Goal: Task Accomplishment & Management: Complete application form

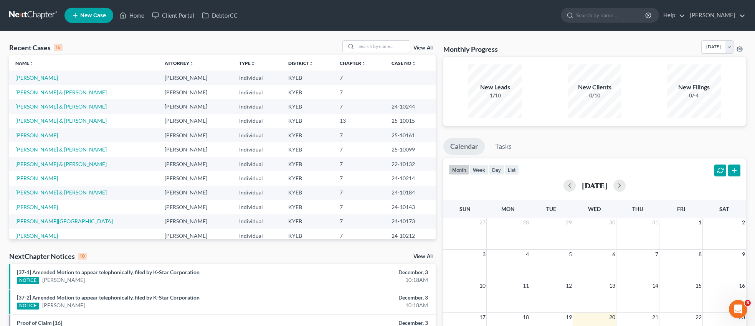
click at [102, 16] on span "New Case" at bounding box center [93, 16] width 26 height 6
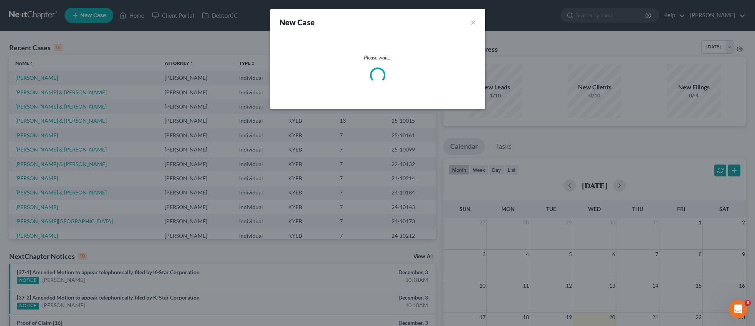
select select "32"
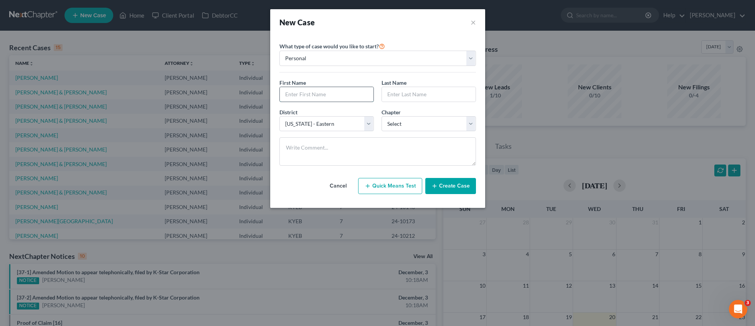
click at [317, 94] on input "text" at bounding box center [327, 94] width 94 height 15
type input "[PERSON_NAME]"
click at [385, 93] on input "text" at bounding box center [429, 94] width 94 height 15
type input "[PERSON_NAME]"
click at [470, 125] on select "Select 7 11 12 13" at bounding box center [429, 123] width 94 height 15
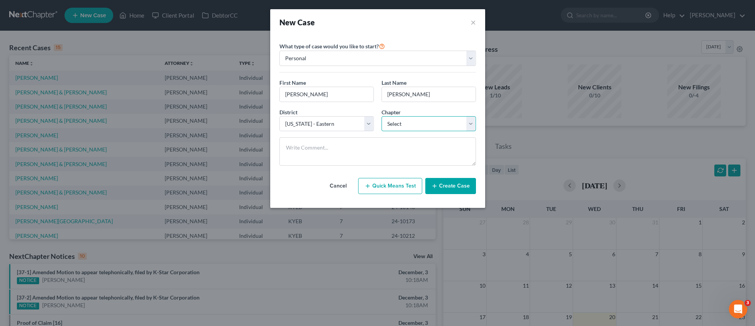
select select "0"
click at [382, 116] on select "Select 7 11 12 13" at bounding box center [429, 123] width 94 height 15
click at [453, 189] on button "Create Case" at bounding box center [450, 186] width 51 height 16
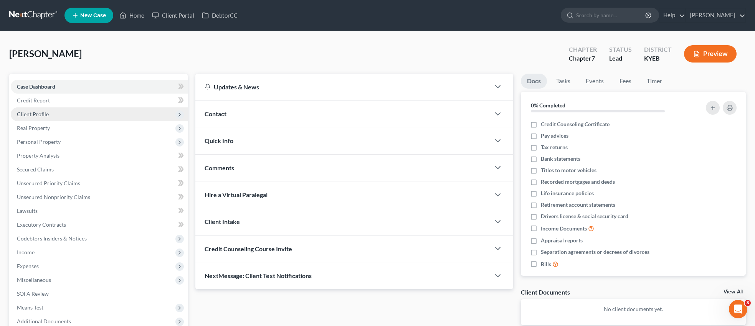
click at [38, 113] on span "Client Profile" at bounding box center [33, 114] width 32 height 7
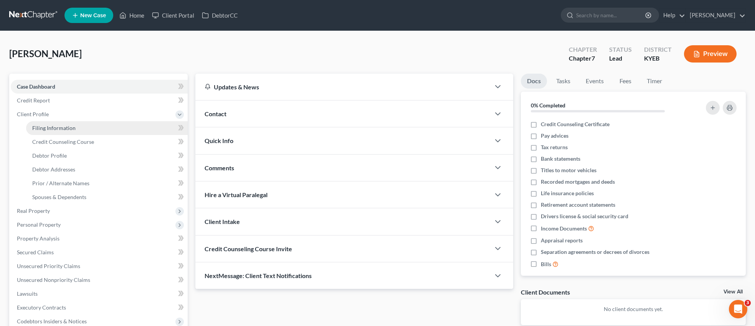
click at [43, 131] on span "Filing Information" at bounding box center [53, 128] width 43 height 7
select select "1"
select select "0"
select select "32"
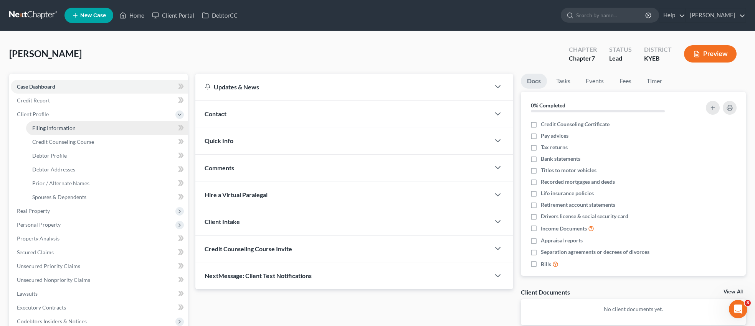
select select "0"
select select "18"
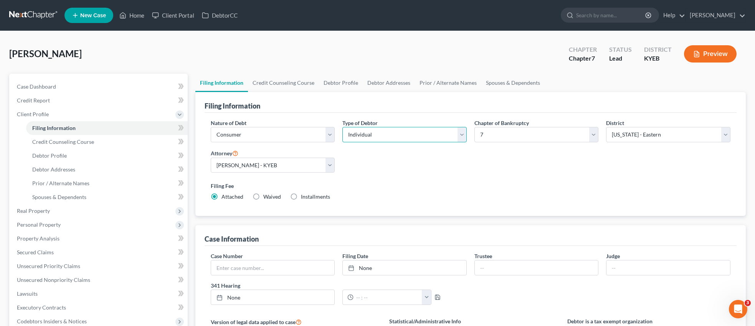
click at [459, 133] on select "Select Individual Joint" at bounding box center [404, 134] width 124 height 15
select select "1"
click at [342, 127] on select "Select Individual Joint" at bounding box center [404, 134] width 124 height 15
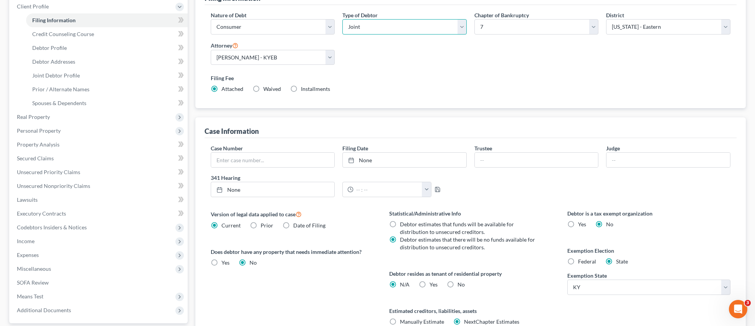
scroll to position [179, 0]
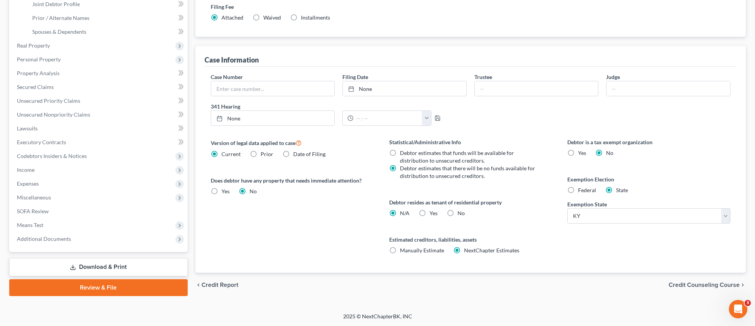
click at [578, 192] on label "Federal" at bounding box center [587, 191] width 18 height 8
click at [581, 192] on input "Federal" at bounding box center [583, 189] width 5 height 5
radio input "true"
radio input "false"
click at [702, 283] on span "Credit Counseling Course" at bounding box center [704, 285] width 71 height 6
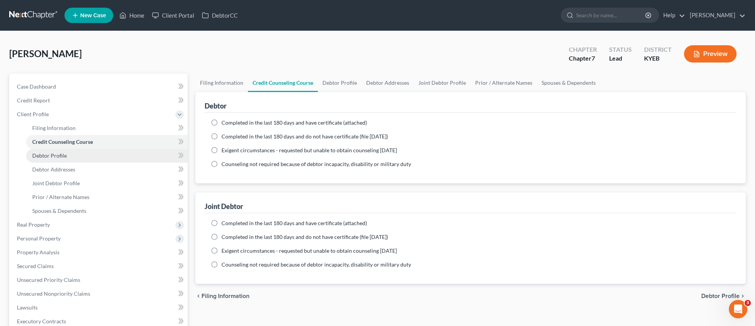
click at [53, 153] on span "Debtor Profile" at bounding box center [49, 155] width 35 height 7
select select "1"
select select "0"
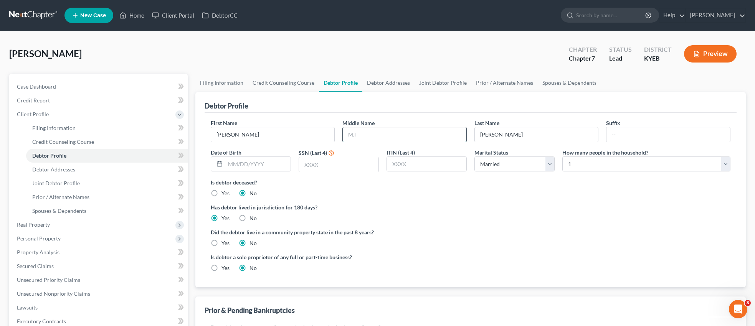
click at [362, 135] on input "text" at bounding box center [405, 134] width 124 height 15
type input "R"
click at [269, 164] on input "text" at bounding box center [257, 164] width 65 height 15
type input "[DATE]"
click at [333, 166] on input "text" at bounding box center [338, 164] width 79 height 15
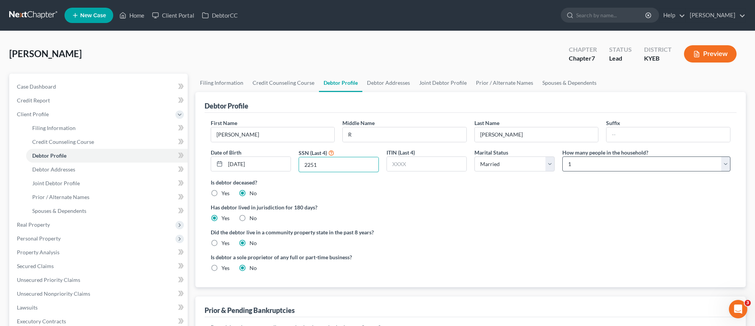
type input "2251"
click at [726, 163] on select "Select 1 2 3 4 5 6 7 8 9 10 11 12 13 14 15 16 17 18 19 20" at bounding box center [646, 164] width 168 height 15
select select "1"
click at [562, 157] on select "Select 1 2 3 4 5 6 7 8 9 10 11 12 13 14 15 16 17 18 19 20" at bounding box center [646, 164] width 168 height 15
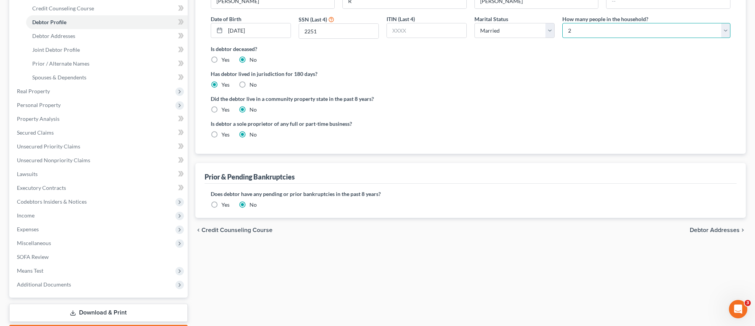
scroll to position [162, 0]
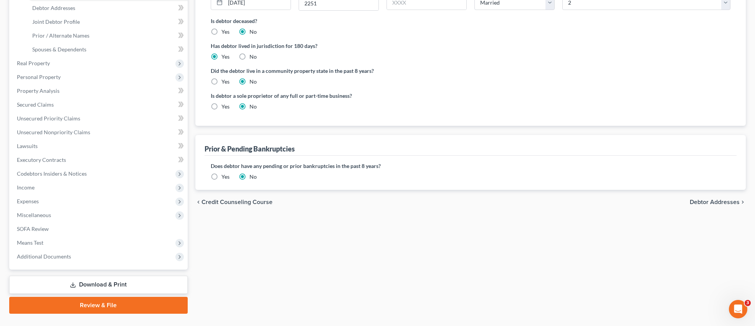
click at [722, 200] on span "Debtor Addresses" at bounding box center [715, 202] width 50 height 6
select select "0"
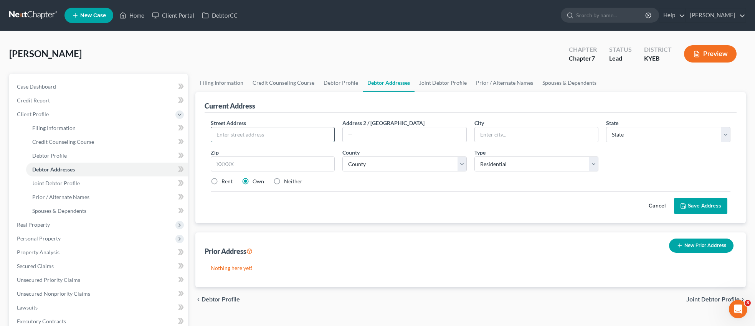
click at [296, 132] on input "text" at bounding box center [273, 134] width 124 height 15
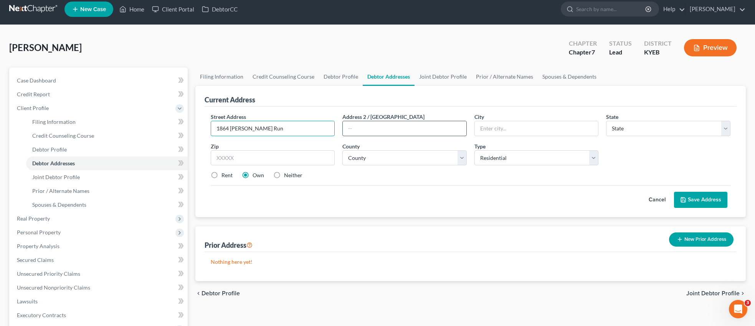
type input "1864 [PERSON_NAME] Run"
click at [428, 131] on input "text" at bounding box center [405, 128] width 124 height 15
click at [498, 128] on input "text" at bounding box center [537, 128] width 124 height 15
type input "[PERSON_NAME]"
click at [726, 127] on select "State [US_STATE] AK AR AZ CA CO CT DE DC [GEOGRAPHIC_DATA] [GEOGRAPHIC_DATA] GU…" at bounding box center [668, 128] width 124 height 15
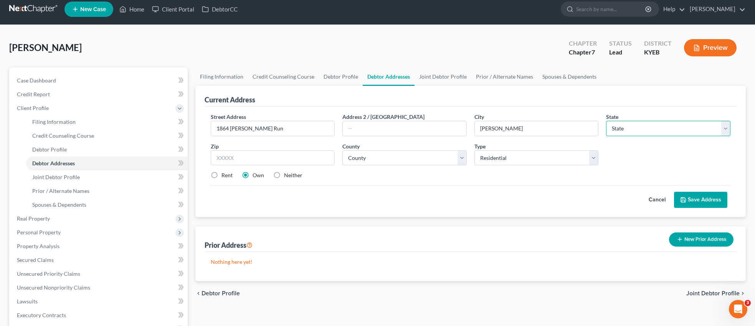
select select "18"
click at [606, 121] on select "State [US_STATE] AK AR AZ CA CO CT DE DC [GEOGRAPHIC_DATA] [GEOGRAPHIC_DATA] GU…" at bounding box center [668, 128] width 124 height 15
click at [283, 158] on input "text" at bounding box center [273, 158] width 124 height 15
type input "41143"
click at [461, 158] on select "County [GEOGRAPHIC_DATA] [GEOGRAPHIC_DATA] [GEOGRAPHIC_DATA] [GEOGRAPHIC_DATA] …" at bounding box center [404, 158] width 124 height 15
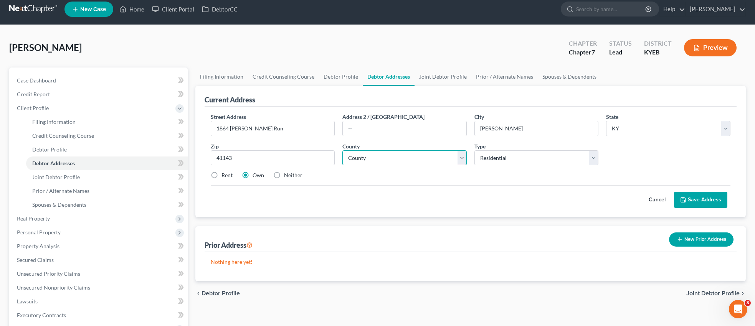
select select "21"
click at [342, 151] on select "County [GEOGRAPHIC_DATA] [GEOGRAPHIC_DATA] [GEOGRAPHIC_DATA] [GEOGRAPHIC_DATA] …" at bounding box center [404, 158] width 124 height 15
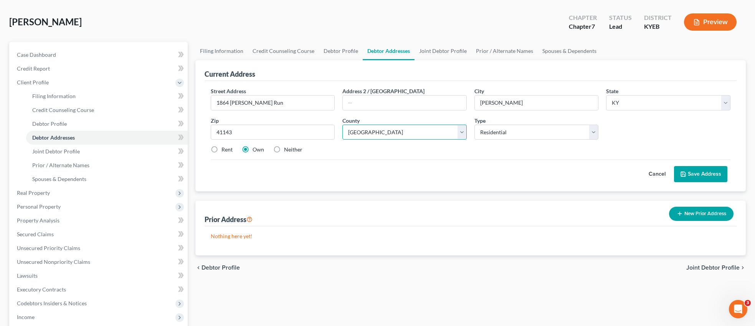
scroll to position [48, 0]
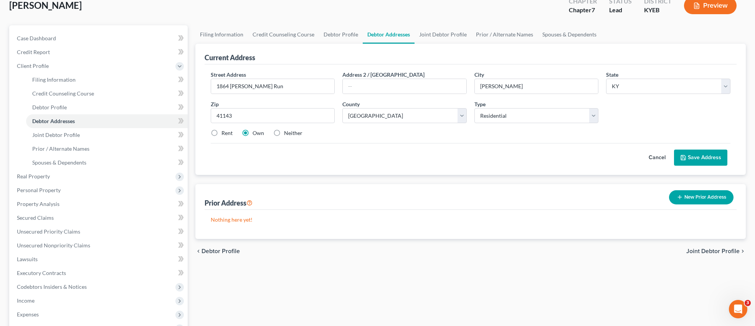
click at [716, 155] on button "Save Address" at bounding box center [700, 158] width 53 height 16
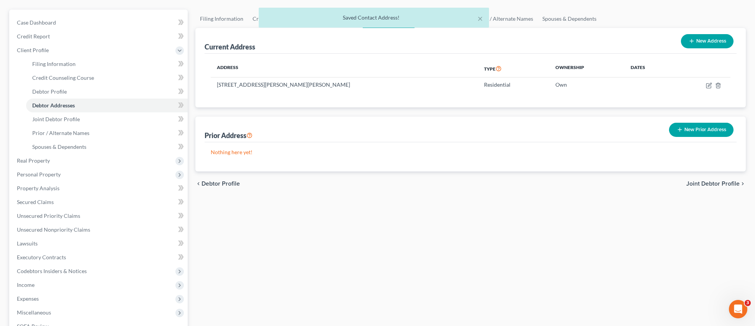
scroll to position [69, 0]
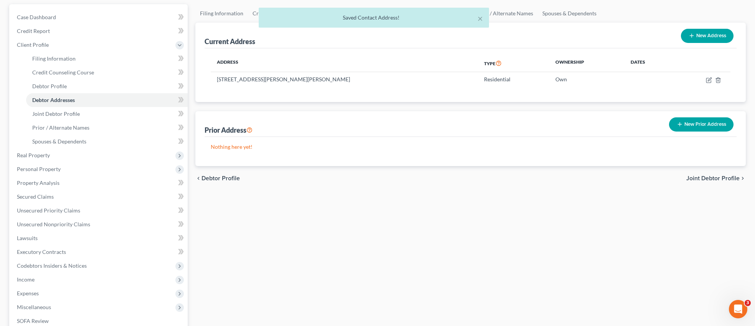
click at [711, 177] on span "Joint Debtor Profile" at bounding box center [712, 178] width 53 height 6
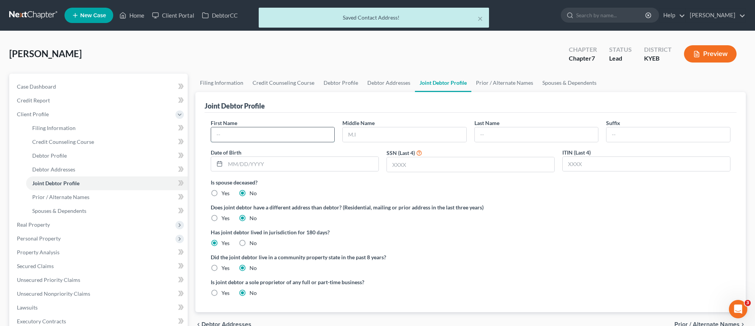
click at [295, 132] on input "text" at bounding box center [273, 134] width 124 height 15
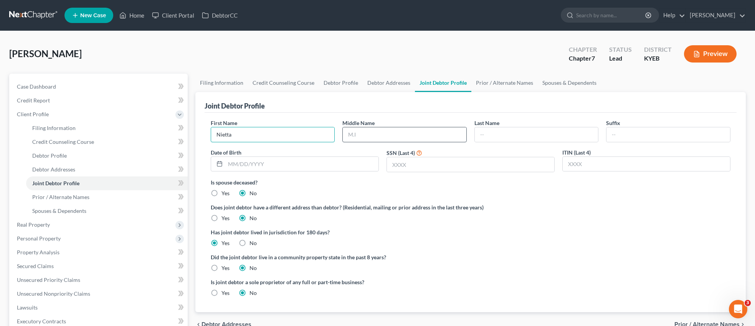
type input "Nietta"
click at [400, 131] on input "text" at bounding box center [405, 134] width 124 height 15
type input "L"
click at [531, 131] on input "text" at bounding box center [537, 134] width 124 height 15
type input "[PERSON_NAME]"
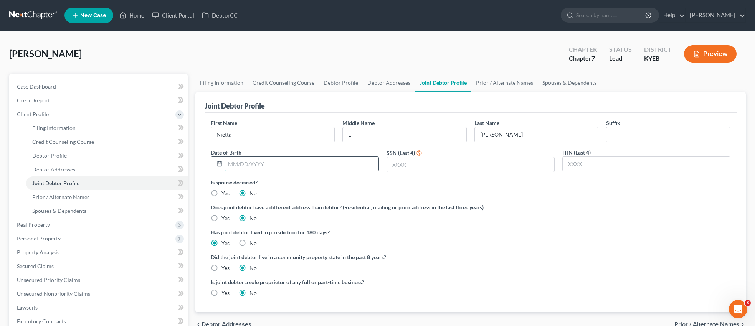
click at [339, 165] on input "text" at bounding box center [301, 164] width 153 height 15
type input "[DATE]"
click at [425, 170] on input "text" at bounding box center [470, 164] width 167 height 15
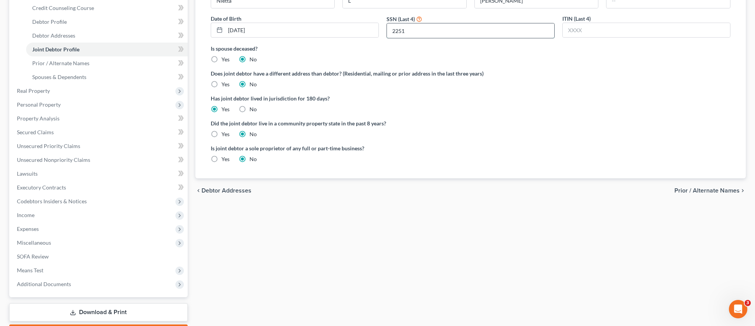
scroll to position [138, 0]
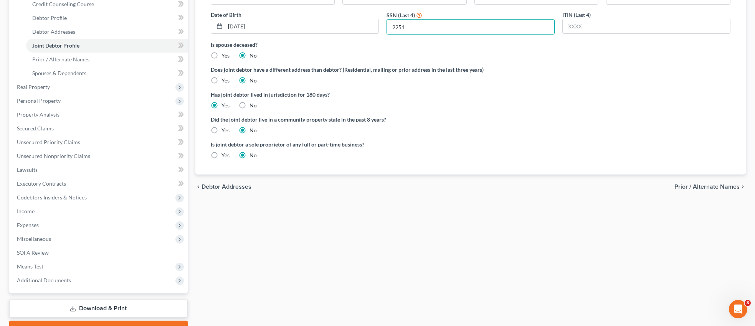
type input "2251"
click at [225, 187] on span "Debtor Addresses" at bounding box center [227, 187] width 50 height 6
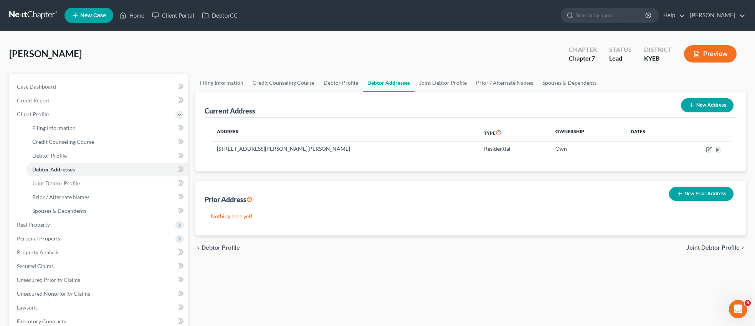
click at [227, 247] on span "Debtor Profile" at bounding box center [221, 248] width 38 height 6
select select "1"
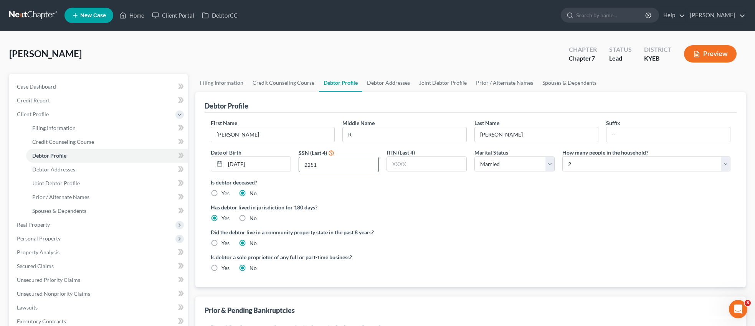
click at [324, 162] on input "2251" at bounding box center [338, 164] width 79 height 15
type input "2"
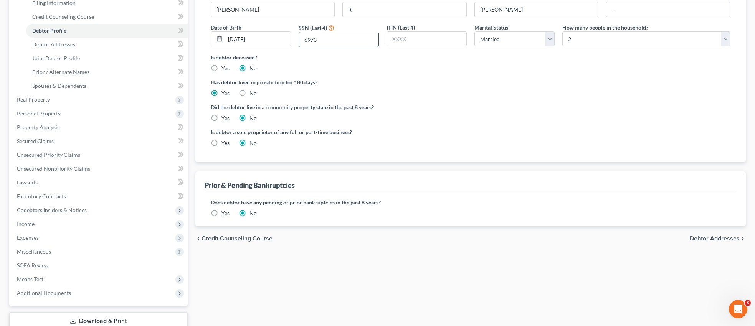
scroll to position [178, 0]
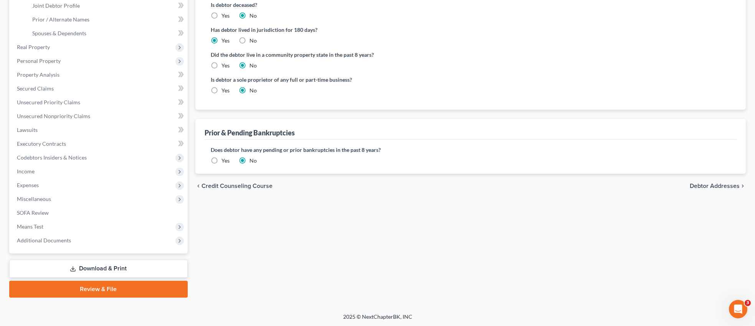
type input "6973"
click at [703, 183] on span "Debtor Addresses" at bounding box center [715, 186] width 50 height 6
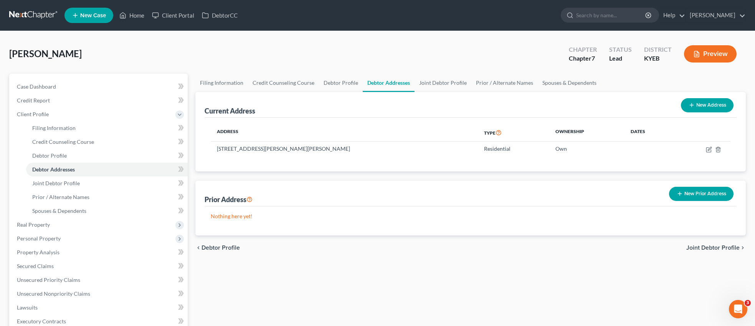
click at [709, 247] on span "Joint Debtor Profile" at bounding box center [712, 248] width 53 height 6
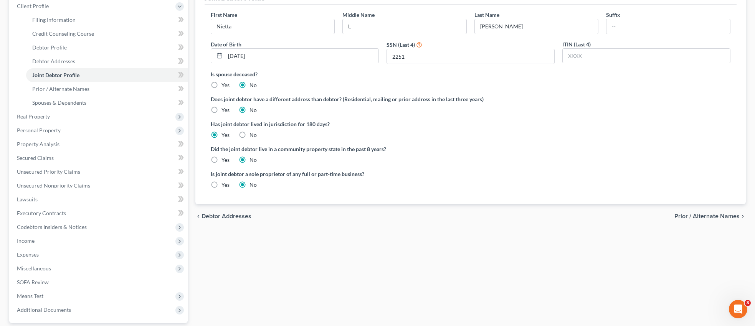
scroll to position [110, 0]
click at [710, 213] on span "Prior / Alternate Names" at bounding box center [707, 215] width 65 height 6
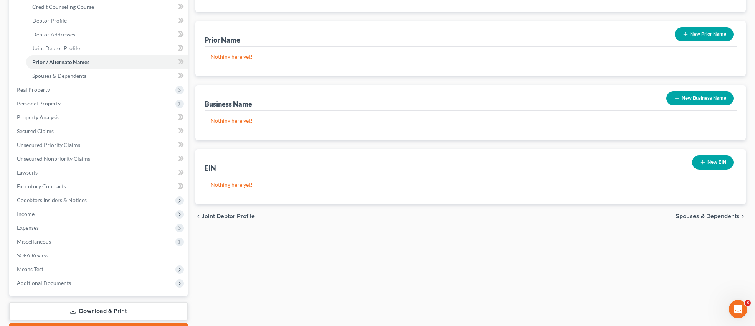
scroll to position [162, 0]
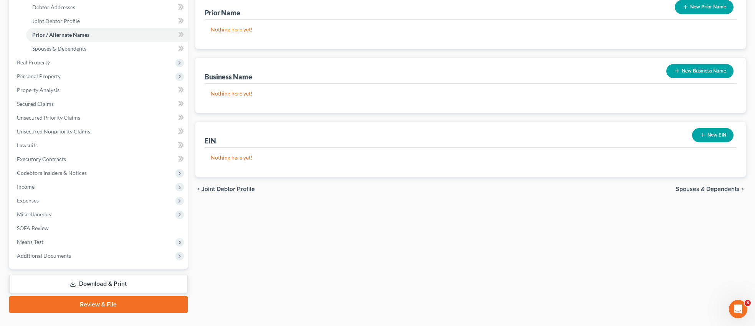
click at [703, 187] on span "Spouses & Dependents" at bounding box center [708, 189] width 64 height 6
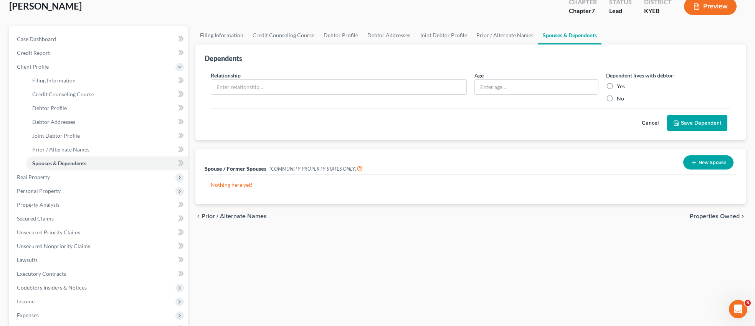
scroll to position [50, 0]
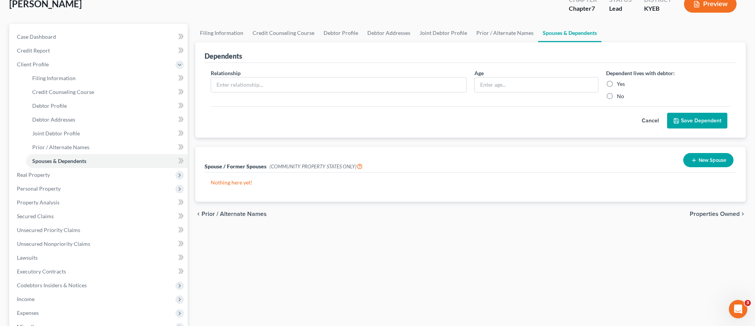
click at [707, 213] on span "Properties Owned" at bounding box center [715, 214] width 50 height 6
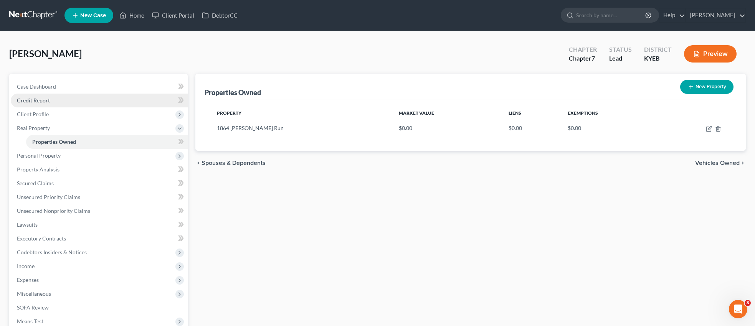
click at [51, 102] on link "Credit Report" at bounding box center [99, 101] width 177 height 14
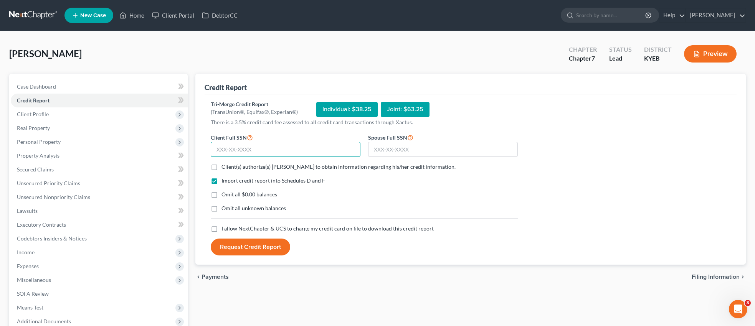
click at [275, 149] on input "text" at bounding box center [286, 149] width 150 height 15
type input "402-15-6973"
click at [392, 148] on input "text" at bounding box center [443, 149] width 150 height 15
type input "401-04-2251"
click at [222, 194] on label "Omit all $0.00 balances" at bounding box center [250, 195] width 56 height 8
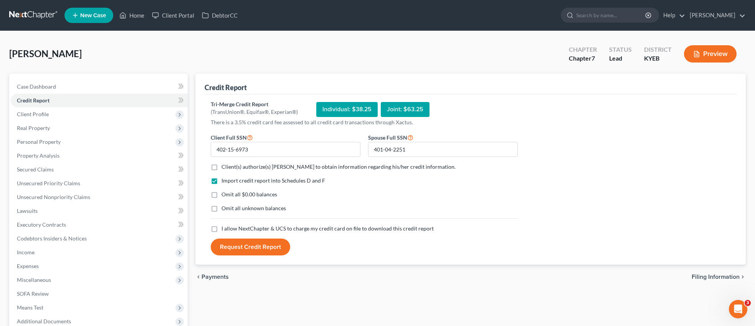
click at [225, 194] on input "Omit all $0.00 balances" at bounding box center [227, 193] width 5 height 5
checkbox input "true"
click at [222, 165] on label "Client(s) authorize(s) [PERSON_NAME] to obtain information regarding his/her cr…" at bounding box center [339, 167] width 234 height 8
click at [225, 165] on input "Client(s) authorize(s) [PERSON_NAME] to obtain information regarding his/her cr…" at bounding box center [227, 165] width 5 height 5
checkbox input "true"
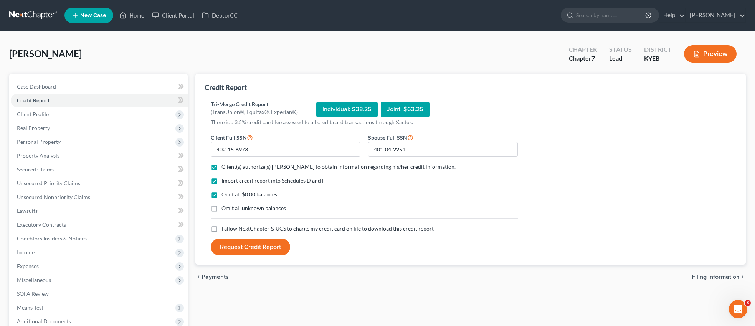
click at [222, 228] on label "I allow NextChapter & UCS to charge my credit card on file to download this cre…" at bounding box center [328, 229] width 212 height 8
click at [225, 228] on input "I allow NextChapter & UCS to charge my credit card on file to download this cre…" at bounding box center [227, 227] width 5 height 5
checkbox input "true"
click at [260, 246] on button "Request Credit Report" at bounding box center [250, 247] width 79 height 17
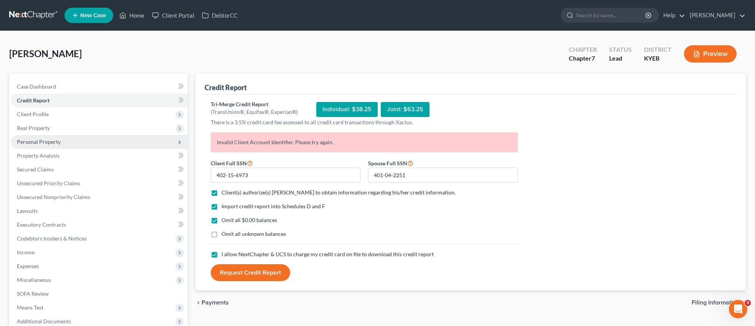
click at [65, 142] on span "Personal Property" at bounding box center [99, 142] width 177 height 14
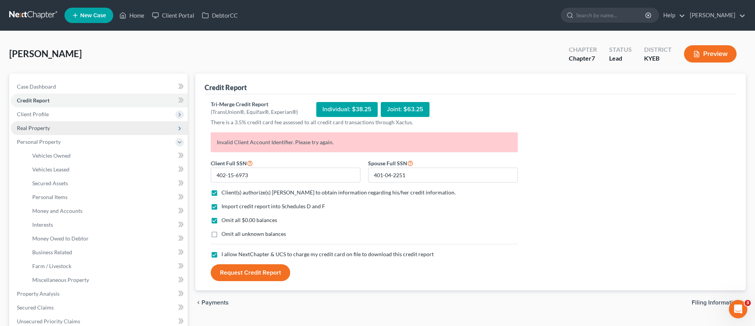
click at [66, 126] on span "Real Property" at bounding box center [99, 128] width 177 height 14
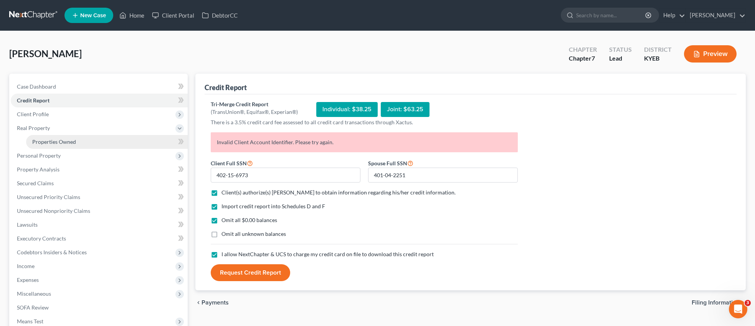
click at [72, 141] on span "Properties Owned" at bounding box center [54, 142] width 44 height 7
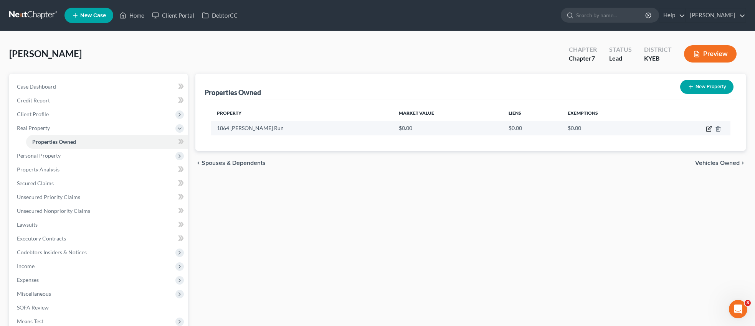
click at [708, 129] on icon "button" at bounding box center [709, 127] width 3 height 3
select select "18"
select select "21"
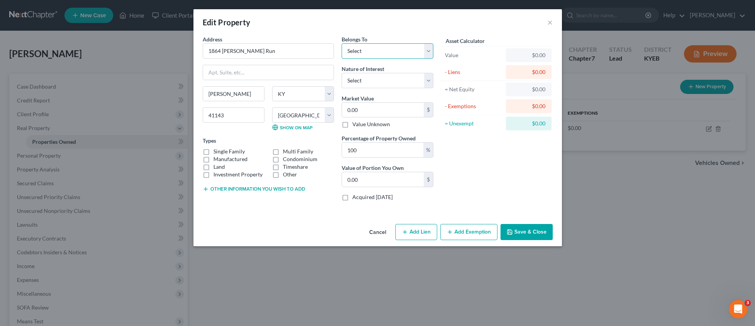
click at [427, 53] on select "Select Debtor 1 Only Debtor 2 Only Debtor 1 And Debtor 2 Only At Least One Of T…" at bounding box center [388, 50] width 92 height 15
select select "2"
click at [342, 43] on select "Select Debtor 1 Only Debtor 2 Only Debtor 1 And Debtor 2 Only At Least One Of T…" at bounding box center [388, 50] width 92 height 15
click at [430, 80] on select "Select Fee Simple Joint Tenant Life Estate Equitable Interest Future Interest T…" at bounding box center [388, 80] width 92 height 15
select select "0"
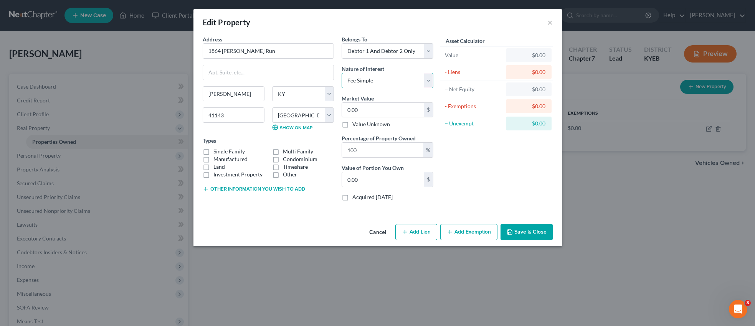
click at [342, 73] on select "Select Fee Simple Joint Tenant Life Estate Equitable Interest Future Interest T…" at bounding box center [388, 80] width 92 height 15
click at [402, 110] on input "0.00" at bounding box center [383, 110] width 82 height 15
type input "1"
type input "1.00"
type input "12"
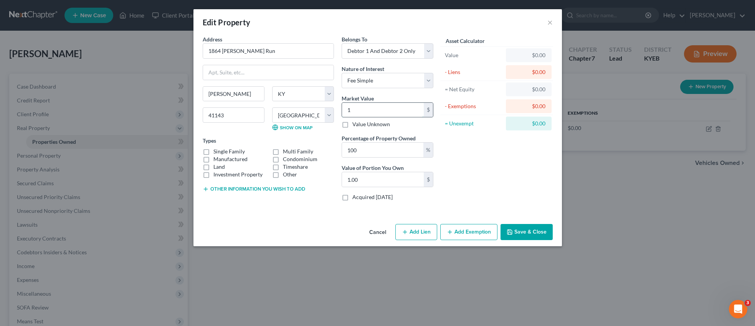
type input "12.00"
type input "120"
type input "120.00"
type input "1200"
type input "1,200.00"
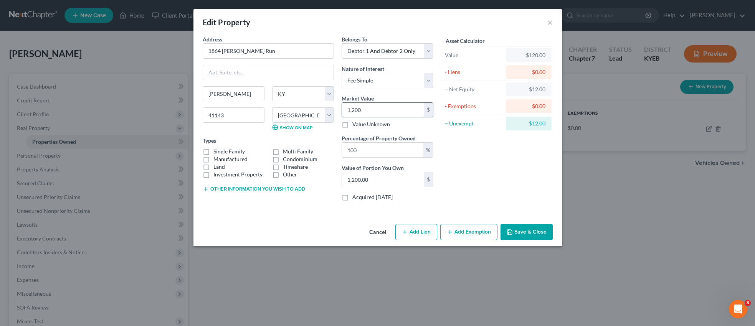
type input "1,2000"
type input "12,000.00"
type input "12,0000"
type input "120,000.00"
type input "120,000"
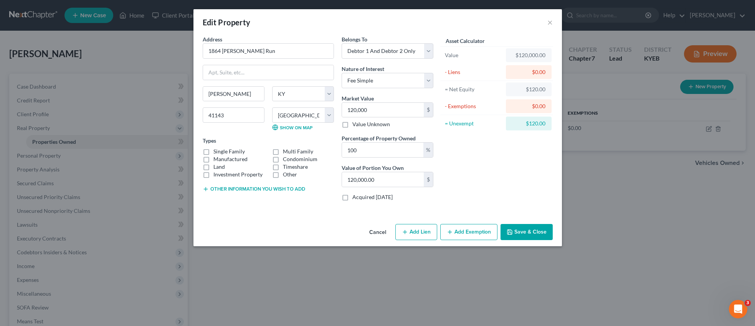
click at [213, 150] on label "Single Family" at bounding box center [228, 152] width 31 height 8
click at [217, 150] on input "Single Family" at bounding box center [219, 150] width 5 height 5
checkbox input "true"
click at [483, 230] on button "Add Exemption" at bounding box center [468, 232] width 57 height 16
select select "2"
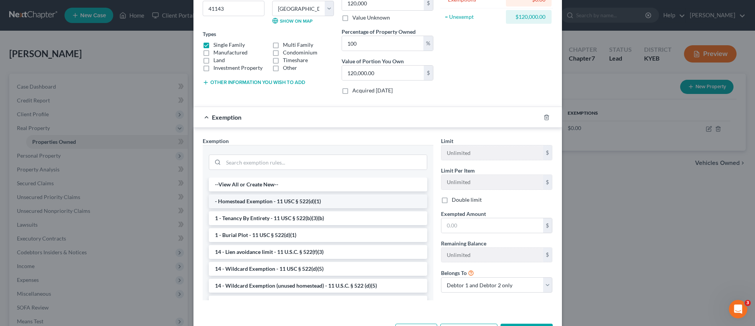
click at [309, 200] on li "- Homestead Exemption - 11 USC § 522(d)(1)" at bounding box center [318, 202] width 218 height 14
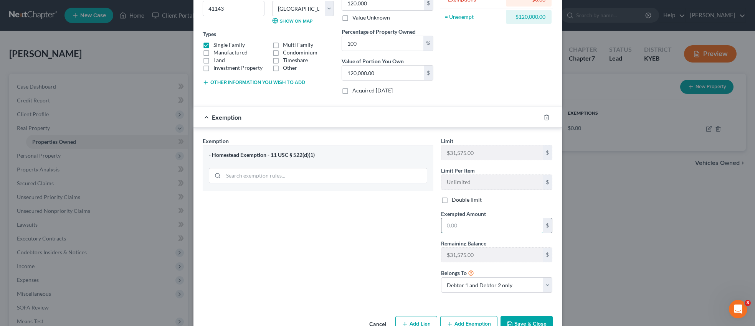
click at [463, 229] on input "text" at bounding box center [493, 225] width 102 height 15
type input "31,544.00"
click at [535, 319] on button "Save & Close" at bounding box center [527, 324] width 52 height 16
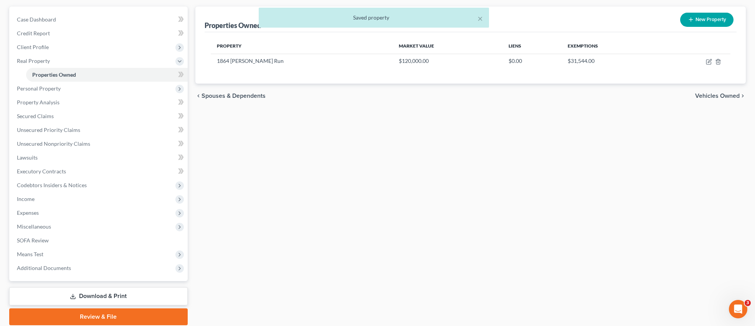
scroll to position [72, 0]
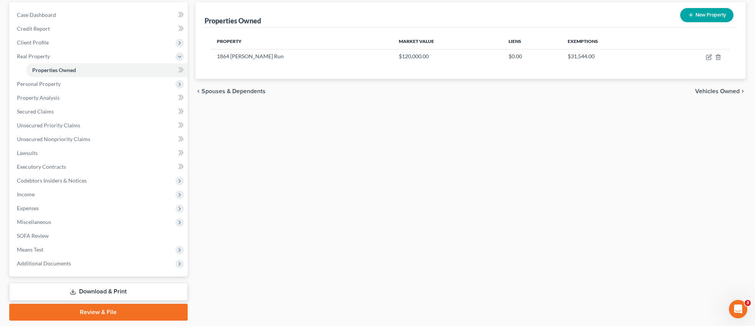
click at [717, 92] on span "Vehicles Owned" at bounding box center [717, 91] width 45 height 6
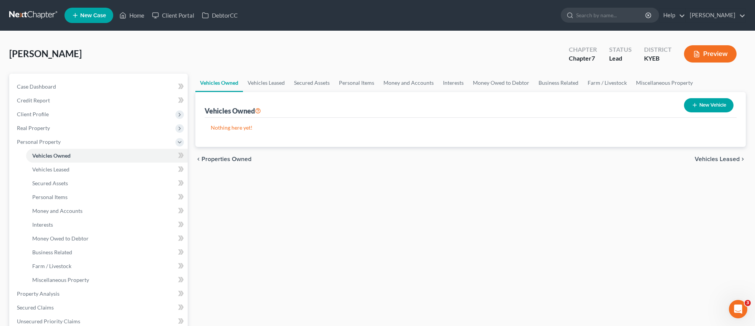
click at [704, 106] on button "New Vehicle" at bounding box center [709, 105] width 50 height 14
select select "0"
select select "2"
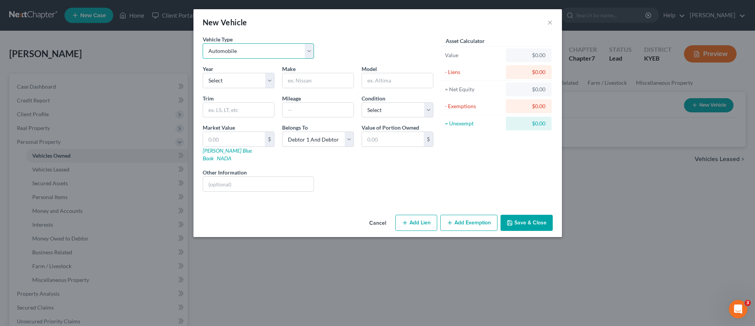
click at [311, 50] on select "Select Automobile Truck Trailer Watercraft Aircraft Motor Home Atv Other Vehicle" at bounding box center [259, 50] width 112 height 15
click at [203, 43] on select "Select Automobile Truck Trailer Watercraft Aircraft Motor Home Atv Other Vehicle" at bounding box center [259, 50] width 112 height 15
click at [311, 50] on select "Select Automobile Truck Trailer Watercraft Aircraft Motor Home Atv Other Vehicle" at bounding box center [259, 50] width 112 height 15
click at [203, 43] on select "Select Automobile Truck Trailer Watercraft Aircraft Motor Home Atv Other Vehicle" at bounding box center [259, 50] width 112 height 15
click at [268, 79] on select "Select 2026 2025 2024 2023 2022 2021 2020 2019 2018 2017 2016 2015 2014 2013 20…" at bounding box center [239, 80] width 72 height 15
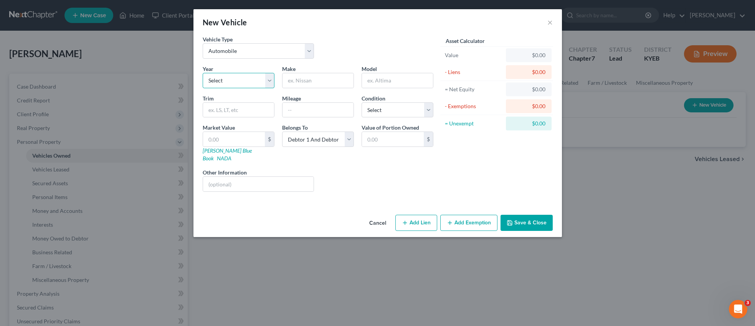
select select "6"
click at [203, 73] on select "Select 2026 2025 2024 2023 2022 2021 2020 2019 2018 2017 2016 2015 2014 2013 20…" at bounding box center [239, 80] width 72 height 15
click at [331, 82] on input "text" at bounding box center [318, 80] width 71 height 15
type input "Nissan"
click at [382, 79] on input "text" at bounding box center [397, 80] width 71 height 15
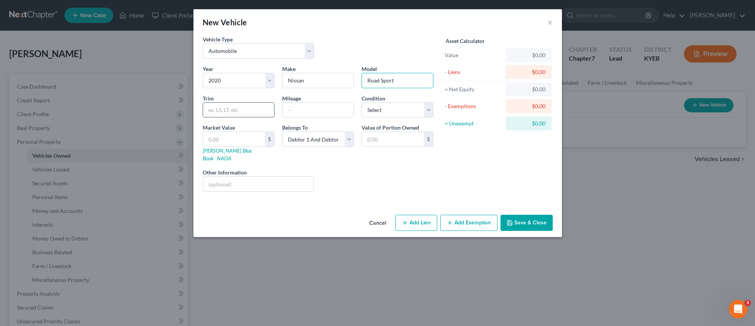
type input "Road Sport"
click at [245, 107] on input "text" at bounding box center [238, 110] width 71 height 15
click at [431, 112] on select "Select Excellent Very Good Good Fair Poor" at bounding box center [398, 110] width 72 height 15
select select "2"
click at [362, 103] on select "Select Excellent Very Good Good Fair Poor" at bounding box center [398, 110] width 72 height 15
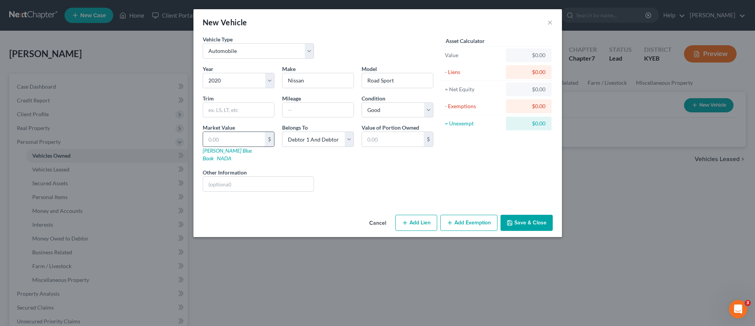
click at [229, 139] on input "text" at bounding box center [234, 139] width 62 height 15
type input "1"
type input "1.00"
type input "16"
type input "16.00"
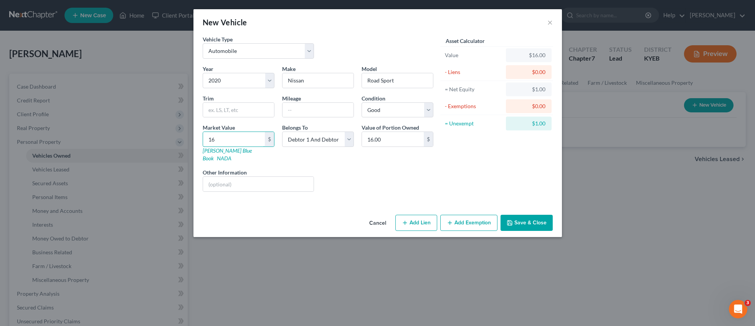
type input "160"
type input "160.00"
type input "1600"
type input "1,600.00"
type input "1,6000"
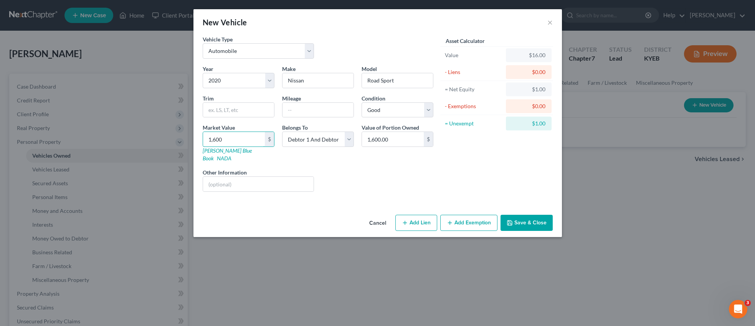
type input "16,000.00"
click at [427, 215] on button "Add Lien" at bounding box center [416, 223] width 42 height 16
select select "2"
select select "0"
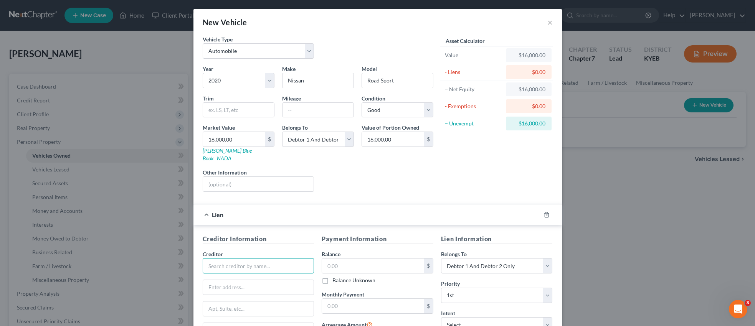
click at [290, 260] on input "text" at bounding box center [259, 265] width 112 height 15
type input "Members Choice Credit"
click at [272, 277] on div "Members Choice Credit" at bounding box center [249, 280] width 92 height 12
type input "[STREET_ADDRESS][PERSON_NAME]"
type input "Ashland"
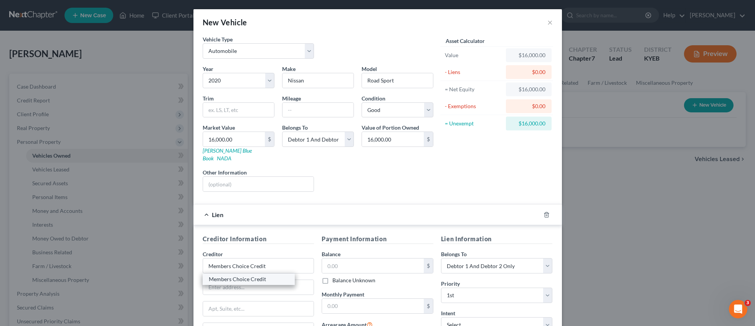
select select "18"
type input "41101"
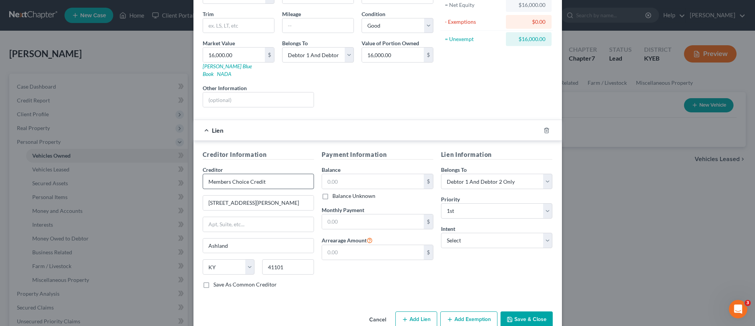
scroll to position [89, 0]
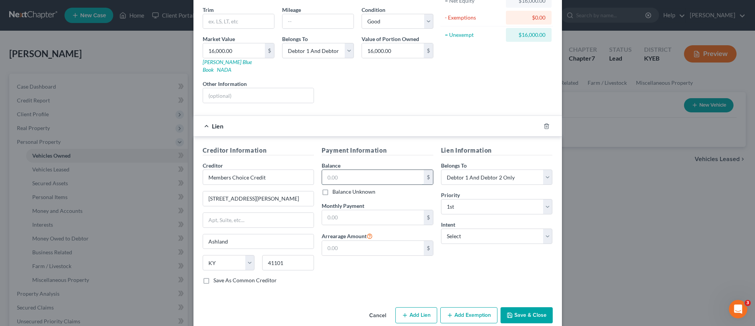
click at [352, 170] on input "text" at bounding box center [373, 177] width 102 height 15
type input "17,000.00"
click at [549, 232] on select "Select Surrender Redeem Reaffirm Avoid Other" at bounding box center [497, 236] width 112 height 15
select select "2"
click at [441, 229] on select "Select Surrender Redeem Reaffirm Avoid Other" at bounding box center [497, 236] width 112 height 15
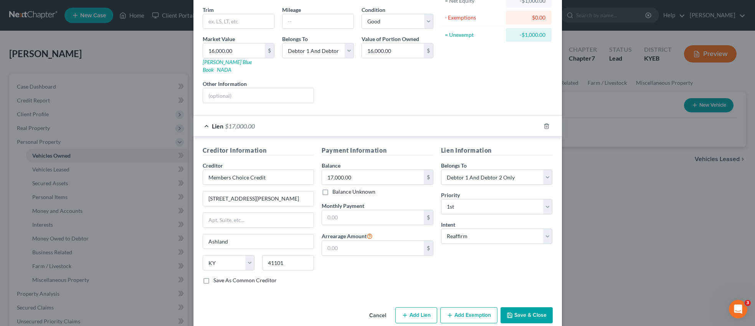
click at [518, 308] on button "Save & Close" at bounding box center [527, 316] width 52 height 16
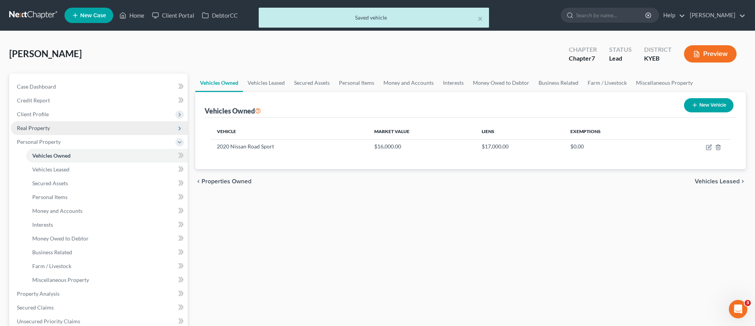
click at [44, 126] on span "Real Property" at bounding box center [33, 128] width 33 height 7
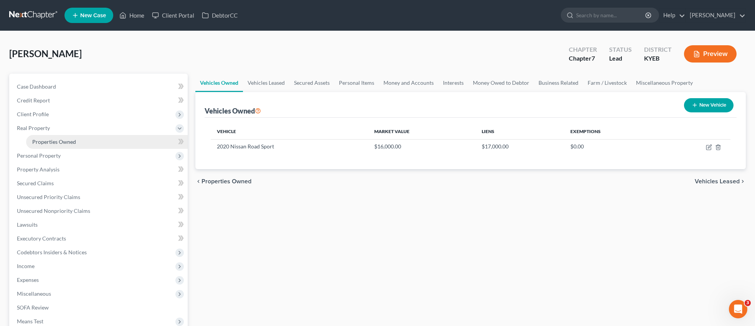
click at [73, 140] on span "Properties Owned" at bounding box center [54, 142] width 44 height 7
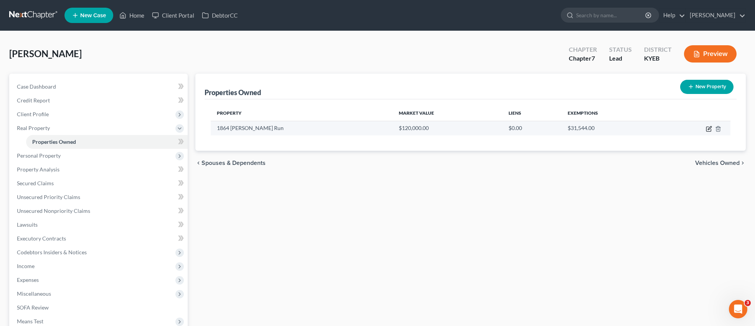
click at [707, 130] on icon "button" at bounding box center [709, 129] width 6 height 6
select select "18"
select select "21"
select select "2"
select select "0"
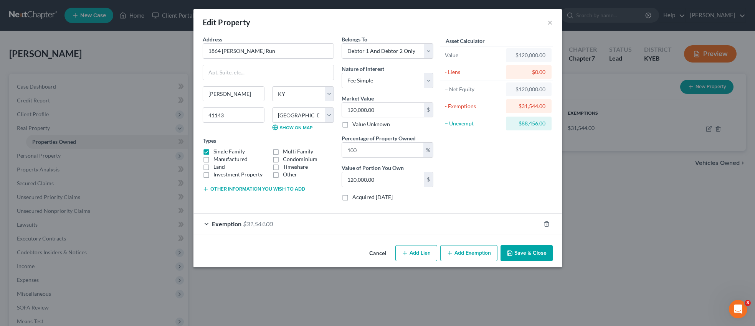
click at [428, 251] on button "Add Lien" at bounding box center [416, 253] width 42 height 16
select select "2"
select select "0"
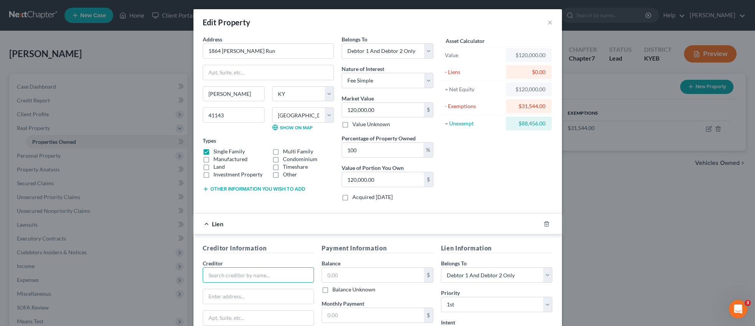
click at [284, 275] on input "text" at bounding box center [259, 275] width 112 height 15
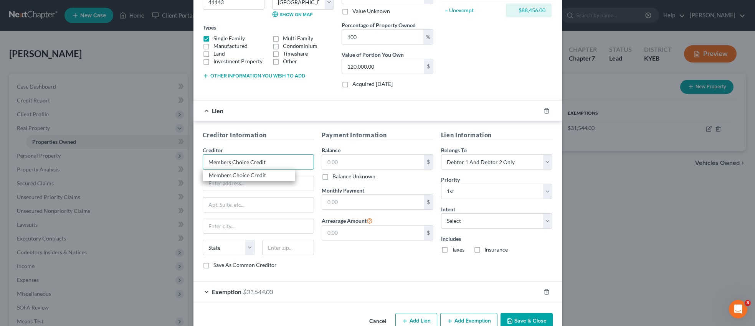
scroll to position [123, 0]
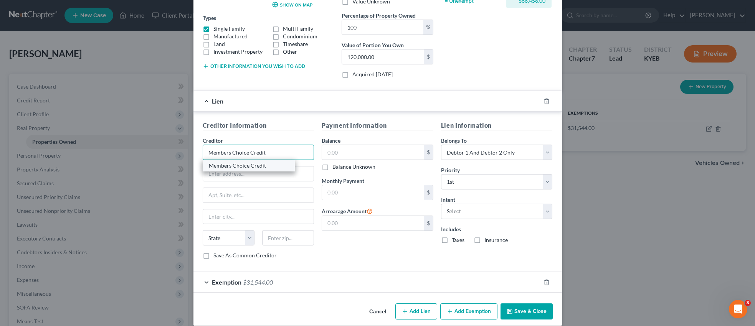
type input "Members Choice Credit"
click at [274, 169] on div "Members Choice Credit" at bounding box center [249, 166] width 80 height 8
type input "[STREET_ADDRESS][PERSON_NAME]"
type input "Ashland"
select select "18"
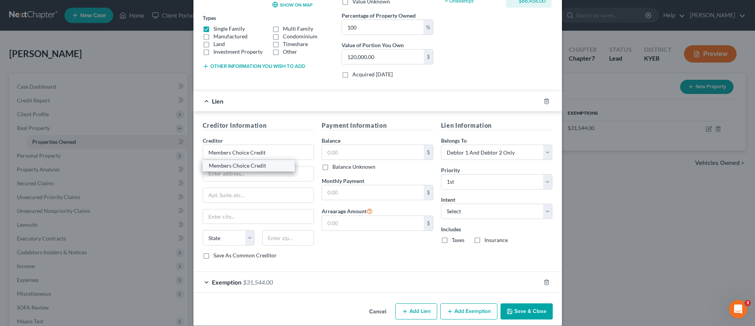
type input "41101"
click at [375, 155] on input "text" at bounding box center [373, 152] width 102 height 15
type input "98,000.00"
click at [551, 212] on select "Select Surrender Redeem Reaffirm Avoid Other" at bounding box center [497, 211] width 112 height 15
select select "2"
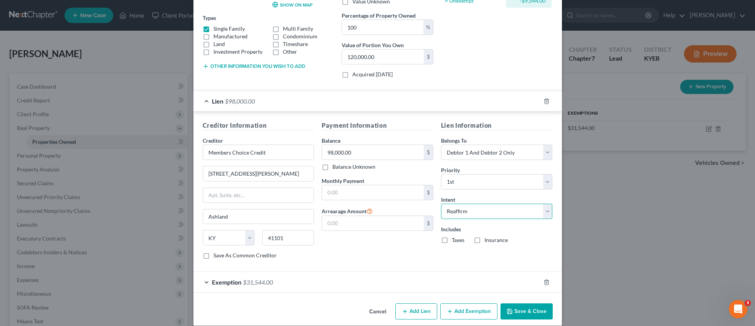
click at [441, 204] on select "Select Surrender Redeem Reaffirm Avoid Other" at bounding box center [497, 211] width 112 height 15
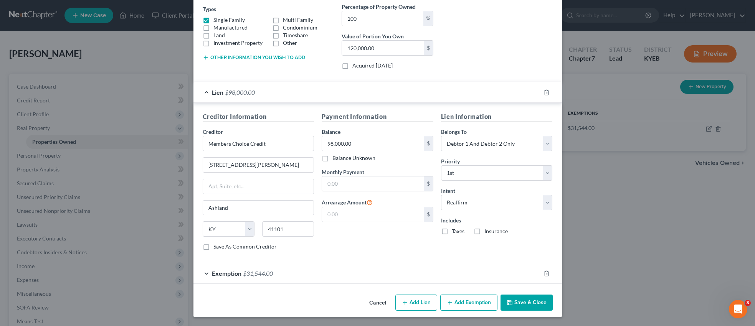
click at [529, 301] on button "Save & Close" at bounding box center [527, 303] width 52 height 16
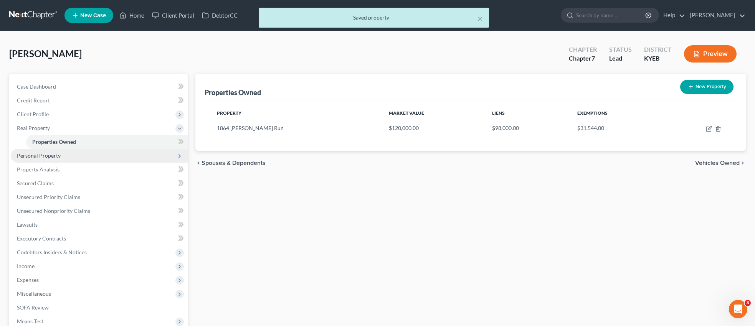
click at [57, 154] on span "Personal Property" at bounding box center [39, 155] width 44 height 7
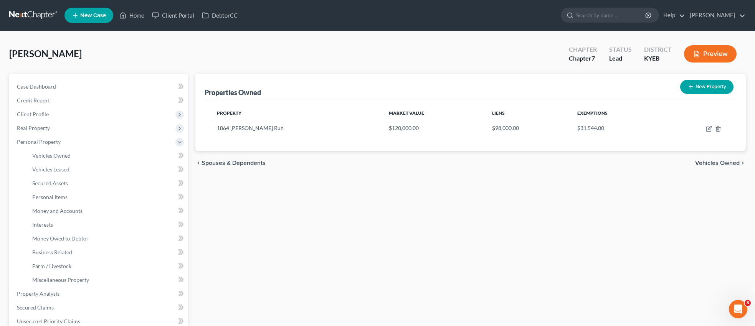
click at [713, 164] on span "Vehicles Owned" at bounding box center [717, 163] width 45 height 6
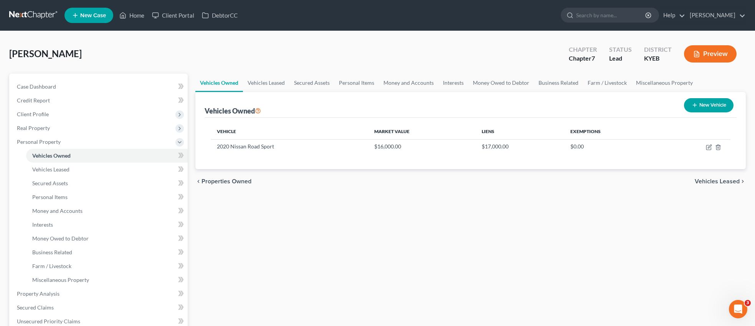
click at [706, 107] on button "New Vehicle" at bounding box center [709, 105] width 50 height 14
select select "0"
select select "2"
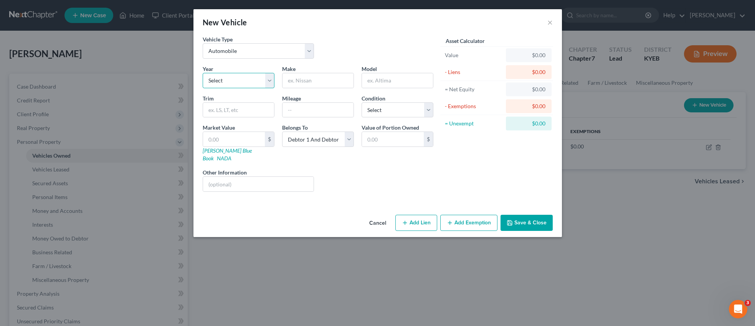
click at [272, 82] on select "Select 2026 2025 2024 2023 2022 2021 2020 2019 2018 2017 2016 2015 2014 2013 20…" at bounding box center [239, 80] width 72 height 15
select select "14"
click at [203, 73] on select "Select 2026 2025 2024 2023 2022 2021 2020 2019 2018 2017 2016 2015 2014 2013 20…" at bounding box center [239, 80] width 72 height 15
click at [324, 84] on input "text" at bounding box center [318, 80] width 71 height 15
type input "Equinox"
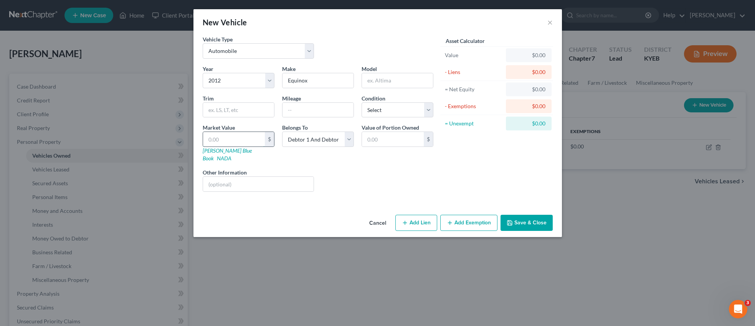
click at [234, 136] on input "text" at bounding box center [234, 139] width 62 height 15
type input "6"
type input "6.00"
type input "65"
type input "65.00"
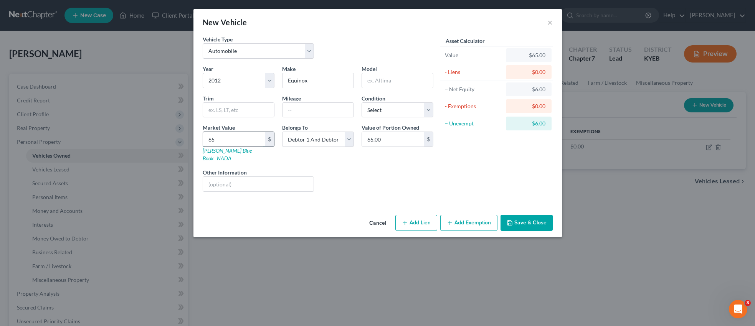
type input "650"
type input "650.00"
type input "6500"
type input "6,500.00"
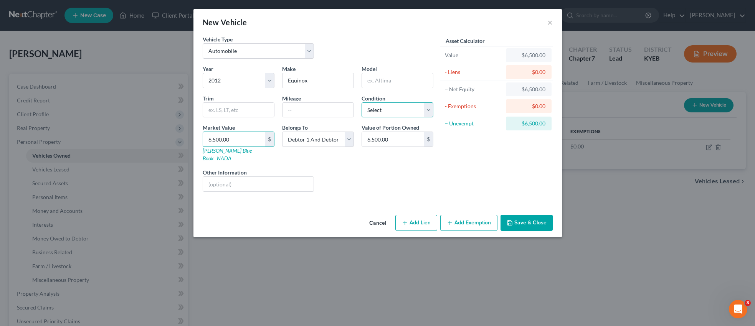
click at [428, 110] on select "Select Excellent Very Good Good Fair Poor" at bounding box center [398, 110] width 72 height 15
select select "2"
click at [362, 103] on select "Select Excellent Very Good Good Fair Poor" at bounding box center [398, 110] width 72 height 15
click at [422, 215] on button "Add Lien" at bounding box center [416, 223] width 42 height 16
select select "2"
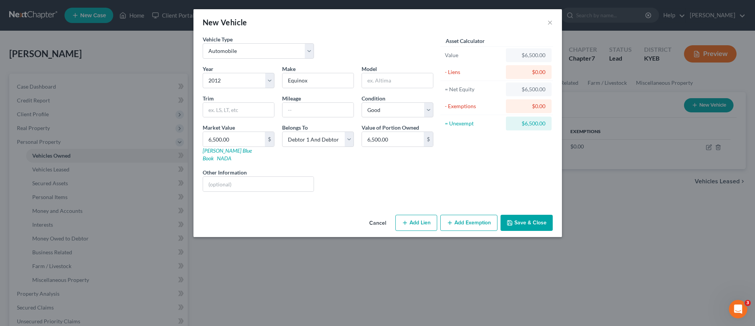
select select "0"
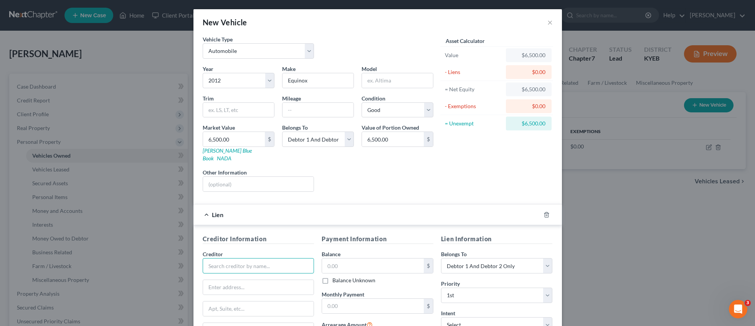
click at [300, 258] on input "text" at bounding box center [259, 265] width 112 height 15
click at [282, 276] on div "Members Choice Credit" at bounding box center [249, 280] width 80 height 8
type input "Members Choice Credit"
type input "[STREET_ADDRESS][PERSON_NAME]"
type input "Ashland"
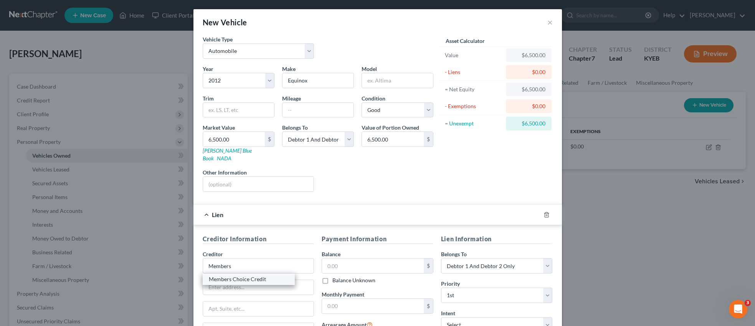
select select "18"
type input "41101"
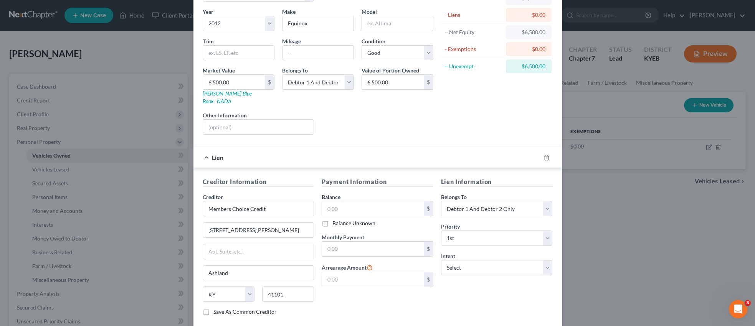
scroll to position [66, 0]
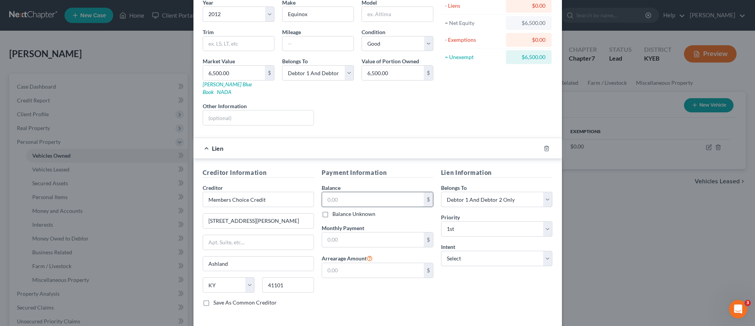
click at [356, 192] on input "text" at bounding box center [373, 199] width 102 height 15
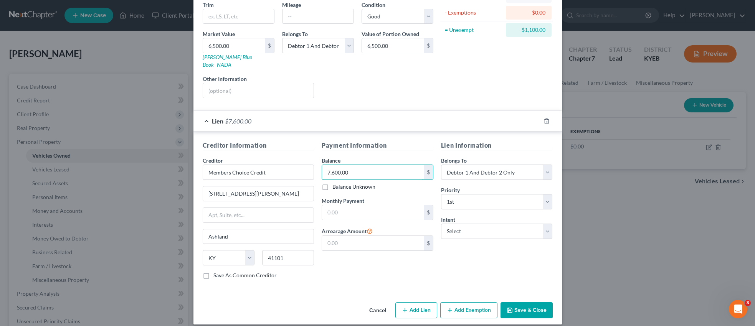
type input "7,600.00"
click at [534, 303] on button "Save & Close" at bounding box center [527, 311] width 52 height 16
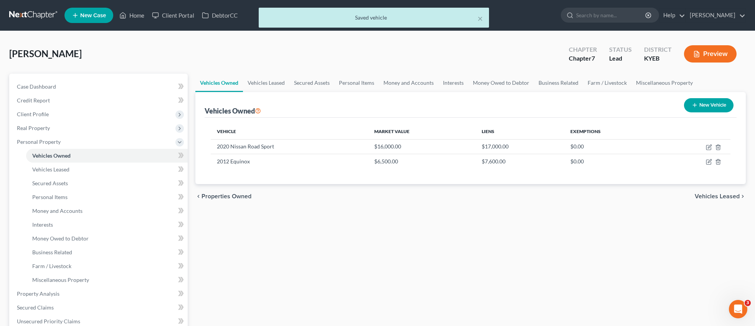
click at [713, 198] on span "Vehicles Leased" at bounding box center [717, 197] width 45 height 6
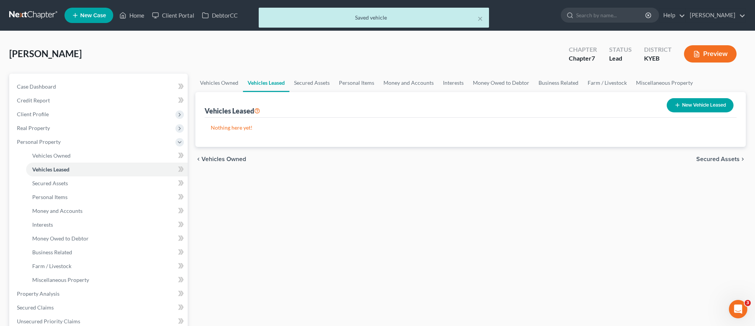
click at [712, 160] on span "Secured Assets" at bounding box center [717, 159] width 43 height 6
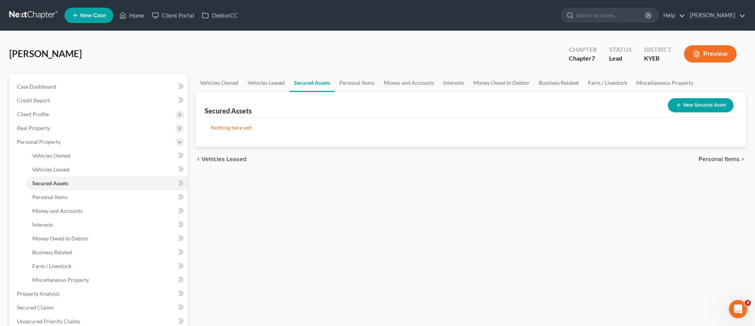
click at [718, 159] on span "Personal Items" at bounding box center [719, 159] width 41 height 6
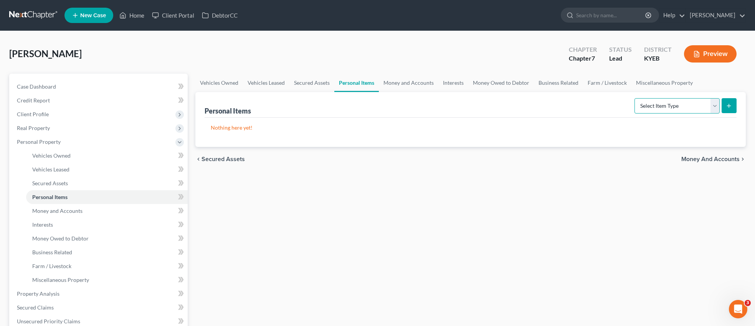
click at [714, 107] on select "Select Item Type Clothing Collectibles Of Value Electronics Firearms Household …" at bounding box center [677, 105] width 85 height 15
select select "clothing"
click at [635, 98] on select "Select Item Type Clothing Collectibles Of Value Electronics Firearms Household …" at bounding box center [677, 105] width 85 height 15
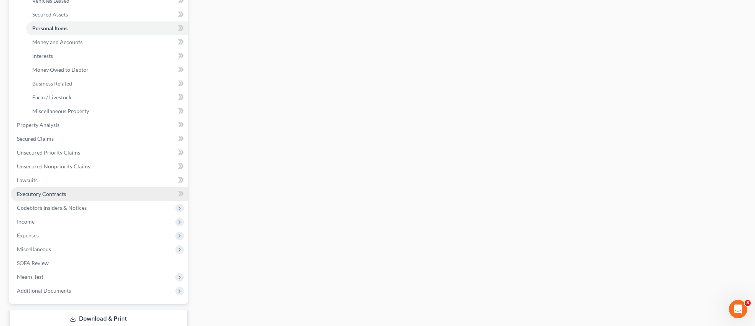
scroll to position [170, 0]
click at [31, 232] on span "Expenses" at bounding box center [28, 234] width 22 height 7
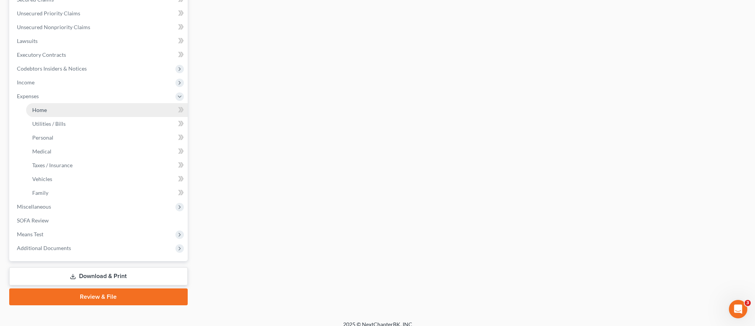
click at [42, 108] on span "Home" at bounding box center [39, 110] width 15 height 7
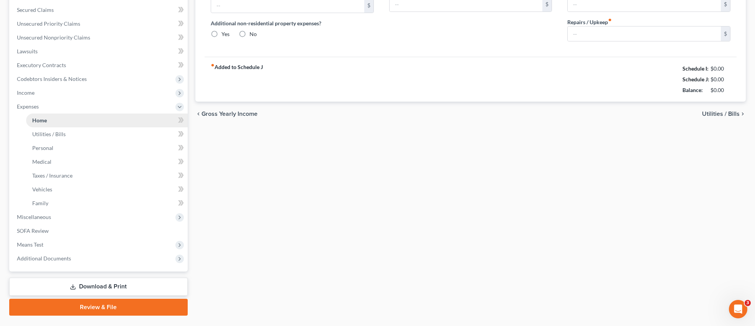
type input "0.00"
radio input "true"
type input "0.00"
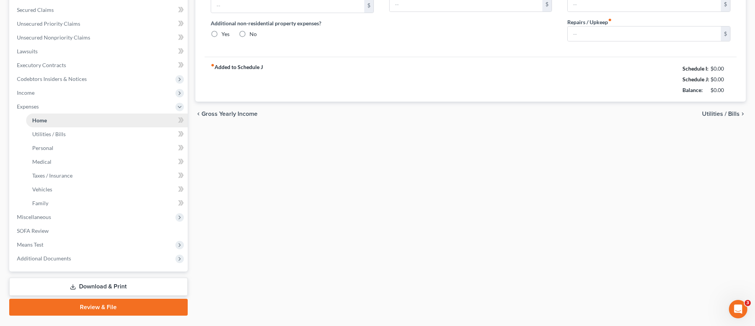
type input "0.00"
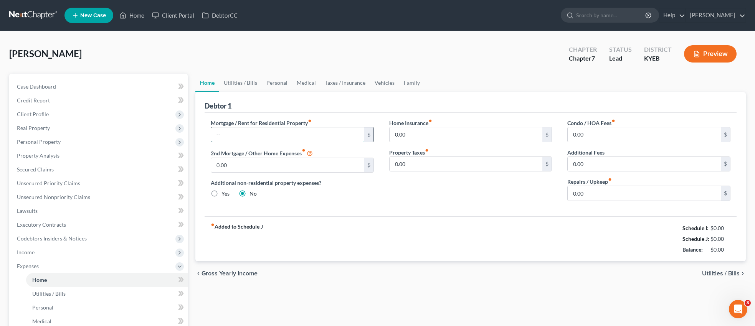
click at [274, 139] on input "text" at bounding box center [287, 134] width 153 height 15
type input "486.43"
click at [723, 273] on span "Utilities / Bills" at bounding box center [721, 274] width 38 height 6
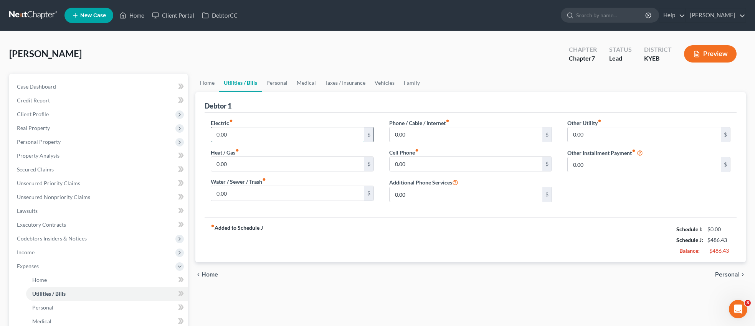
click at [264, 134] on input "0.00" at bounding box center [287, 134] width 153 height 15
type input "250.00"
click at [247, 164] on input "0.00" at bounding box center [287, 164] width 153 height 15
type input "60.00"
click at [208, 274] on span "Home" at bounding box center [210, 275] width 17 height 6
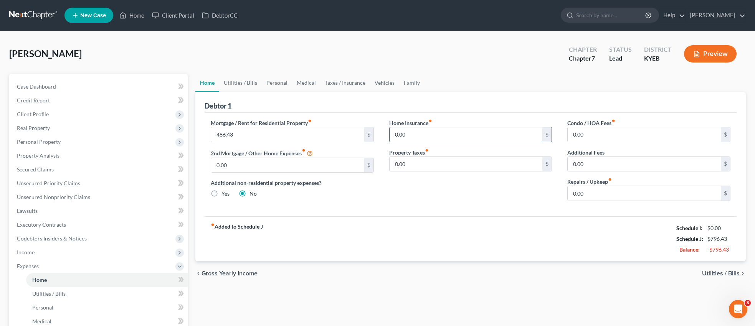
click at [410, 135] on input "0.00" at bounding box center [466, 134] width 153 height 15
type input "91.00"
click at [727, 275] on span "Utilities / Bills" at bounding box center [721, 274] width 38 height 6
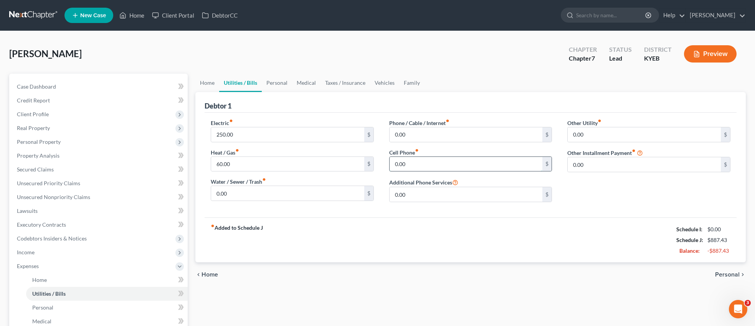
click at [422, 164] on input "0.00" at bounding box center [466, 164] width 153 height 15
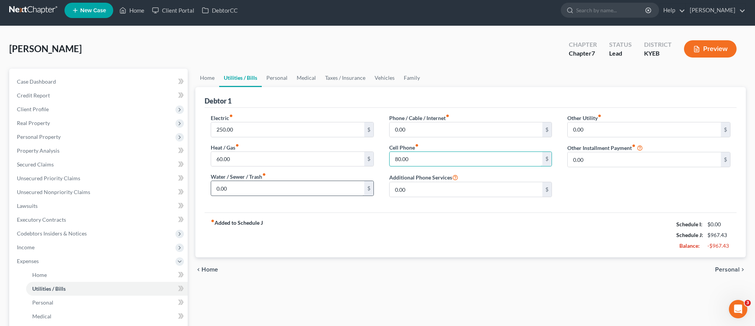
type input "80.00"
click at [244, 187] on input "0.00" at bounding box center [287, 188] width 153 height 15
type input "55.00"
click at [417, 130] on input "0.00" at bounding box center [466, 129] width 153 height 15
type input "91.81"
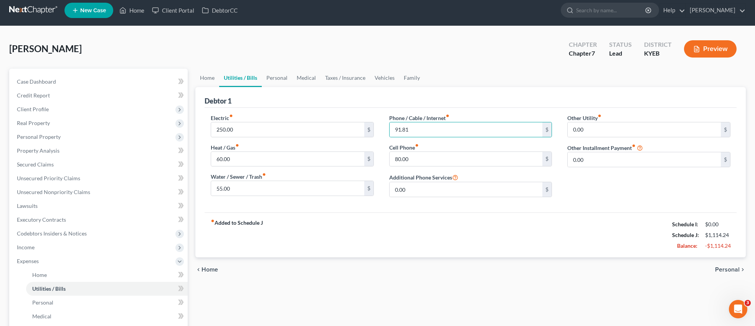
click at [209, 269] on span "Home" at bounding box center [210, 270] width 17 height 6
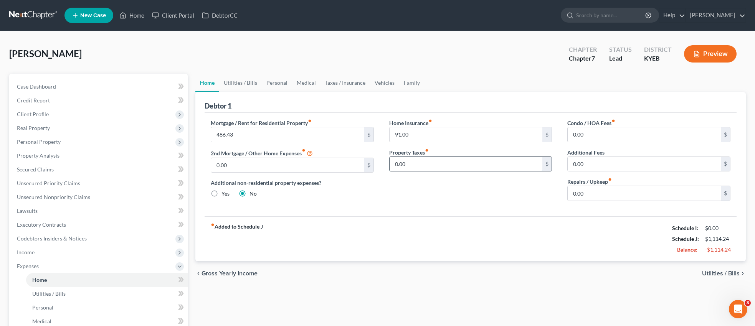
click at [419, 167] on input "0.00" at bounding box center [466, 164] width 153 height 15
type input "78.50"
click at [713, 272] on span "Utilities / Bills" at bounding box center [721, 274] width 38 height 6
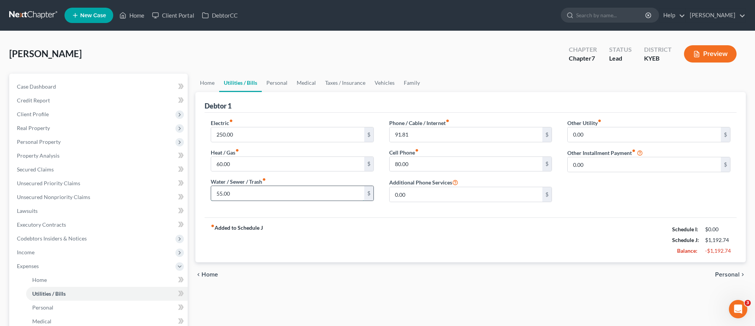
click at [219, 194] on input "55.00" at bounding box center [287, 193] width 153 height 15
type input "2"
type input "75.00"
click at [729, 273] on span "Personal" at bounding box center [727, 275] width 25 height 6
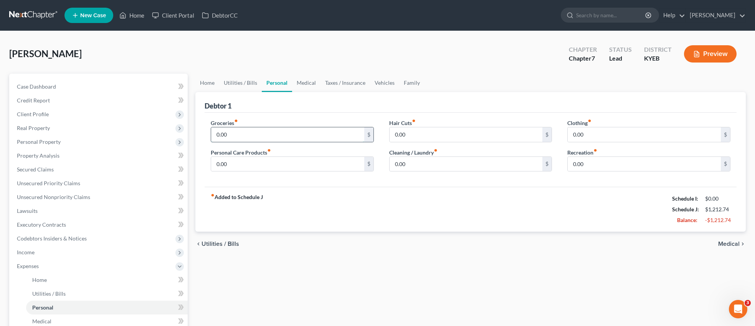
click at [268, 134] on input "0.00" at bounding box center [287, 134] width 153 height 15
type input "800.00"
click at [248, 164] on input "0.00" at bounding box center [287, 164] width 153 height 15
click at [418, 132] on input "0.00" at bounding box center [466, 134] width 153 height 15
type input "100.00"
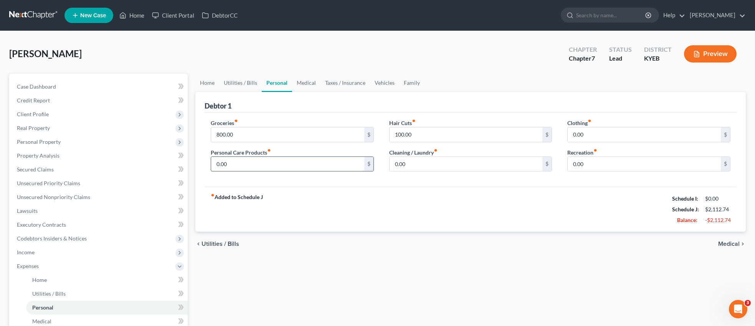
click at [232, 167] on input "0.00" at bounding box center [287, 164] width 153 height 15
type input "50.00"
click at [427, 132] on input "100.00" at bounding box center [466, 134] width 153 height 15
type input "50.00"
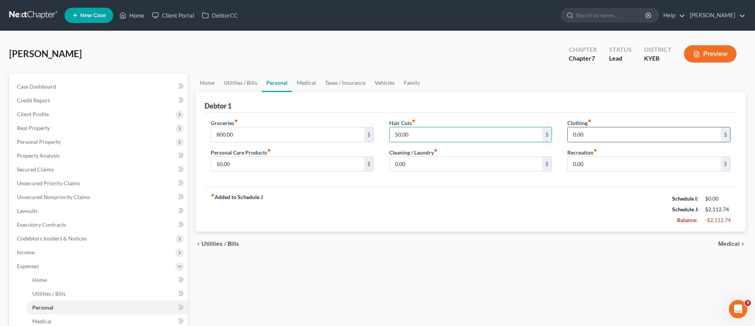
click at [620, 138] on input "0.00" at bounding box center [644, 134] width 153 height 15
type input "40.00"
click at [616, 159] on input "0.00" at bounding box center [644, 164] width 153 height 15
type input "100.00"
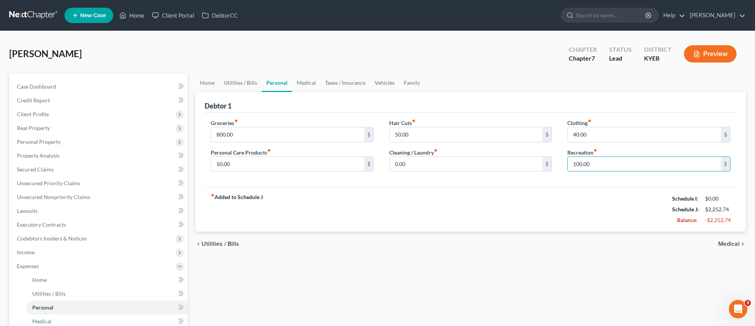
click at [723, 243] on span "Medical" at bounding box center [729, 244] width 22 height 6
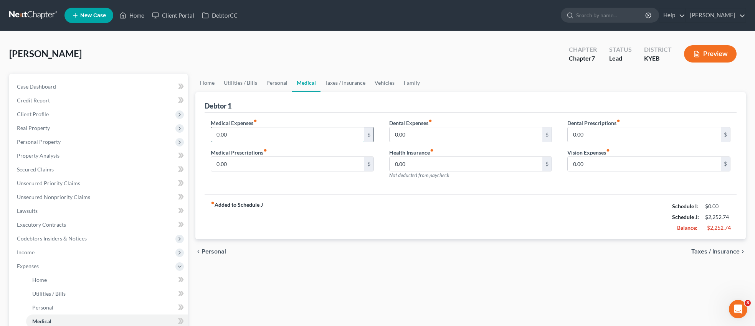
click at [260, 134] on input "0.00" at bounding box center [287, 134] width 153 height 15
type input "100.00"
click at [238, 163] on input "0.00" at bounding box center [287, 164] width 153 height 15
type input "125.00"
click at [214, 251] on span "Personal" at bounding box center [214, 252] width 25 height 6
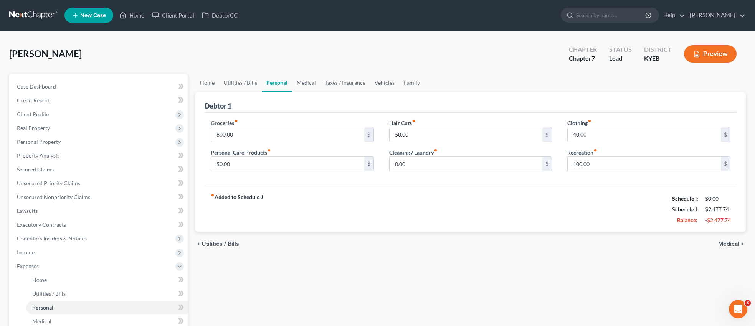
click at [214, 251] on div "chevron_left Utilities / Bills Medical chevron_right" at bounding box center [470, 244] width 551 height 25
click at [222, 241] on span "Utilities / Bills" at bounding box center [221, 244] width 38 height 6
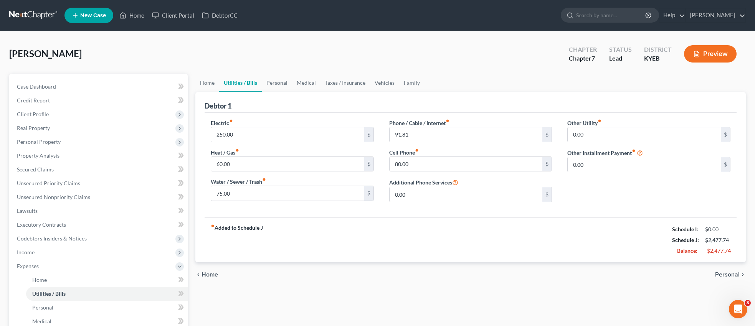
click at [212, 272] on span "Home" at bounding box center [210, 275] width 17 height 6
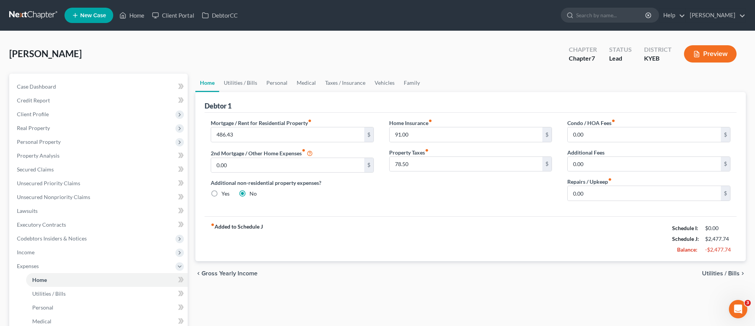
click at [708, 272] on span "Utilities / Bills" at bounding box center [721, 274] width 38 height 6
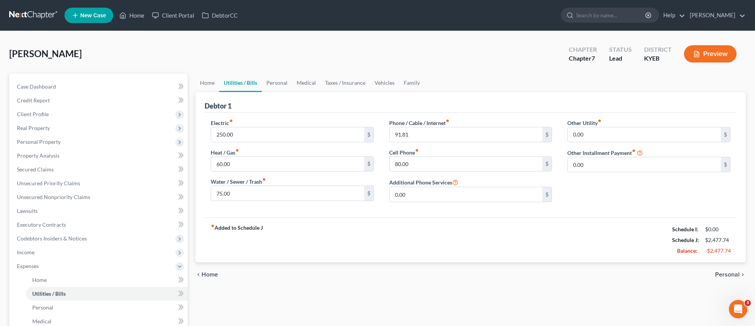
click at [722, 273] on span "Personal" at bounding box center [727, 275] width 25 height 6
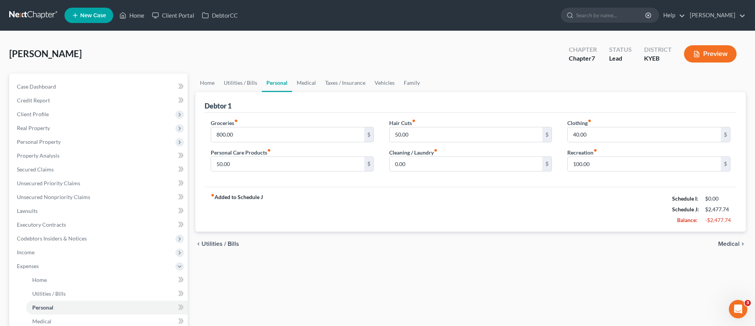
click at [729, 244] on span "Medical" at bounding box center [729, 244] width 22 height 6
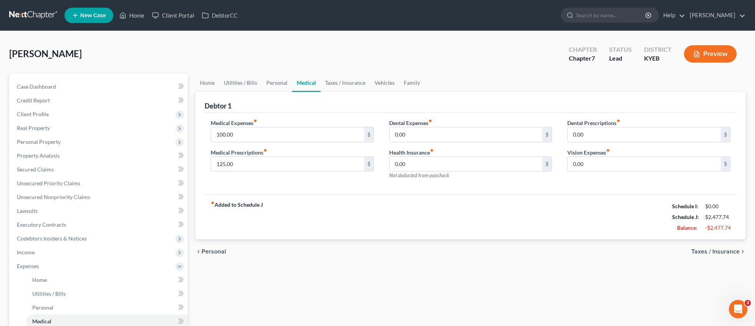
click at [729, 251] on span "Taxes / Insurance" at bounding box center [715, 252] width 48 height 6
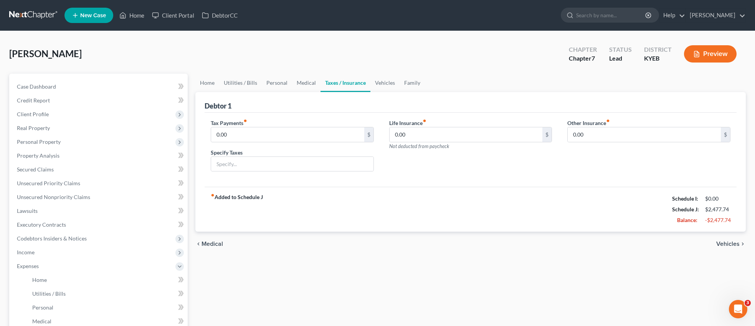
click at [731, 242] on span "Vehicles" at bounding box center [727, 244] width 23 height 6
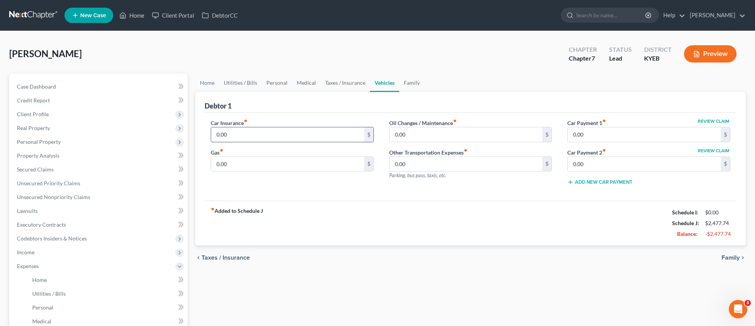
click at [250, 134] on input "0.00" at bounding box center [287, 134] width 153 height 15
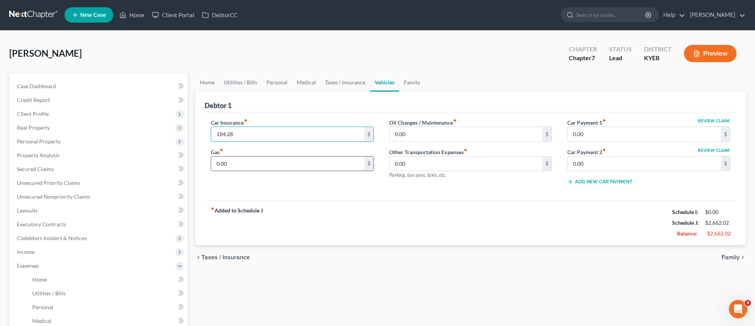
type input "184.28"
click at [246, 163] on input "0.00" at bounding box center [287, 164] width 153 height 15
type input "350.00"
click at [592, 132] on input "0.00" at bounding box center [644, 134] width 153 height 15
type input "480.59"
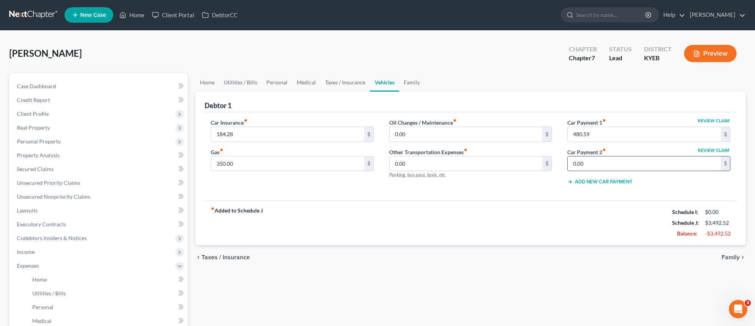
click at [589, 163] on input "0.00" at bounding box center [644, 164] width 153 height 15
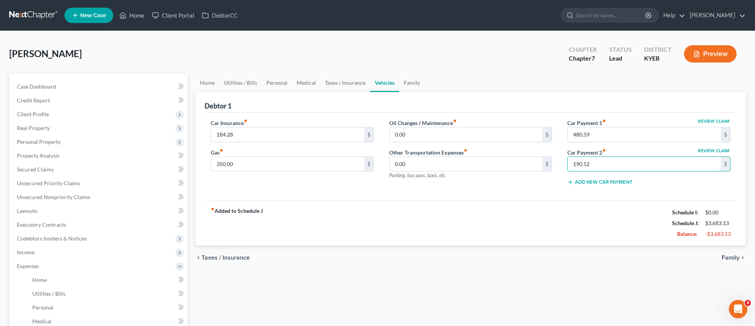
type input "190.52"
click at [738, 257] on span "Family" at bounding box center [731, 258] width 18 height 6
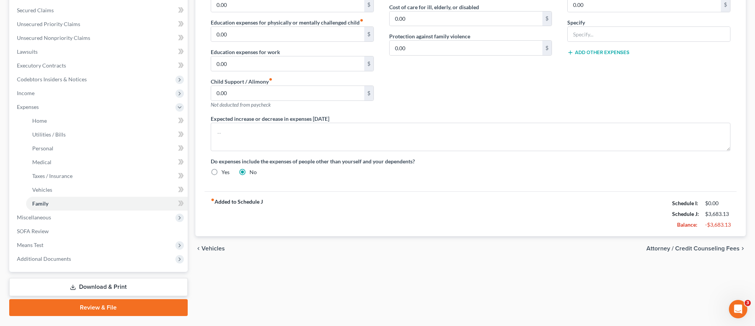
scroll to position [167, 0]
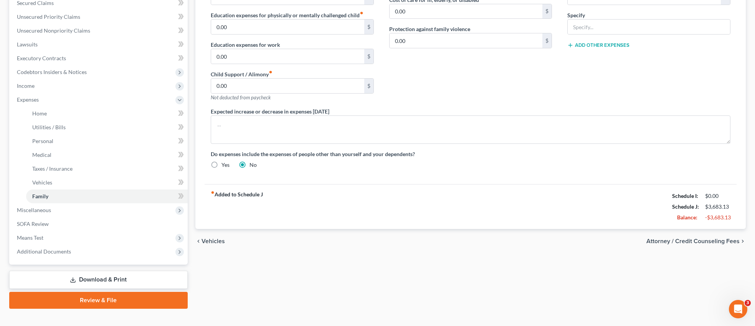
click at [218, 241] on span "Vehicles" at bounding box center [213, 241] width 23 height 6
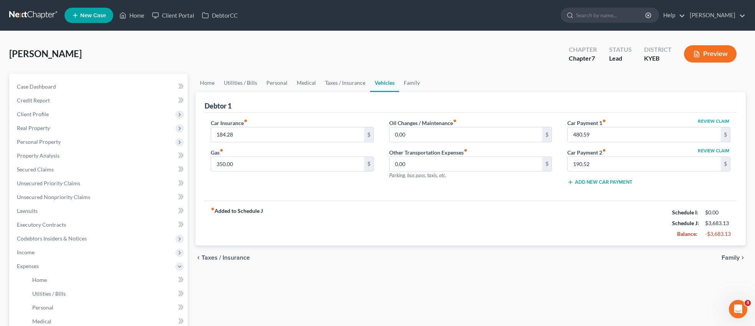
click at [216, 255] on span "Taxes / Insurance" at bounding box center [226, 258] width 48 height 6
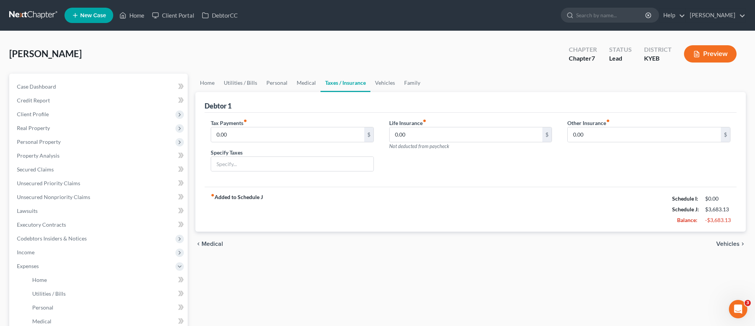
click at [220, 245] on span "Medical" at bounding box center [213, 244] width 22 height 6
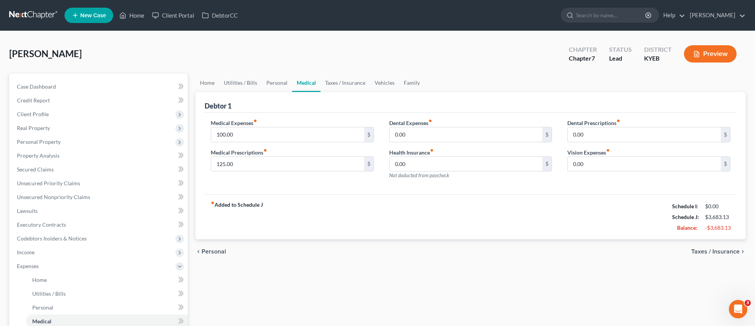
click at [220, 250] on span "Personal" at bounding box center [214, 252] width 25 height 6
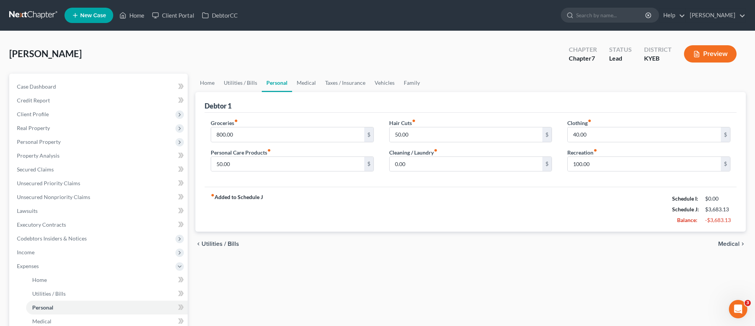
click at [218, 243] on span "Utilities / Bills" at bounding box center [221, 244] width 38 height 6
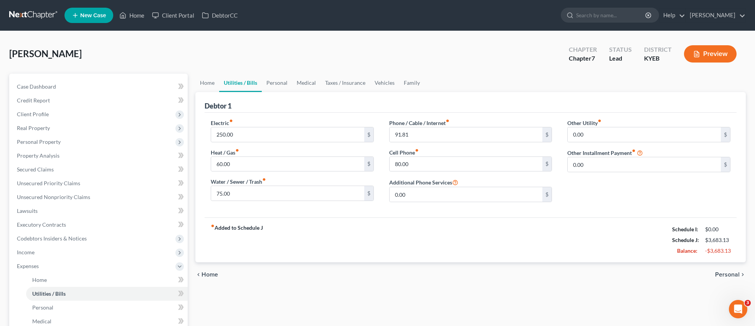
click at [212, 275] on span "Home" at bounding box center [210, 275] width 17 height 6
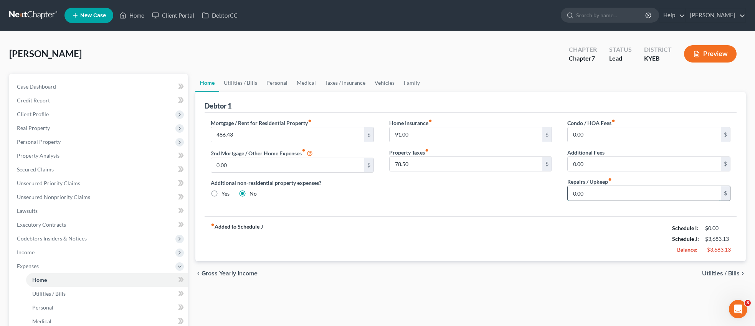
click at [608, 189] on input "0.00" at bounding box center [644, 193] width 153 height 15
type input "50.00"
click at [713, 271] on span "Utilities / Bills" at bounding box center [721, 274] width 38 height 6
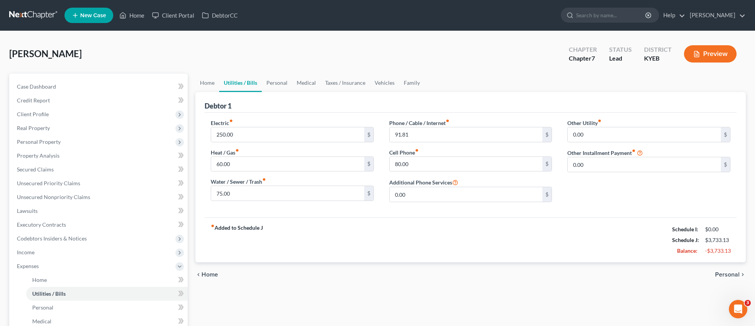
click at [724, 272] on span "Personal" at bounding box center [727, 275] width 25 height 6
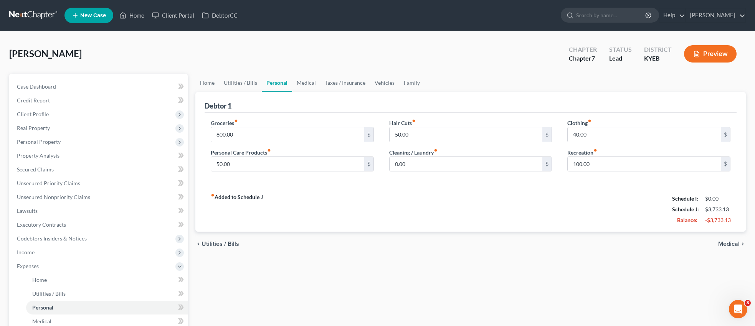
click at [741, 244] on icon "chevron_right" at bounding box center [743, 244] width 6 height 6
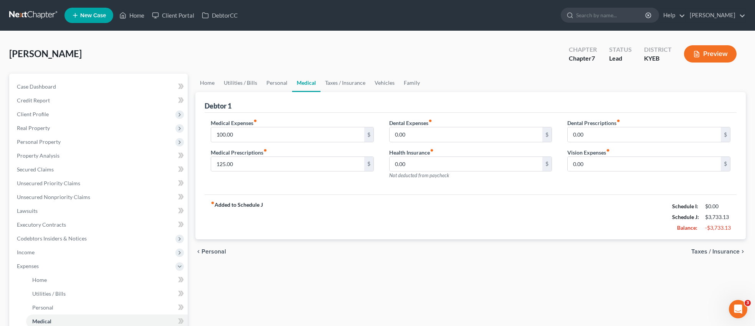
click at [730, 251] on span "Taxes / Insurance" at bounding box center [715, 252] width 48 height 6
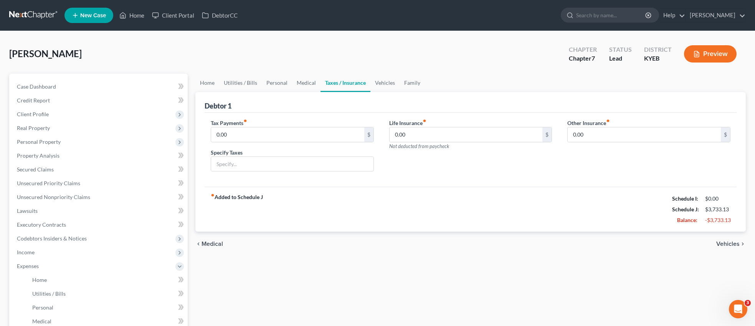
click at [729, 245] on span "Vehicles" at bounding box center [727, 244] width 23 height 6
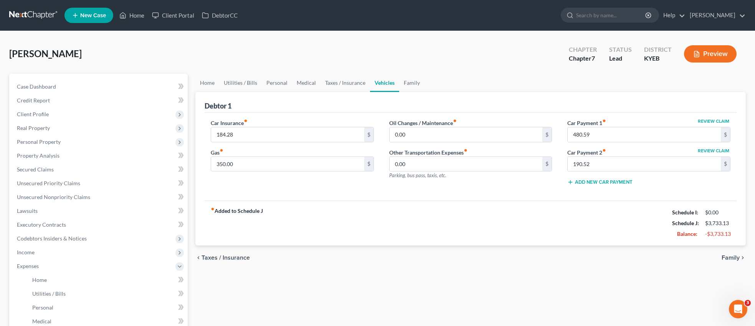
click at [733, 257] on span "Family" at bounding box center [731, 258] width 18 height 6
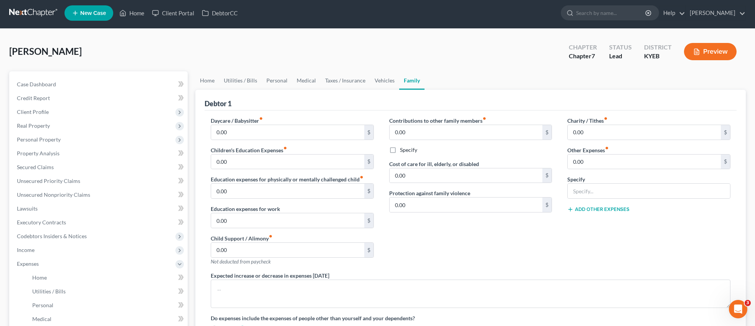
scroll to position [2, 0]
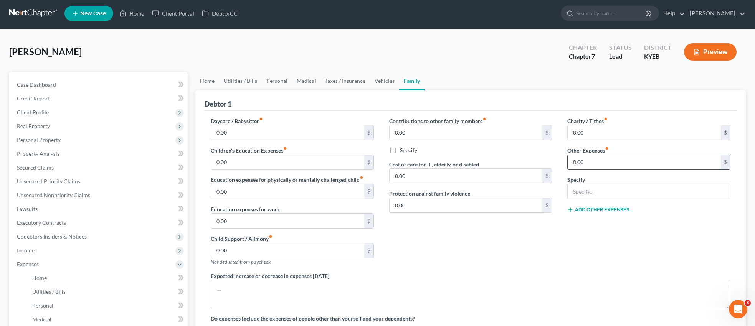
click at [592, 164] on input "0.00" at bounding box center [644, 162] width 153 height 15
type input "0"
click at [612, 165] on input "text" at bounding box center [644, 162] width 153 height 15
type input "52.14"
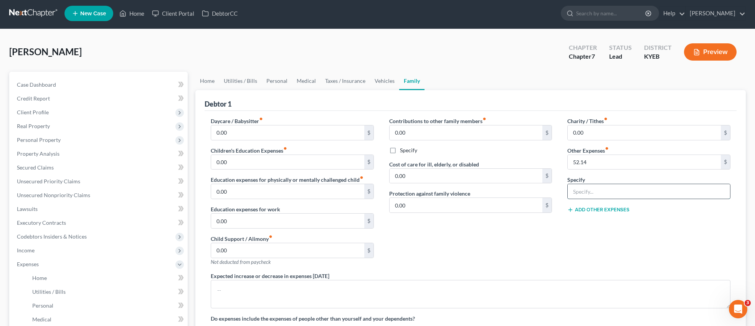
click at [613, 190] on input "text" at bounding box center [649, 191] width 162 height 15
type input "Flood Isurance"
click at [617, 208] on button "Add Other Expenses" at bounding box center [598, 210] width 62 height 6
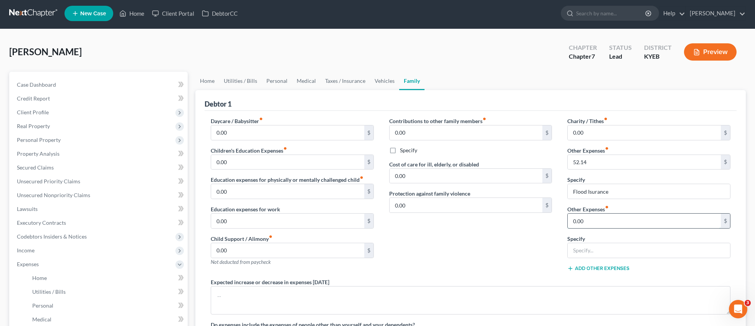
click at [590, 220] on input "0.00" at bounding box center [644, 221] width 153 height 15
type input "40.00"
click at [590, 252] on input "text" at bounding box center [649, 250] width 162 height 15
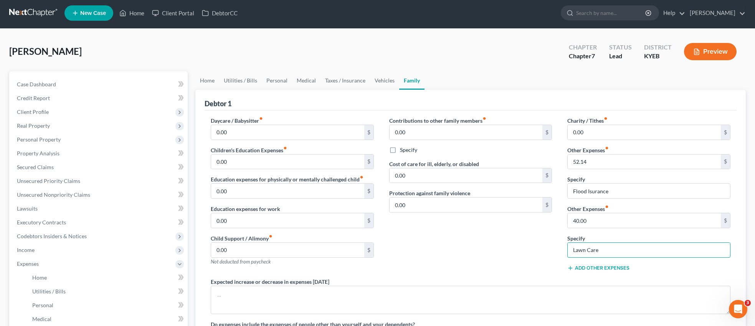
type input "Lawn Care"
click at [597, 268] on button "Add Other Expenses" at bounding box center [598, 268] width 62 height 6
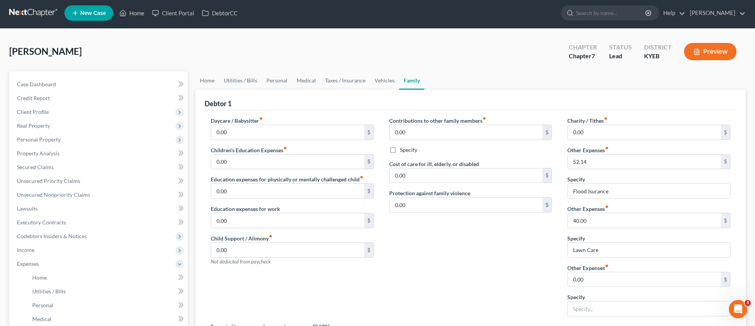
scroll to position [2, 0]
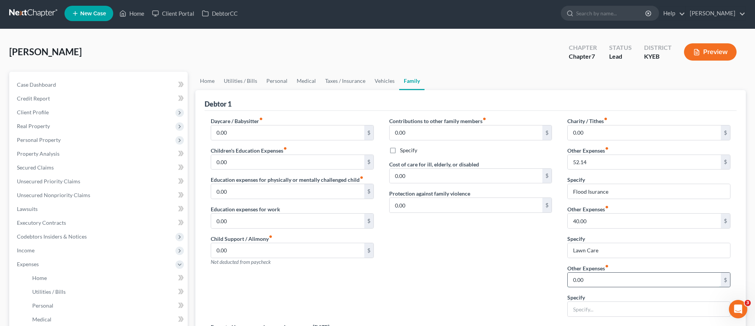
click at [592, 276] on input "0.00" at bounding box center [644, 280] width 153 height 15
type input "75.00"
click at [587, 309] on input "text" at bounding box center [649, 309] width 162 height 15
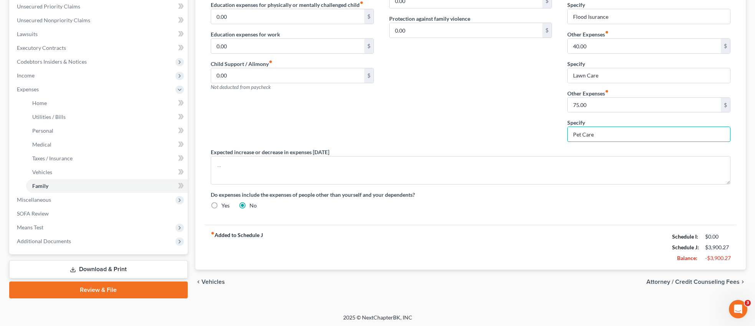
scroll to position [178, 0]
type input "Pet Care"
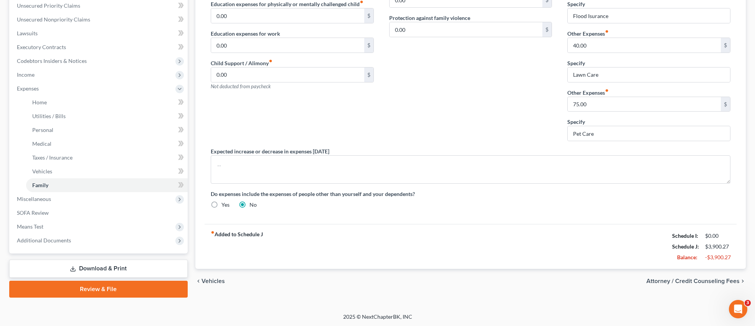
click at [702, 280] on span "Attorney / Credit Counseling Fees" at bounding box center [693, 281] width 93 height 6
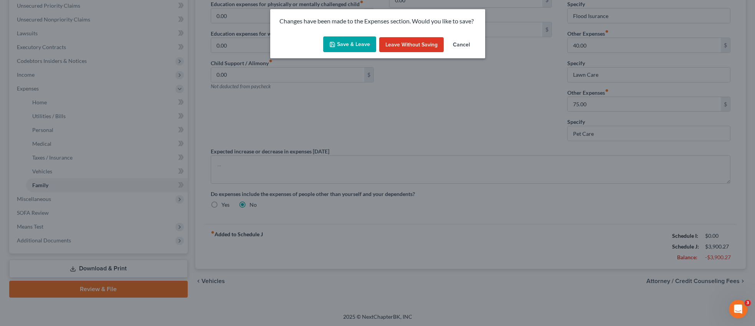
click at [359, 45] on button "Save & Leave" at bounding box center [349, 44] width 53 height 16
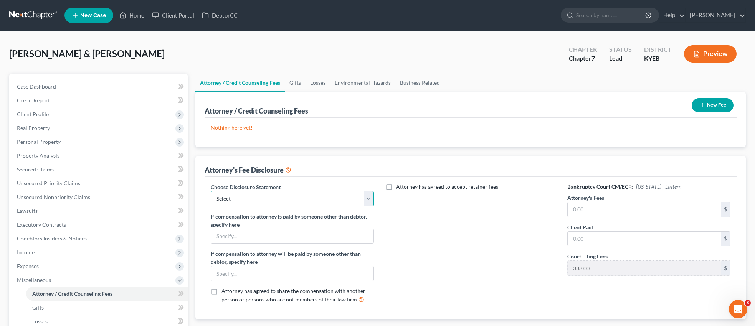
click at [370, 201] on select "Select [PERSON_NAME], Attorney at Law" at bounding box center [292, 198] width 163 height 15
select select "0"
click at [211, 191] on select "Select [PERSON_NAME], Attorney at Law" at bounding box center [292, 198] width 163 height 15
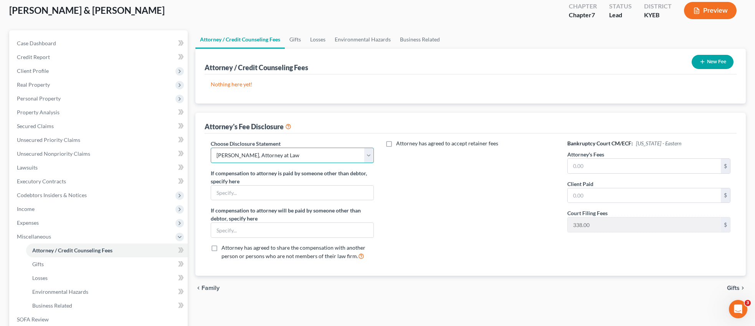
scroll to position [65, 0]
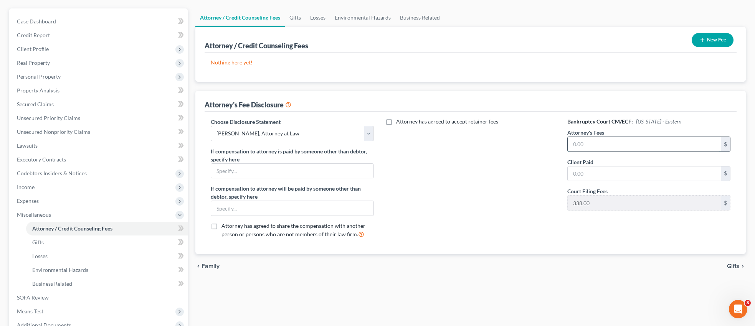
click at [612, 148] on input "text" at bounding box center [644, 144] width 153 height 15
type input "1,000.00"
click at [604, 178] on input "text" at bounding box center [644, 174] width 153 height 15
type input "1,000.00"
click at [738, 269] on span "Gifts" at bounding box center [733, 266] width 13 height 6
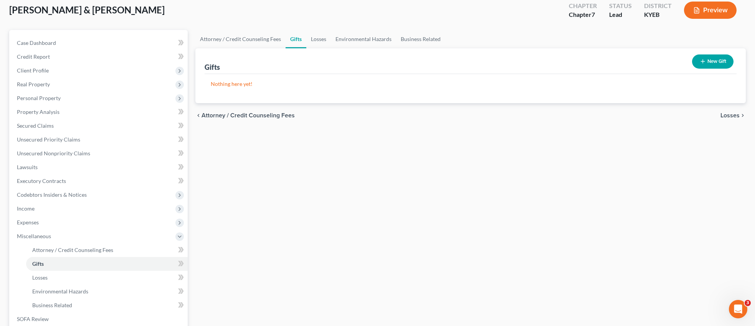
scroll to position [44, 0]
click at [730, 112] on span "Losses" at bounding box center [730, 115] width 19 height 6
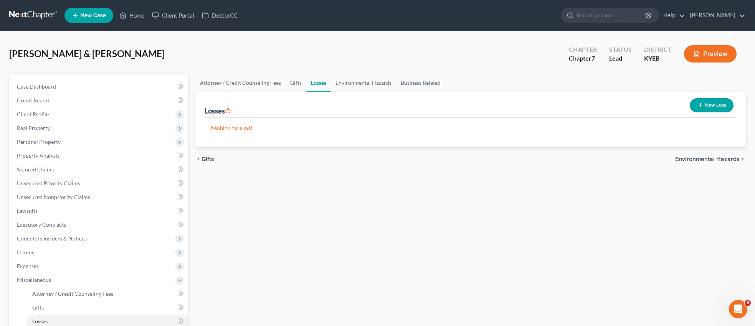
click at [694, 159] on span "Environmental Hazards" at bounding box center [707, 159] width 65 height 6
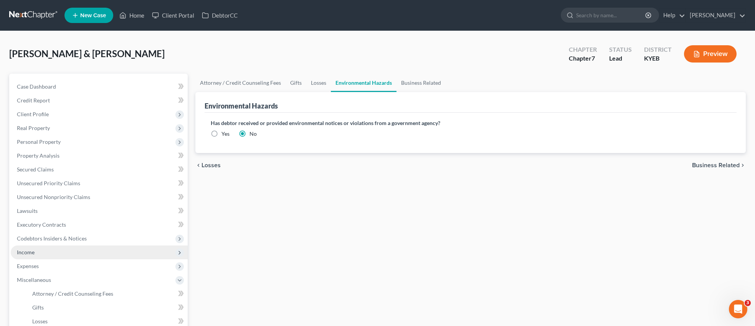
click at [31, 252] on span "Income" at bounding box center [26, 252] width 18 height 7
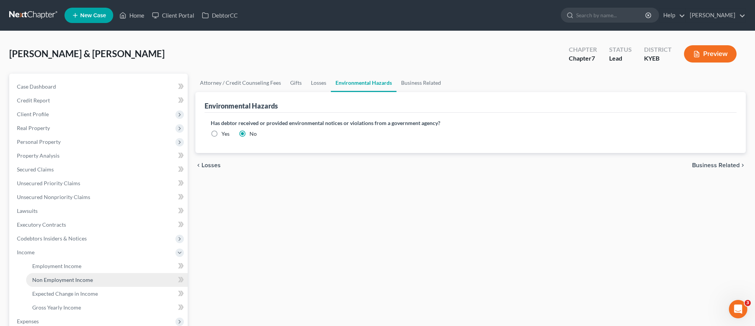
click at [84, 280] on span "Non Employment Income" at bounding box center [62, 280] width 61 height 7
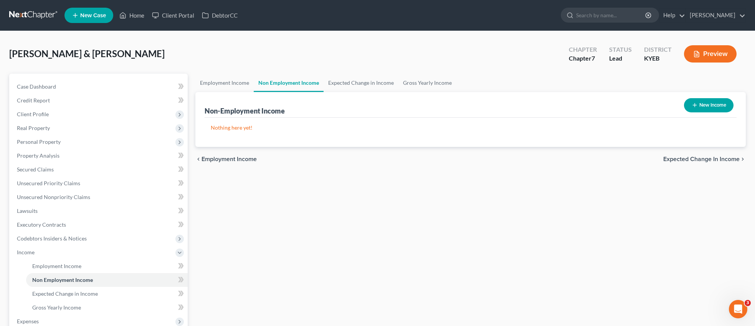
click at [710, 103] on button "New Income" at bounding box center [709, 105] width 50 height 14
select select "0"
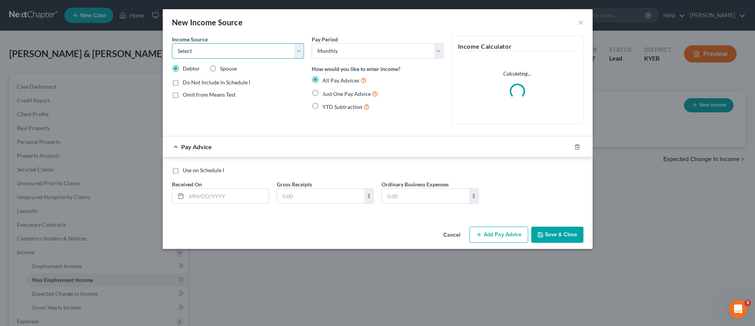
click at [298, 52] on select "Select Unemployment Disability (from employer) Pension Retirement Social Securi…" at bounding box center [238, 50] width 132 height 15
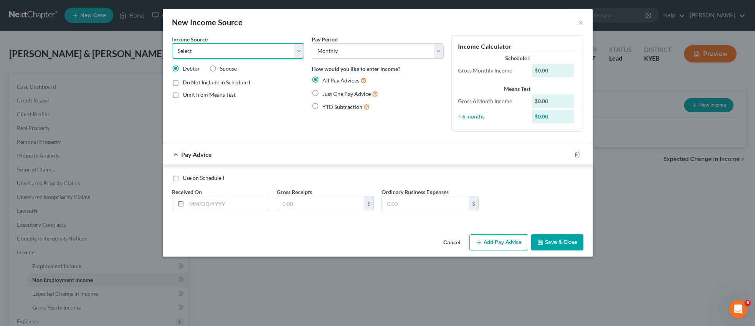
select select "4"
click at [172, 43] on select "Select Unemployment Disability (from employer) Pension Retirement Social Securi…" at bounding box center [238, 50] width 132 height 15
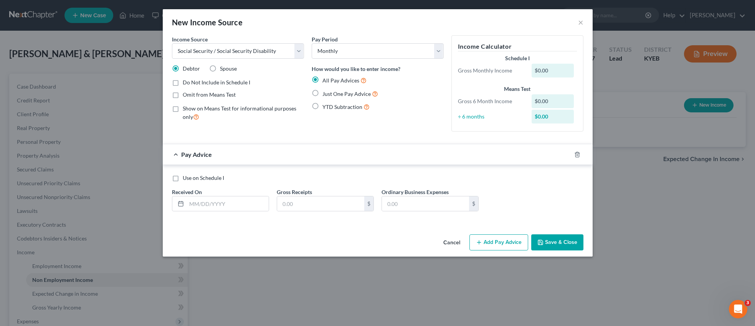
click at [542, 69] on div "$0.00" at bounding box center [553, 71] width 42 height 14
click at [232, 204] on input "text" at bounding box center [228, 204] width 82 height 15
click at [183, 179] on label "Use on Schedule I" at bounding box center [203, 178] width 41 height 8
click at [186, 179] on input "Use on Schedule I" at bounding box center [188, 176] width 5 height 5
checkbox input "true"
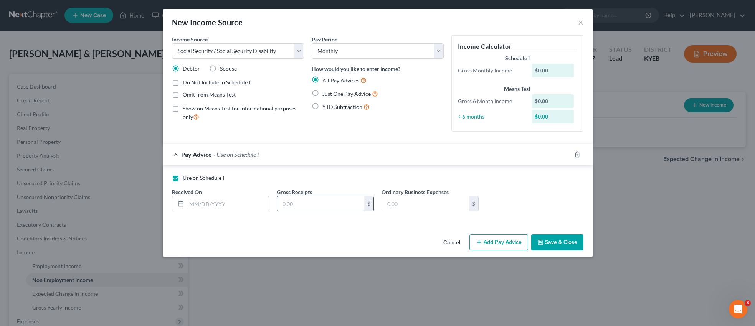
click at [301, 204] on input "text" at bounding box center [320, 204] width 87 height 15
type input "1,185.00"
click at [220, 67] on label "Spouse" at bounding box center [228, 69] width 17 height 8
click at [223, 67] on input "Spouse" at bounding box center [225, 67] width 5 height 5
radio input "true"
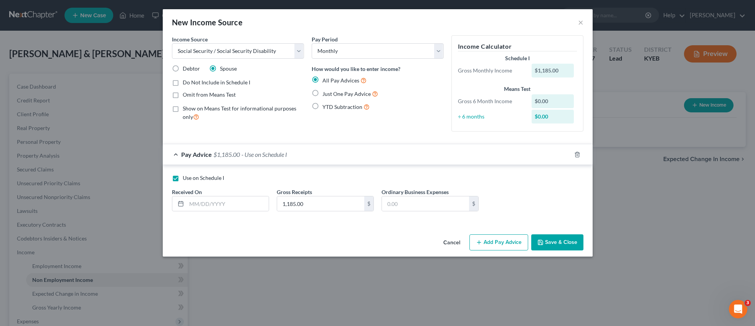
click at [323, 94] on label "Just One Pay Advice" at bounding box center [351, 93] width 56 height 9
click at [326, 94] on input "Just One Pay Advice" at bounding box center [328, 91] width 5 height 5
radio input "true"
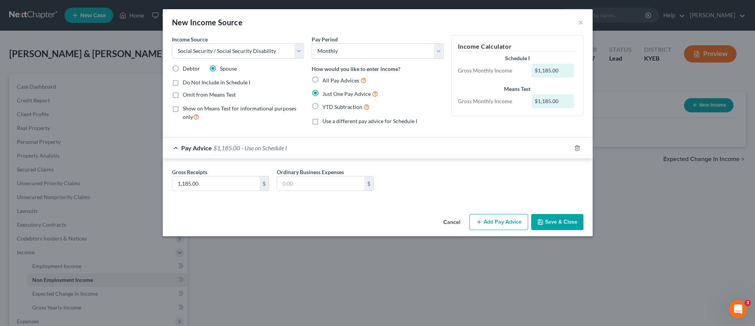
click at [564, 221] on button "Save & Close" at bounding box center [557, 222] width 52 height 16
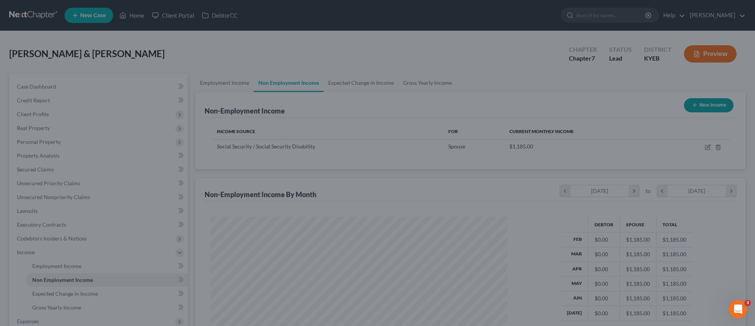
scroll to position [148, 312]
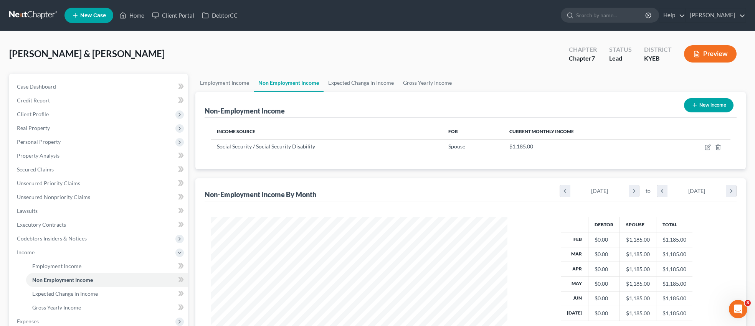
click at [698, 107] on button "New Income" at bounding box center [709, 105] width 50 height 14
select select "0"
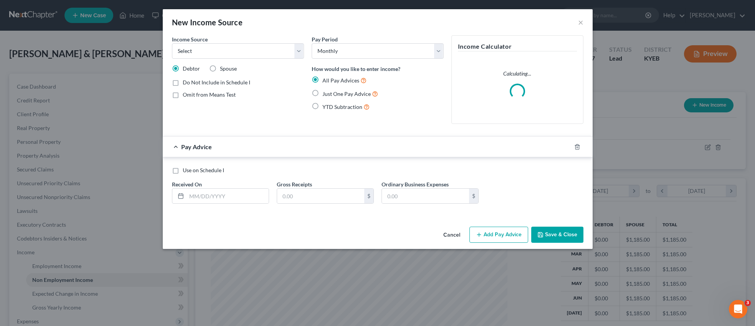
click at [220, 69] on label "Spouse" at bounding box center [228, 69] width 17 height 8
click at [223, 69] on input "Spouse" at bounding box center [225, 67] width 5 height 5
radio input "true"
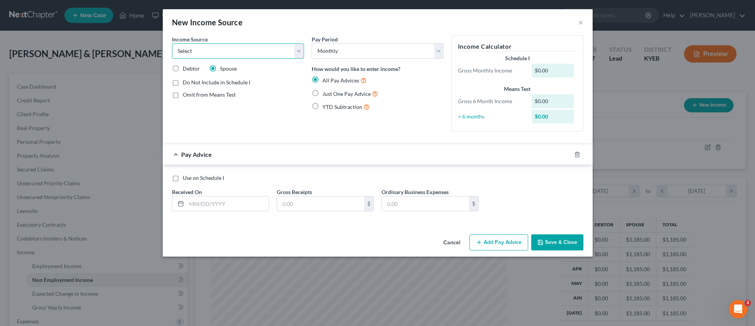
click at [301, 55] on select "Select Unemployment Disability (from employer) Pension Retirement Social Securi…" at bounding box center [238, 50] width 132 height 15
select select "1"
click at [172, 43] on select "Select Unemployment Disability (from employer) Pension Retirement Social Securi…" at bounding box center [238, 50] width 132 height 15
click at [323, 91] on label "Just One Pay Advice" at bounding box center [351, 93] width 56 height 9
click at [326, 91] on input "Just One Pay Advice" at bounding box center [328, 91] width 5 height 5
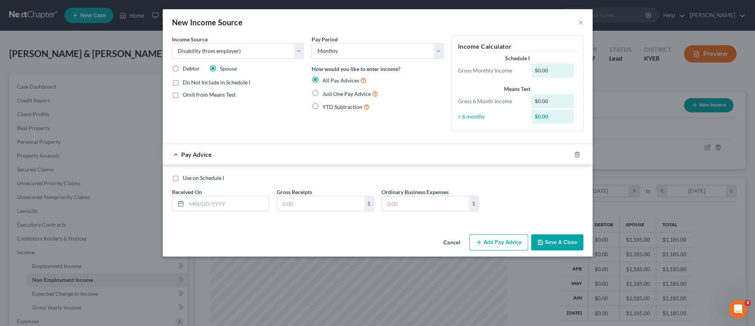
radio input "true"
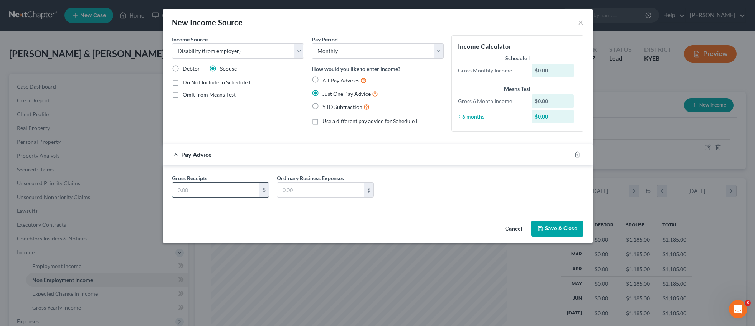
click at [202, 193] on input "text" at bounding box center [215, 190] width 87 height 15
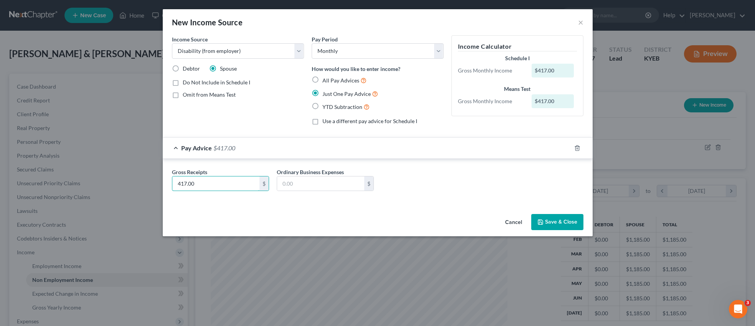
type input "417.00"
click at [563, 217] on button "Save & Close" at bounding box center [557, 222] width 52 height 16
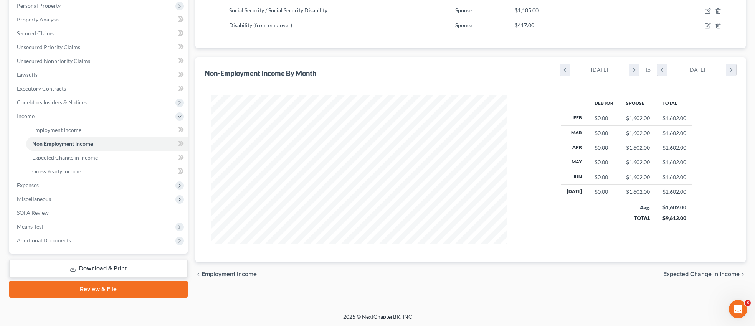
scroll to position [0, 0]
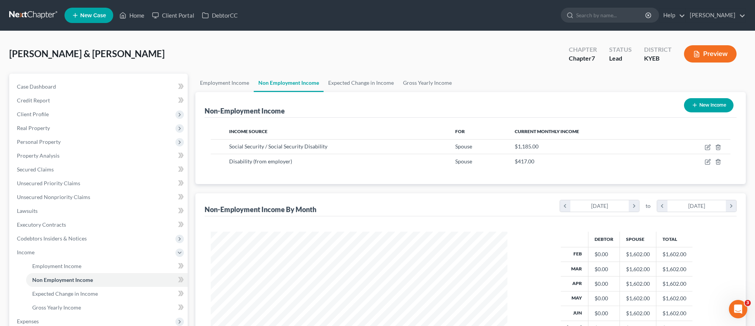
click at [713, 106] on button "New Income" at bounding box center [709, 105] width 50 height 14
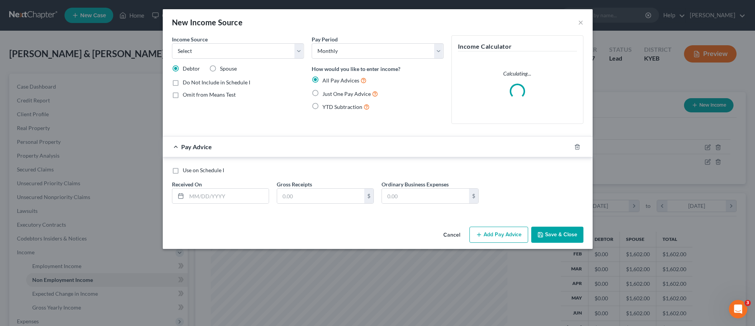
click at [183, 67] on label "Debtor" at bounding box center [191, 69] width 17 height 8
click at [186, 67] on input "Debtor" at bounding box center [188, 67] width 5 height 5
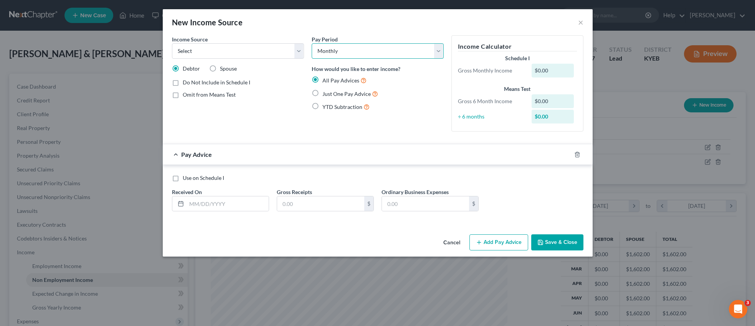
click at [437, 50] on select "Select Monthly Twice Monthly Every Other Week Weekly" at bounding box center [378, 50] width 132 height 15
select select "3"
click at [312, 43] on select "Select Monthly Twice Monthly Every Other Week Weekly" at bounding box center [378, 50] width 132 height 15
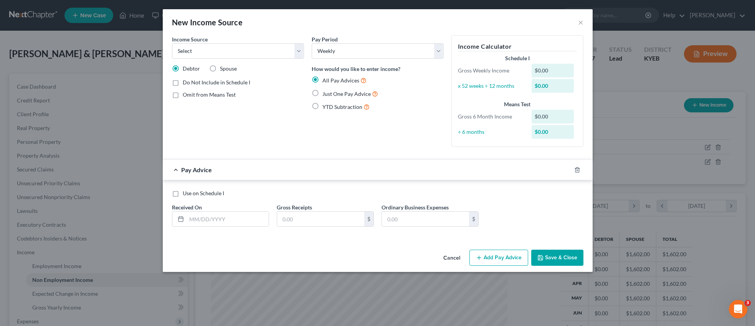
click at [323, 92] on label "Just One Pay Advice" at bounding box center [351, 93] width 56 height 9
click at [326, 92] on input "Just One Pay Advice" at bounding box center [328, 91] width 5 height 5
radio input "true"
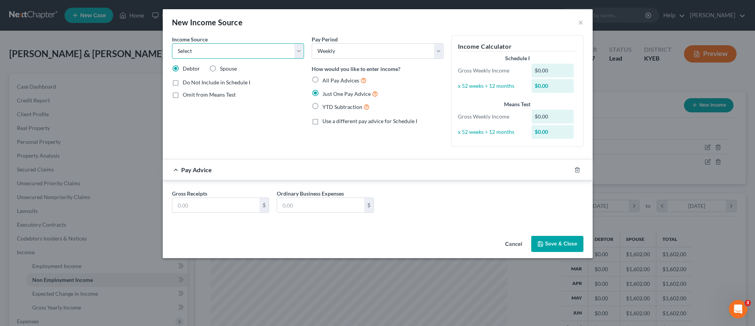
click at [298, 48] on select "Select Unemployment Disability (from employer) Pension Retirement Social Securi…" at bounding box center [238, 50] width 132 height 15
click at [517, 246] on button "Cancel" at bounding box center [513, 244] width 29 height 15
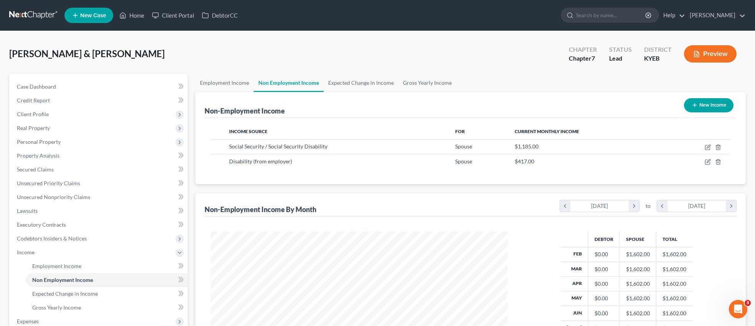
click at [702, 106] on button "New Income" at bounding box center [709, 105] width 50 height 14
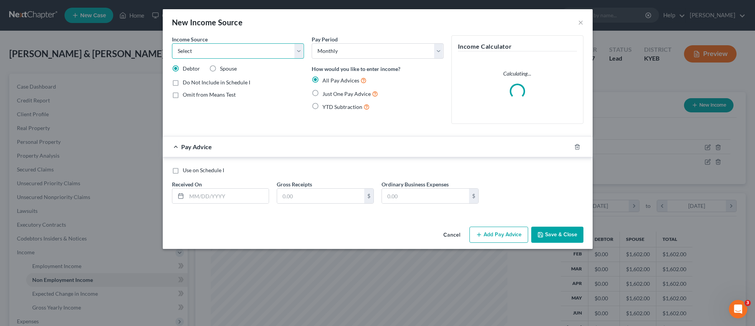
click at [299, 51] on select "Select Unemployment Disability (from employer) Pension Retirement Social Securi…" at bounding box center [238, 50] width 132 height 15
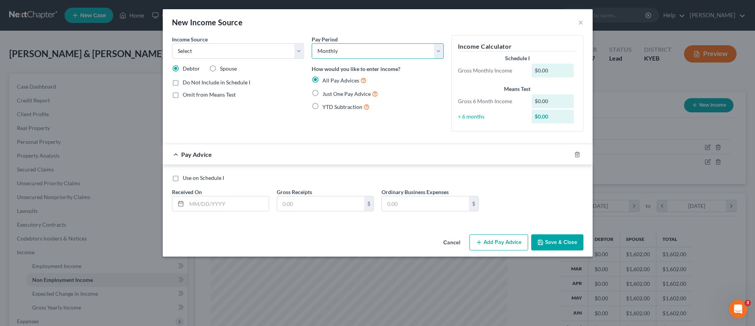
click at [440, 52] on select "Select Monthly Twice Monthly Every Other Week Weekly" at bounding box center [378, 50] width 132 height 15
select select "3"
click at [312, 43] on select "Select Monthly Twice Monthly Every Other Week Weekly" at bounding box center [378, 50] width 132 height 15
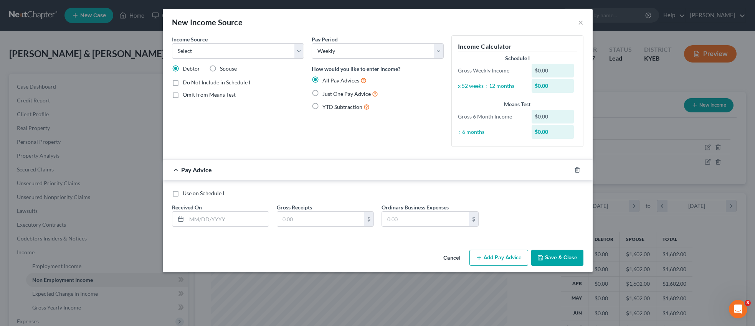
click at [323, 93] on label "Just One Pay Advice" at bounding box center [351, 93] width 56 height 9
click at [326, 93] on input "Just One Pay Advice" at bounding box center [328, 91] width 5 height 5
radio input "true"
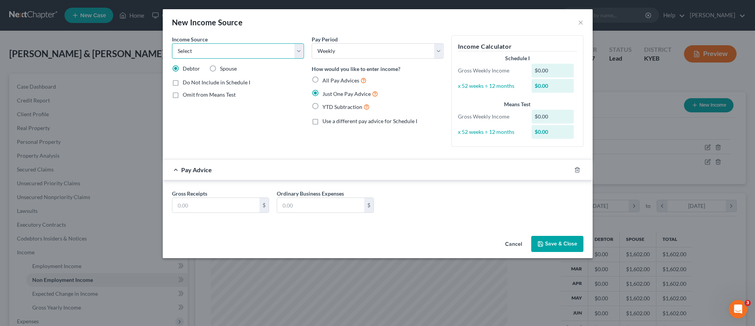
click at [302, 54] on select "Select Unemployment Disability (from employer) Pension Retirement Social Securi…" at bounding box center [238, 50] width 132 height 15
click at [582, 22] on button "×" at bounding box center [580, 22] width 5 height 9
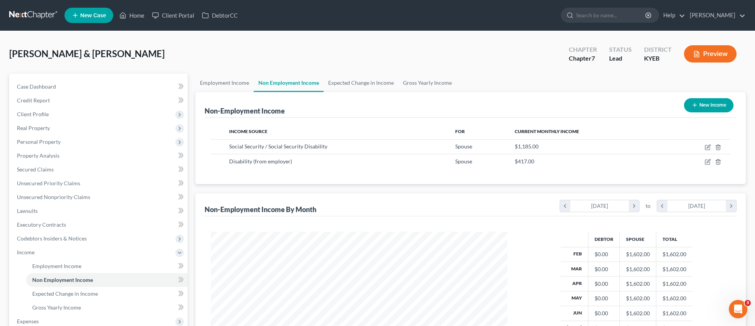
click at [709, 107] on button "New Income" at bounding box center [709, 105] width 50 height 14
select select "0"
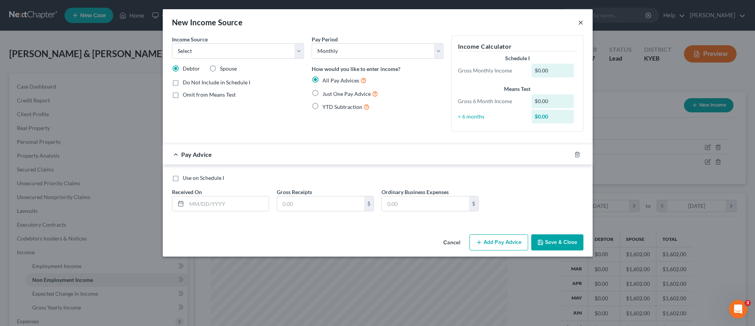
click at [580, 21] on button "×" at bounding box center [580, 22] width 5 height 9
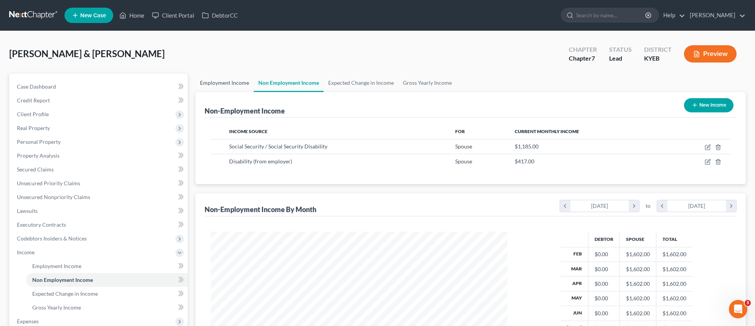
click at [218, 83] on link "Employment Income" at bounding box center [224, 83] width 58 height 18
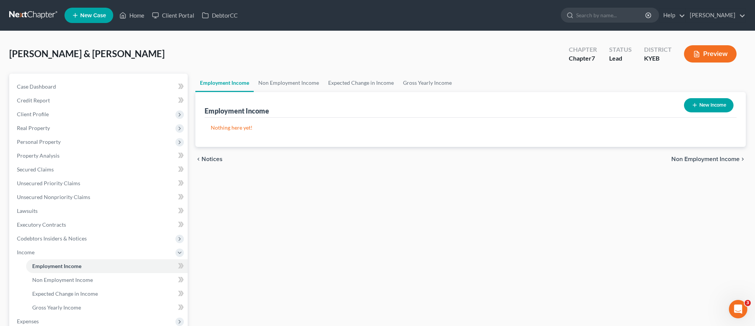
click at [719, 100] on button "New Income" at bounding box center [709, 105] width 50 height 14
select select "0"
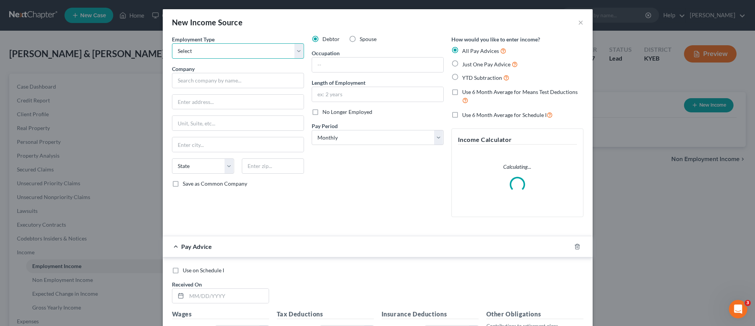
click at [298, 52] on select "Select Full or [DEMOGRAPHIC_DATA] Employment Self Employment" at bounding box center [238, 50] width 132 height 15
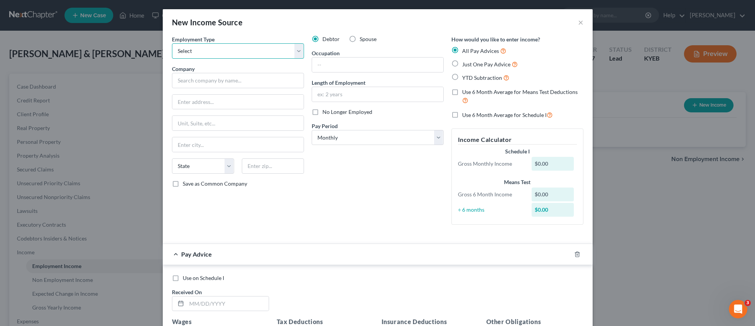
select select "0"
click at [172, 43] on select "Select Full or [DEMOGRAPHIC_DATA] Employment Self Employment" at bounding box center [238, 50] width 132 height 15
click at [256, 78] on input "text" at bounding box center [238, 80] width 132 height 15
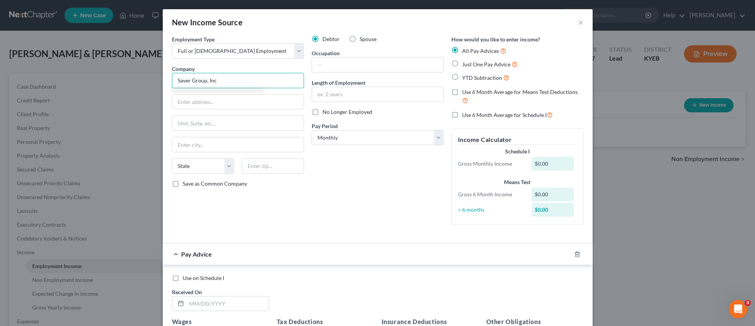
scroll to position [0, 0]
type input "Saver Group, Inc"
click at [250, 103] on input "text" at bounding box center [237, 101] width 131 height 15
type input "PO Box 1058"
click at [220, 144] on input "text" at bounding box center [237, 144] width 131 height 15
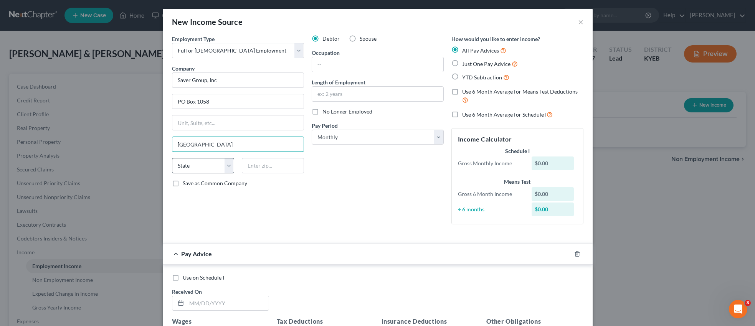
type input "[GEOGRAPHIC_DATA]"
click at [231, 167] on select "State [US_STATE] AK AR AZ CA CO CT DE DC [GEOGRAPHIC_DATA] [GEOGRAPHIC_DATA] GU…" at bounding box center [203, 165] width 62 height 15
select select "18"
click at [172, 158] on select "State [US_STATE] AK AR AZ CA CO CT DE DC [GEOGRAPHIC_DATA] [GEOGRAPHIC_DATA] GU…" at bounding box center [203, 165] width 62 height 15
click at [270, 164] on input "text" at bounding box center [273, 165] width 62 height 15
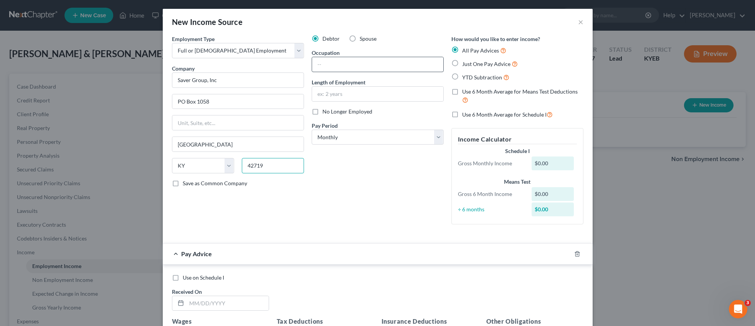
type input "42719"
click at [344, 62] on input "text" at bounding box center [377, 64] width 131 height 15
type input "Store Manager"
click at [344, 93] on input "text" at bounding box center [377, 94] width 131 height 15
type input "14"
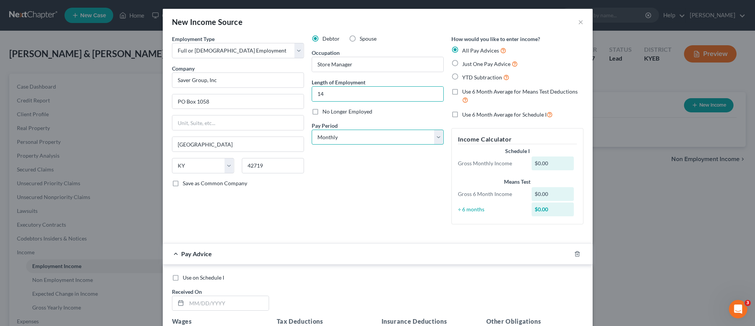
click at [438, 137] on select "Select Monthly Twice Monthly Every Other Week Weekly" at bounding box center [378, 137] width 132 height 15
select select "3"
click at [312, 130] on select "Select Monthly Twice Monthly Every Other Week Weekly" at bounding box center [378, 137] width 132 height 15
click at [462, 62] on label "Just One Pay Advice" at bounding box center [490, 64] width 56 height 9
click at [465, 62] on input "Just One Pay Advice" at bounding box center [467, 62] width 5 height 5
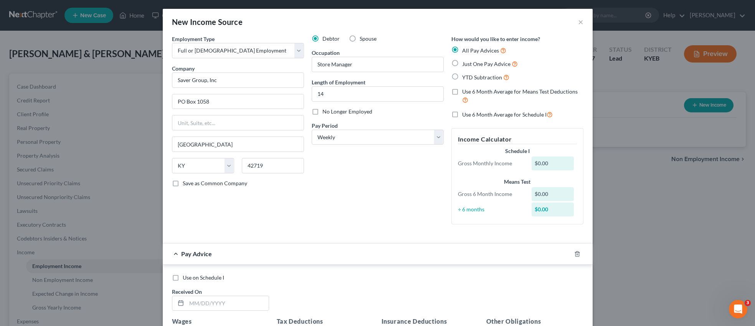
radio input "true"
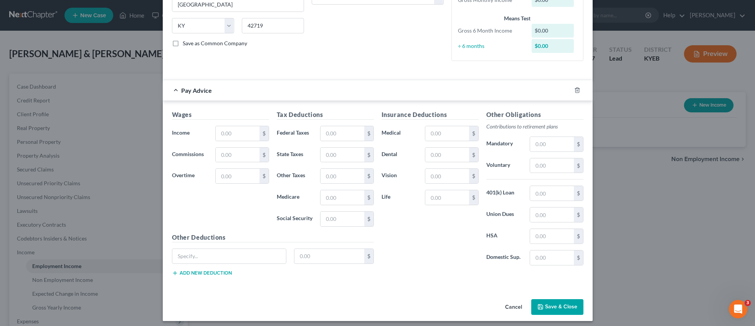
scroll to position [145, 0]
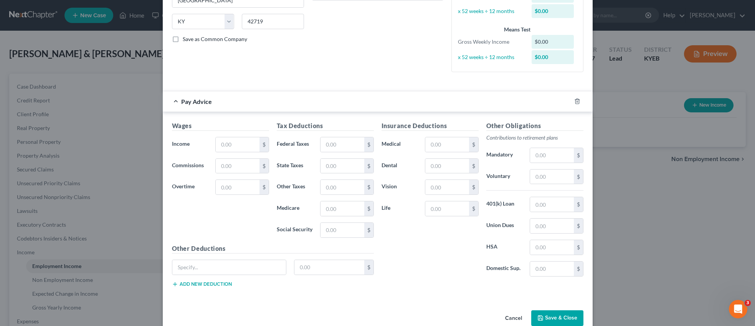
click at [241, 127] on h5 "Wages" at bounding box center [220, 126] width 97 height 10
click at [242, 142] on input "text" at bounding box center [237, 144] width 43 height 15
type input "900.00"
click at [339, 146] on input "text" at bounding box center [342, 144] width 43 height 15
type input "68.86"
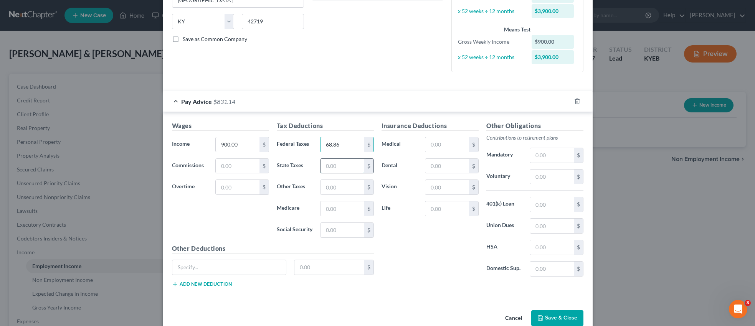
click at [347, 168] on input "text" at bounding box center [342, 166] width 43 height 15
type input "32.12"
click at [336, 212] on input "text" at bounding box center [342, 209] width 43 height 15
type input "12.55"
click at [342, 230] on input "text" at bounding box center [342, 230] width 43 height 15
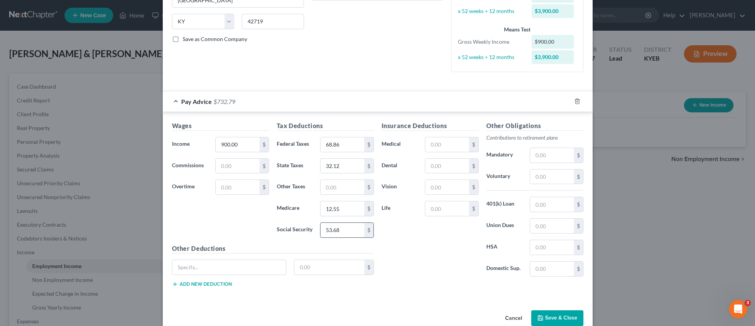
scroll to position [144, 0]
type input "53.68"
click at [341, 189] on input "text" at bounding box center [342, 187] width 43 height 15
type input "27.00"
click at [436, 146] on input "text" at bounding box center [446, 145] width 43 height 15
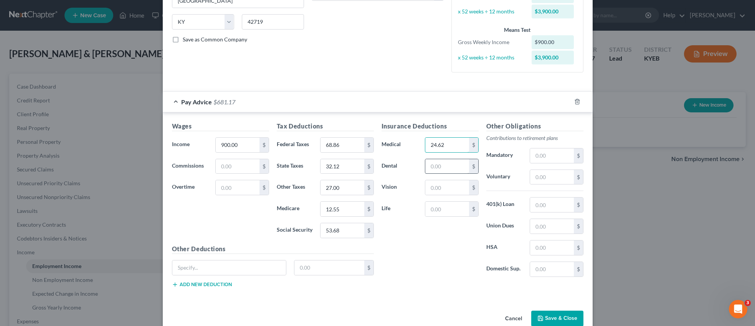
type input "24.62"
click at [447, 169] on input "text" at bounding box center [446, 166] width 43 height 15
type input "6.39"
click at [449, 189] on input "text" at bounding box center [446, 188] width 43 height 15
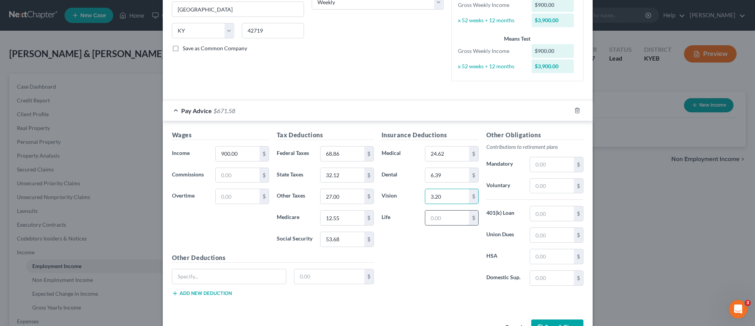
type input "3.20"
click at [447, 223] on input "text" at bounding box center [446, 218] width 43 height 15
click at [405, 283] on div "Insurance Deductions Medical 24.62 $ Dental 6.39 $ Vision 3.20 $ Life $" at bounding box center [430, 212] width 105 height 162
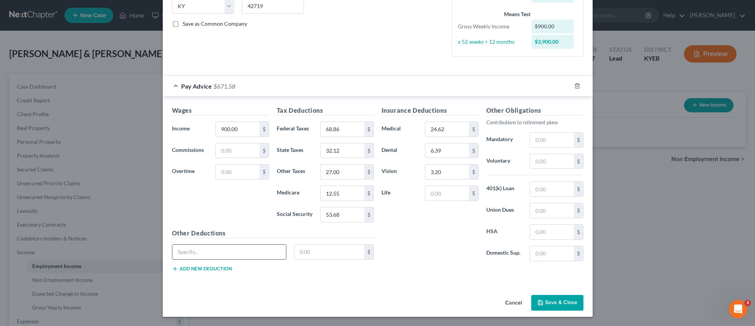
click at [247, 250] on input "text" at bounding box center [229, 252] width 114 height 15
type input "Long Term Disability"
click at [326, 251] on input "text" at bounding box center [329, 252] width 70 height 15
type input "7.38"
click at [210, 268] on button "Add new deduction" at bounding box center [202, 269] width 60 height 6
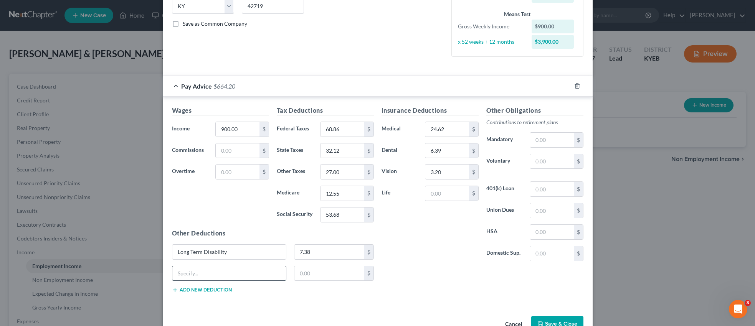
click at [218, 270] on input "text" at bounding box center [229, 273] width 114 height 15
click at [321, 276] on input "text" at bounding box center [329, 274] width 70 height 15
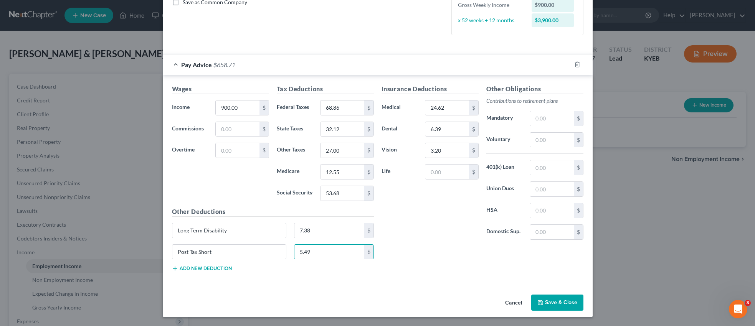
click at [554, 302] on button "Save & Close" at bounding box center [557, 303] width 52 height 16
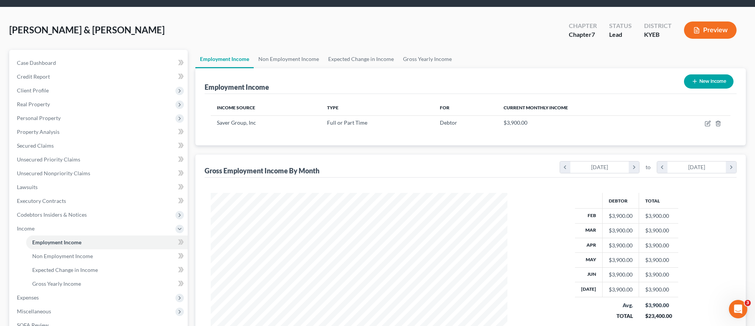
scroll to position [136, 0]
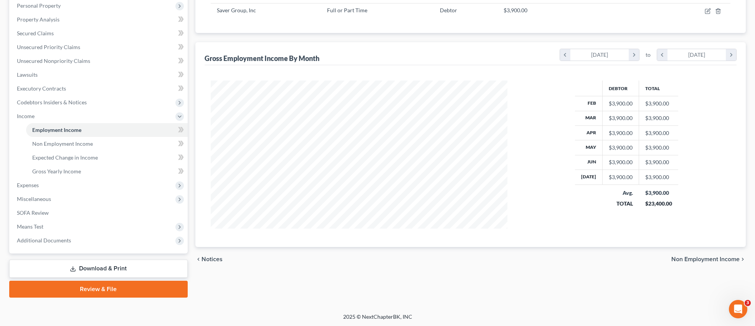
click at [698, 258] on span "Non Employment Income" at bounding box center [705, 259] width 68 height 6
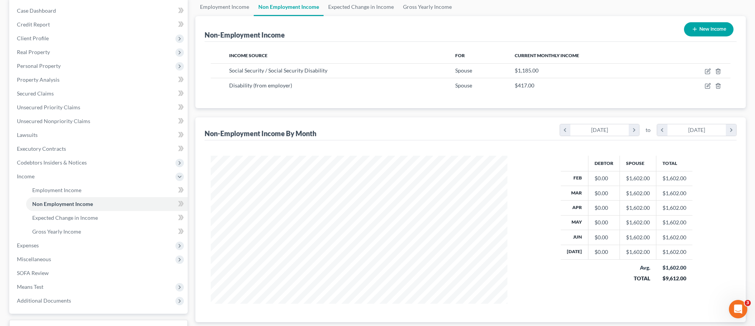
scroll to position [136, 0]
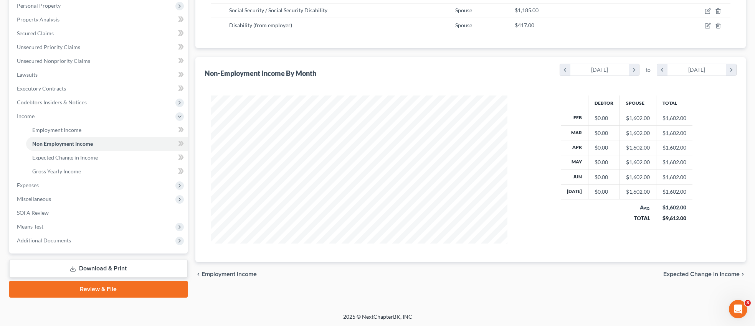
click at [701, 273] on span "Expected Change in Income" at bounding box center [701, 274] width 76 height 6
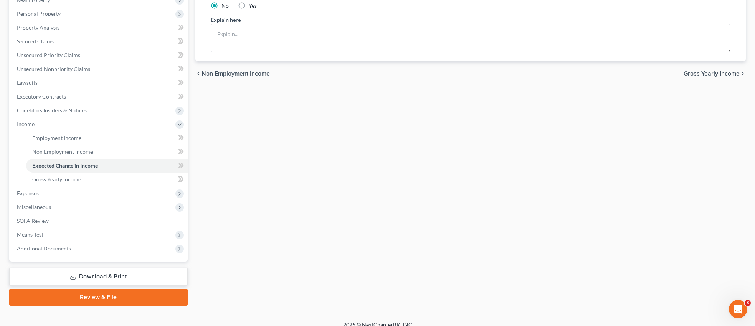
scroll to position [136, 0]
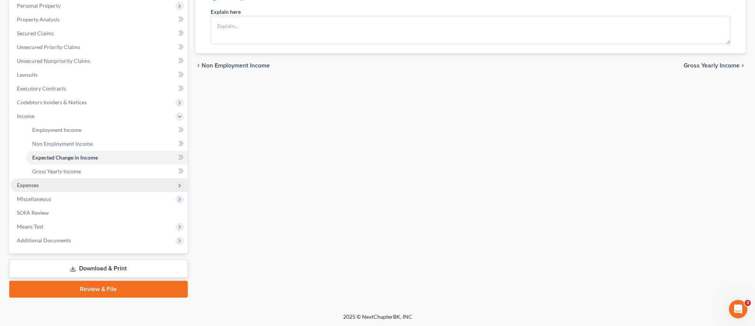
click at [34, 187] on span "Expenses" at bounding box center [28, 185] width 22 height 7
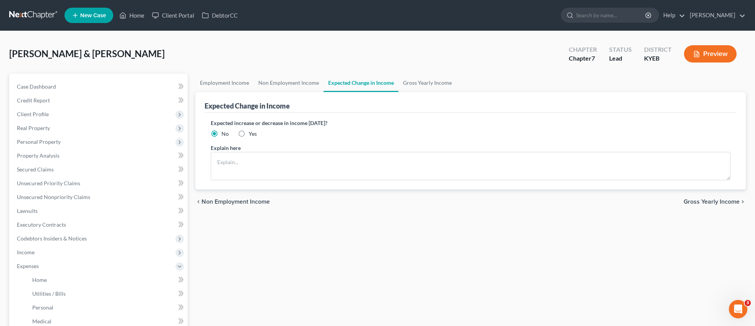
scroll to position [4, 0]
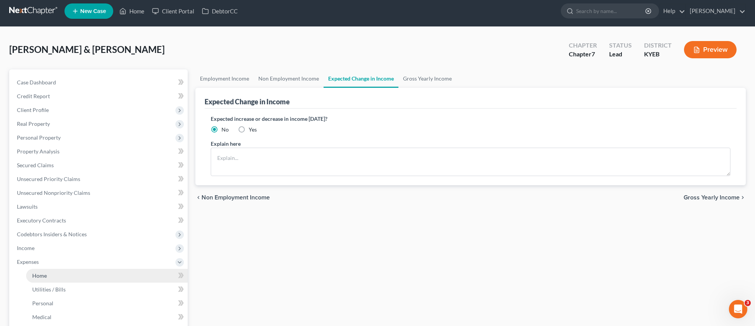
click at [45, 274] on span "Home" at bounding box center [39, 276] width 15 height 7
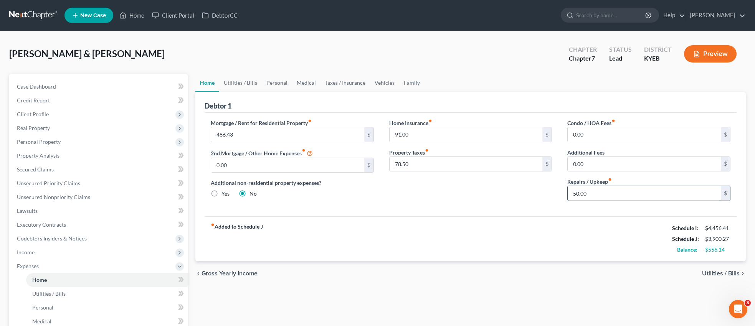
drag, startPoint x: 590, startPoint y: 194, endPoint x: 573, endPoint y: 194, distance: 17.3
click at [573, 194] on input "50.00" at bounding box center [644, 193] width 153 height 15
drag, startPoint x: 593, startPoint y: 193, endPoint x: 571, endPoint y: 194, distance: 21.9
click at [571, 194] on input "50.00" at bounding box center [644, 193] width 153 height 15
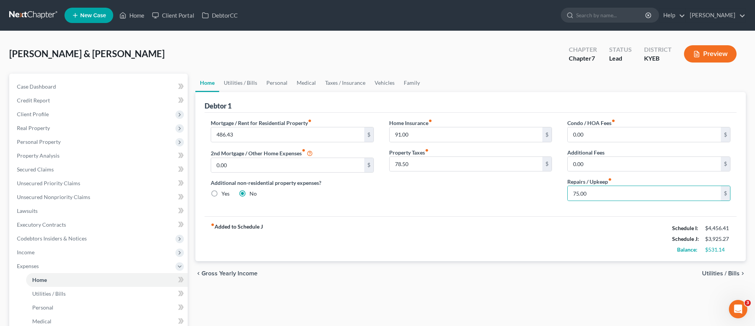
click at [716, 275] on span "Utilities / Bills" at bounding box center [721, 274] width 38 height 6
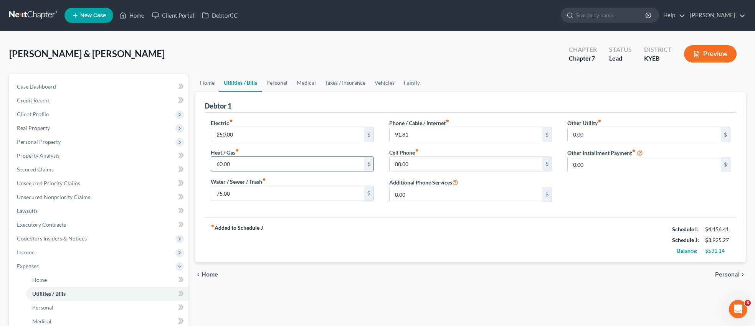
click at [233, 165] on input "60.00" at bounding box center [287, 164] width 153 height 15
click at [726, 275] on span "Personal" at bounding box center [727, 275] width 25 height 6
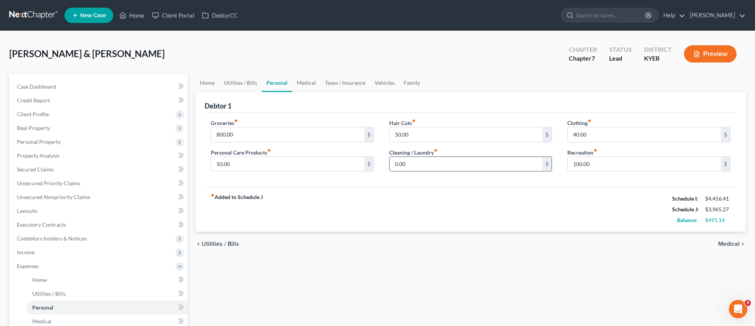
click at [412, 165] on input "0.00" at bounding box center [466, 164] width 153 height 15
click at [594, 135] on input "40.00" at bounding box center [644, 134] width 153 height 15
click at [733, 245] on span "Medical" at bounding box center [729, 244] width 22 height 6
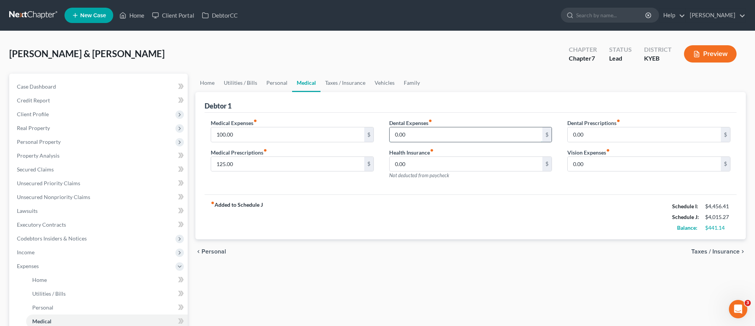
click at [418, 134] on input "0.00" at bounding box center [466, 134] width 153 height 15
click at [588, 135] on input "0.00" at bounding box center [644, 134] width 153 height 15
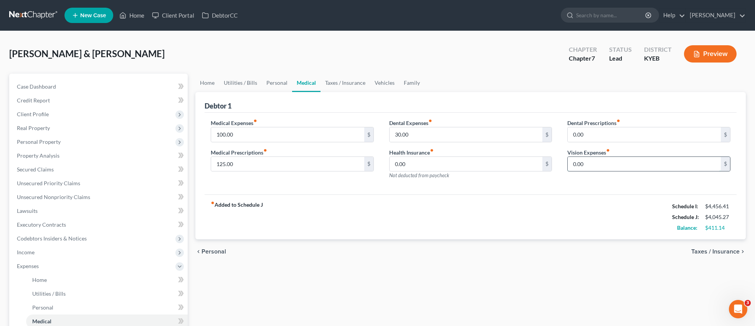
click at [590, 162] on input "0.00" at bounding box center [644, 164] width 153 height 15
click at [719, 253] on span "Taxes / Insurance" at bounding box center [715, 252] width 48 height 6
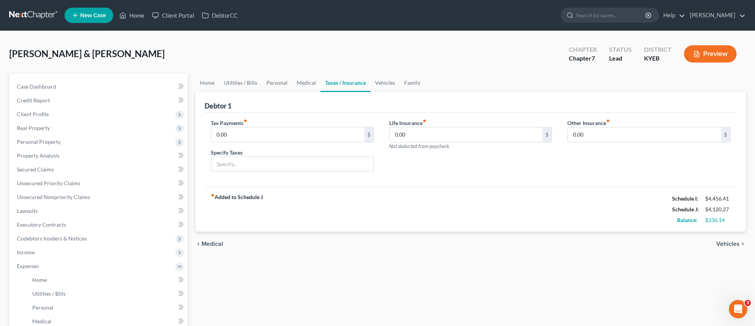
scroll to position [0, 0]
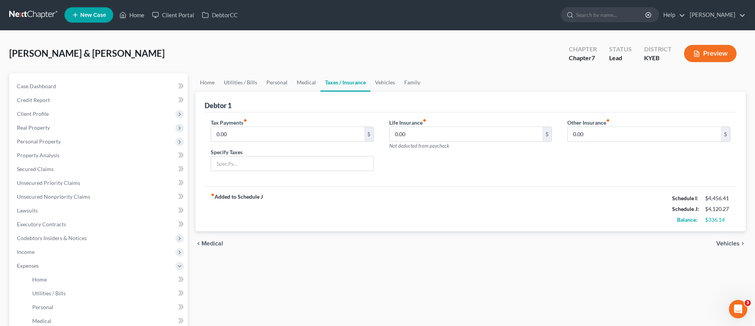
click at [731, 245] on span "Vehicles" at bounding box center [727, 244] width 23 height 6
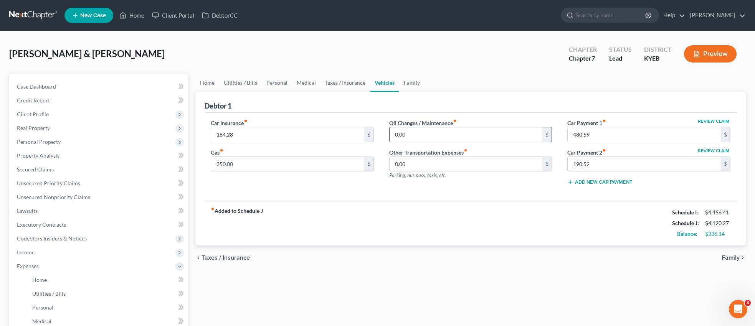
click at [410, 135] on input "0.00" at bounding box center [466, 134] width 153 height 15
click at [737, 256] on span "Family" at bounding box center [731, 258] width 18 height 6
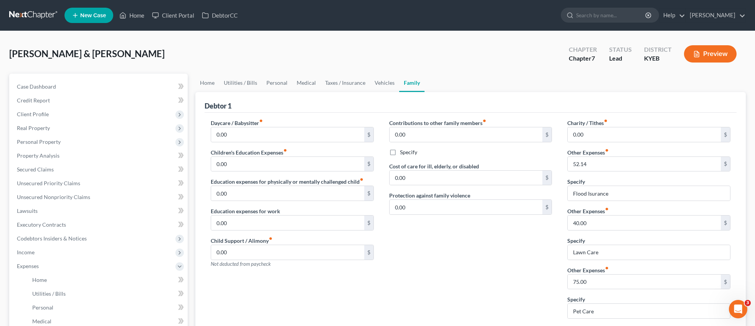
scroll to position [178, 0]
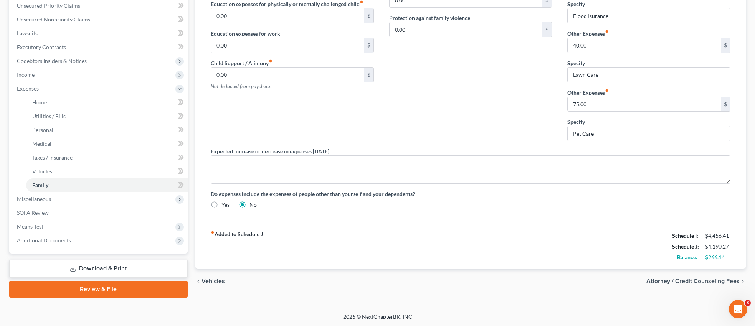
click at [215, 279] on span "Vehicles" at bounding box center [213, 281] width 23 height 6
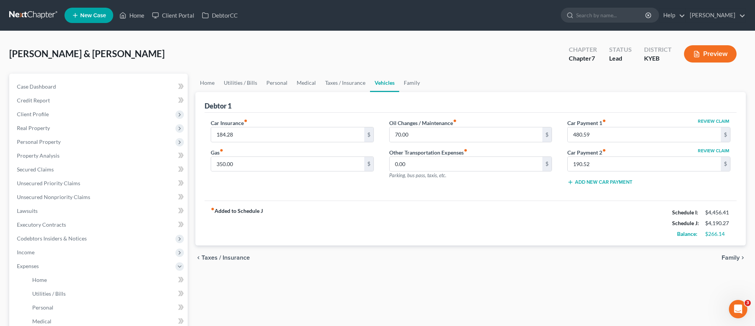
click at [226, 258] on span "Taxes / Insurance" at bounding box center [226, 258] width 48 height 6
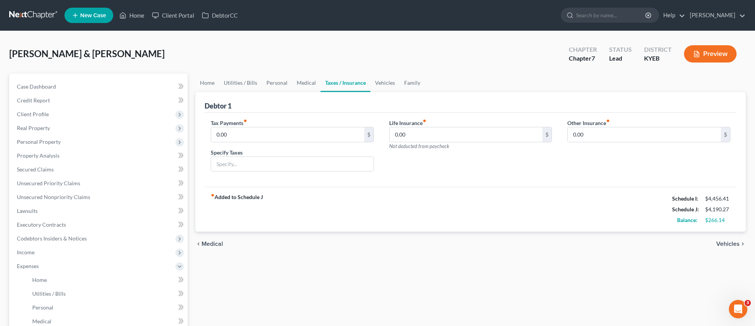
click at [218, 244] on span "Medical" at bounding box center [213, 244] width 22 height 6
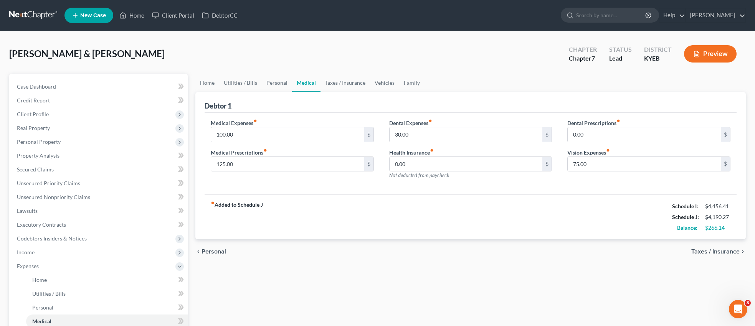
click at [217, 251] on span "Personal" at bounding box center [214, 252] width 25 height 6
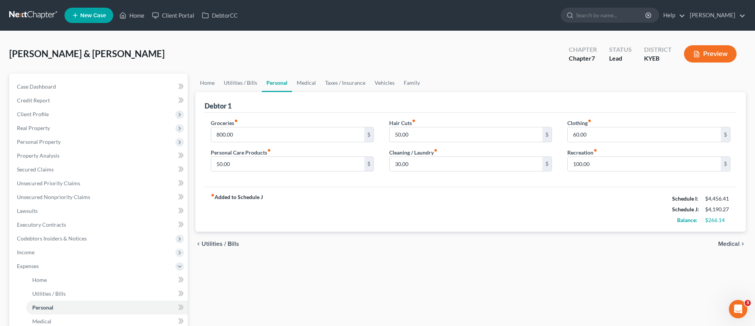
click at [227, 241] on span "Utilities / Bills" at bounding box center [221, 244] width 38 height 6
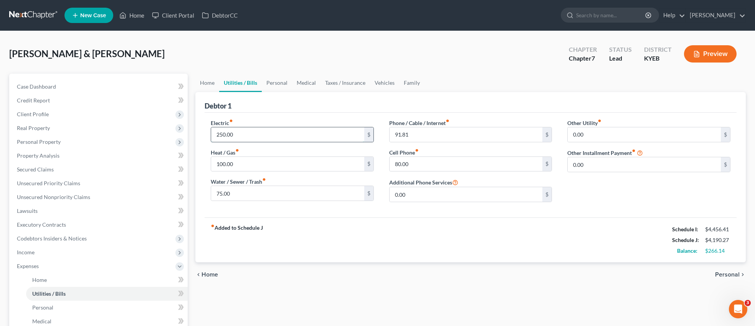
click at [219, 134] on input "250.00" at bounding box center [287, 134] width 153 height 15
click at [30, 211] on span "Lawsuits" at bounding box center [27, 211] width 21 height 7
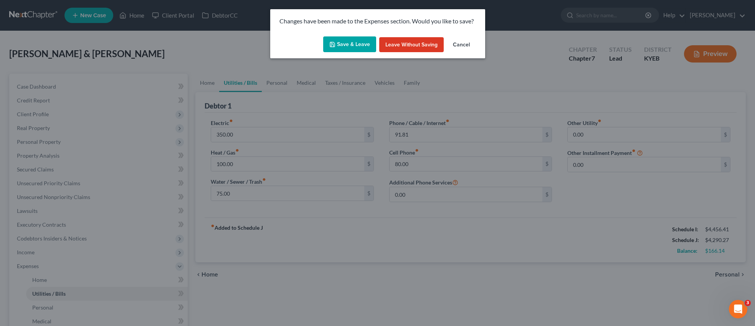
click at [367, 46] on button "Save & Leave" at bounding box center [349, 44] width 53 height 16
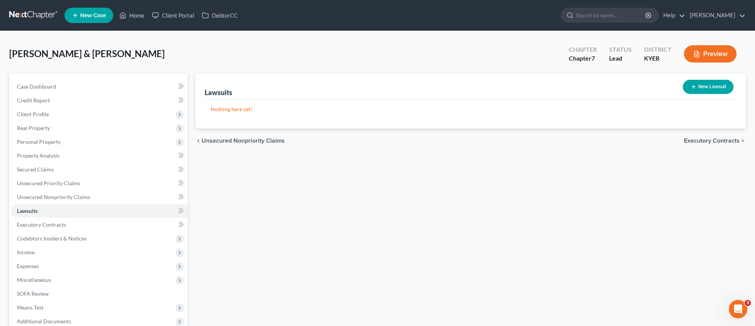
click at [724, 88] on button "New Lawsuit" at bounding box center [708, 87] width 51 height 14
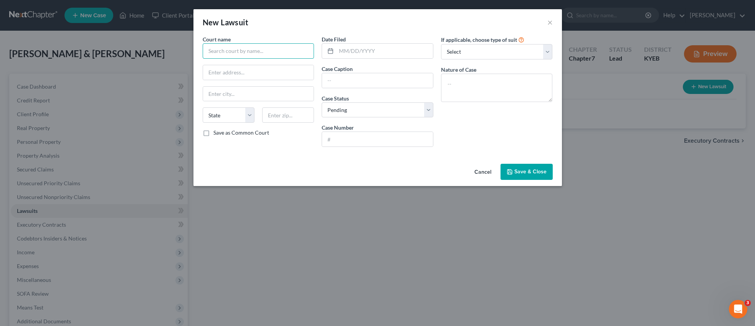
click at [250, 53] on input "text" at bounding box center [259, 50] width 112 height 15
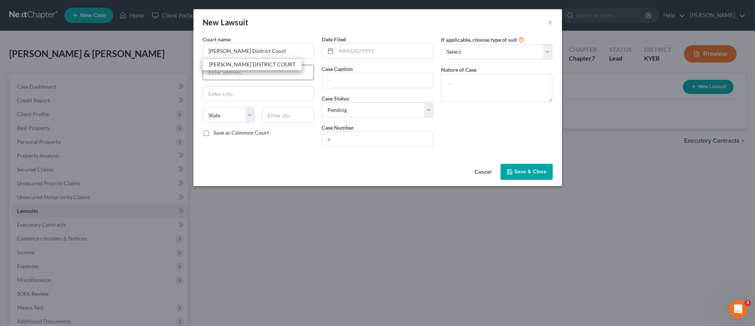
click at [239, 74] on input "text" at bounding box center [258, 72] width 111 height 15
click at [233, 96] on input "text" at bounding box center [258, 94] width 111 height 15
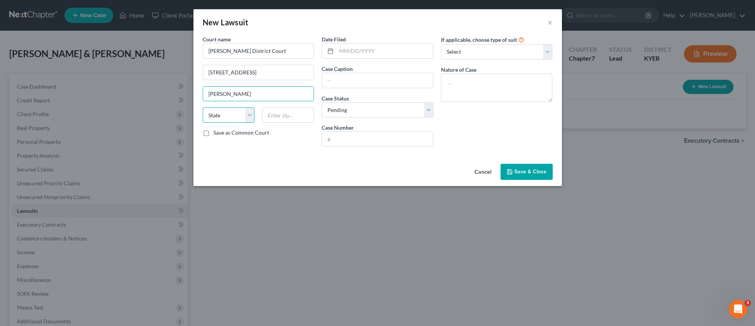
click at [226, 111] on select "State [US_STATE] AK AR AZ CA CO CT DE DC [GEOGRAPHIC_DATA] [GEOGRAPHIC_DATA] GU…" at bounding box center [229, 115] width 52 height 15
click at [203, 108] on select "State [US_STATE] AK AR AZ CA CO CT DE DC [GEOGRAPHIC_DATA] [GEOGRAPHIC_DATA] GU…" at bounding box center [229, 115] width 52 height 15
click at [286, 115] on input "text" at bounding box center [288, 115] width 52 height 15
click at [369, 50] on input "text" at bounding box center [384, 51] width 97 height 15
click at [351, 81] on input "text" at bounding box center [377, 80] width 111 height 15
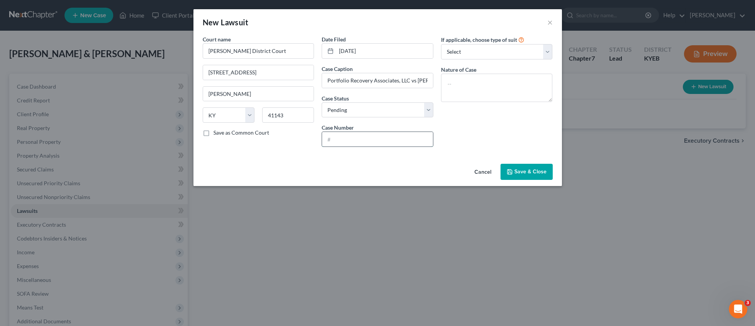
click at [344, 141] on input "text" at bounding box center [377, 139] width 111 height 15
click at [550, 53] on select "Select Repossession Garnishment Foreclosure Attached, Seized, Or Levied Other" at bounding box center [497, 51] width 112 height 15
click at [441, 44] on select "Select Repossession Garnishment Foreclosure Attached, Seized, Or Levied Other" at bounding box center [497, 51] width 112 height 15
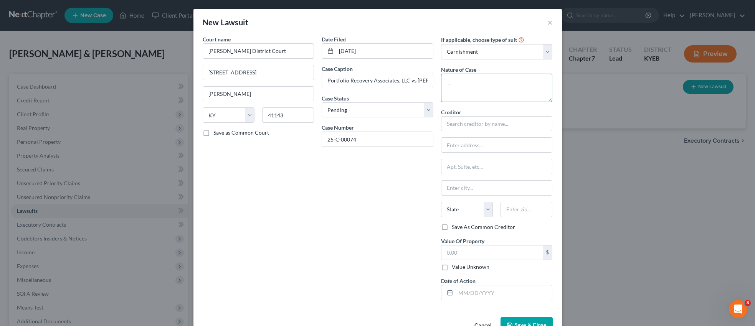
click at [489, 84] on textarea at bounding box center [497, 88] width 112 height 28
click at [481, 123] on input "text" at bounding box center [497, 123] width 112 height 15
click at [462, 144] on input "text" at bounding box center [497, 145] width 111 height 15
click at [466, 149] on input "text" at bounding box center [497, 145] width 111 height 15
click at [475, 191] on input "text" at bounding box center [497, 188] width 111 height 15
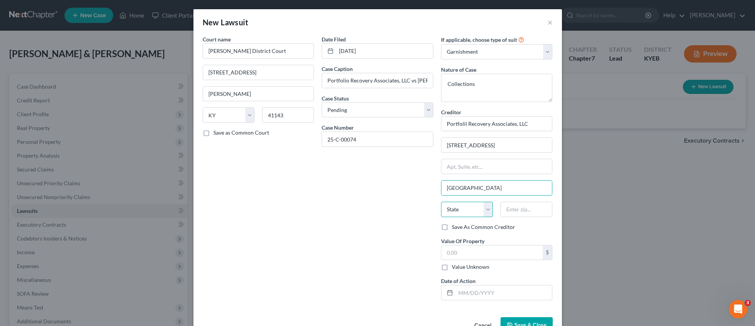
click at [491, 209] on select "State [US_STATE] AK AR AZ CA CO CT DE DC [GEOGRAPHIC_DATA] [GEOGRAPHIC_DATA] GU…" at bounding box center [467, 209] width 52 height 15
click at [441, 202] on select "State [US_STATE] AK AR AZ CA CO CT DE DC [GEOGRAPHIC_DATA] [GEOGRAPHIC_DATA] GU…" at bounding box center [467, 209] width 52 height 15
click at [521, 213] on input "text" at bounding box center [527, 209] width 52 height 15
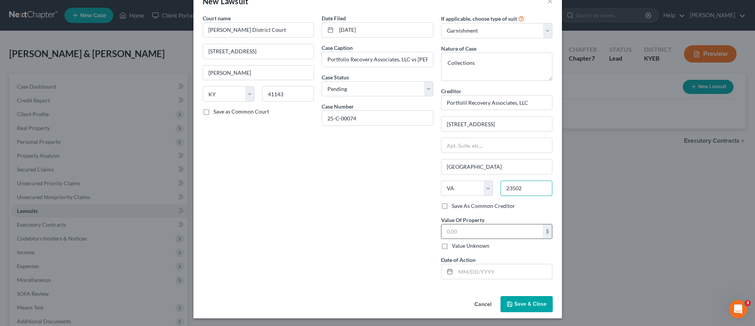
scroll to position [23, 0]
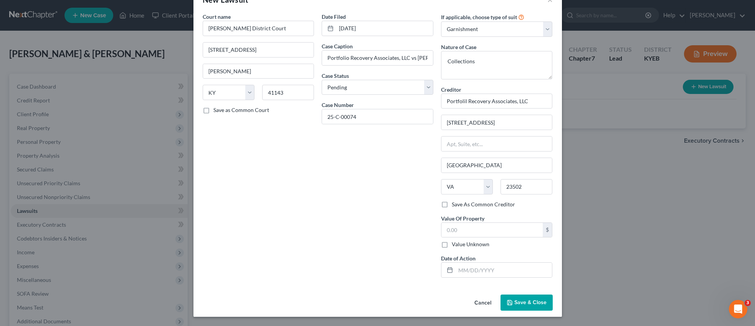
click at [526, 302] on span "Save & Close" at bounding box center [530, 302] width 32 height 7
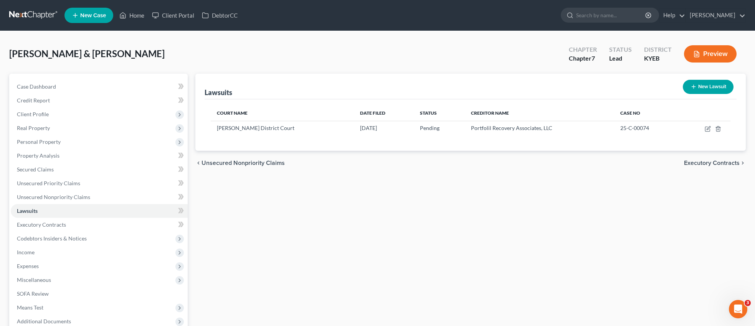
scroll to position [20, 0]
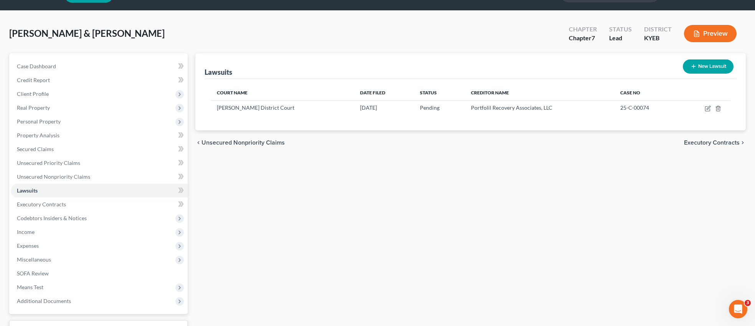
click at [264, 142] on span "Unsecured Nonpriority Claims" at bounding box center [243, 143] width 83 height 6
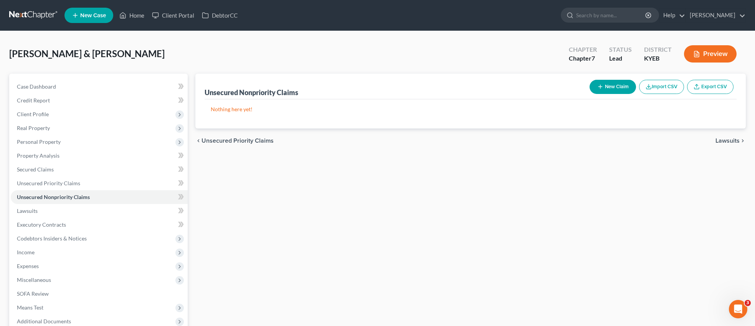
click at [613, 87] on button "New Claim" at bounding box center [613, 87] width 46 height 14
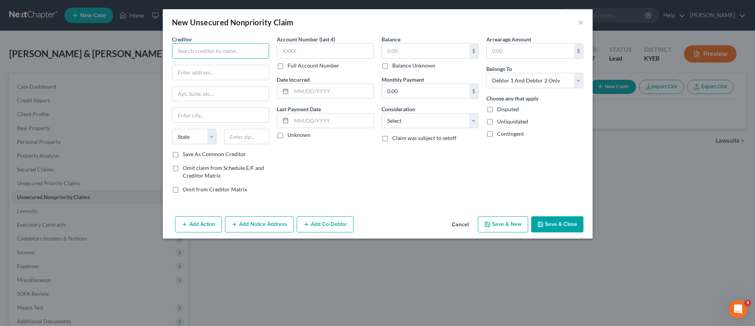
click at [238, 49] on input "text" at bounding box center [220, 50] width 97 height 15
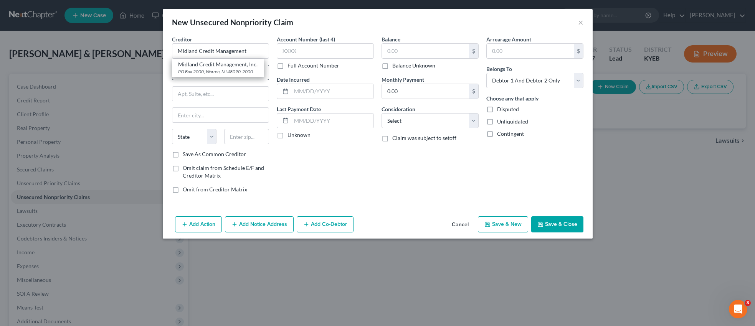
click at [214, 69] on div "PO Box 2000, Warren, MI 48090-2000" at bounding box center [218, 71] width 80 height 7
click at [215, 67] on input "PO Box 2000" at bounding box center [220, 72] width 96 height 15
click at [216, 74] on input "PO Box 2000" at bounding box center [220, 72] width 96 height 15
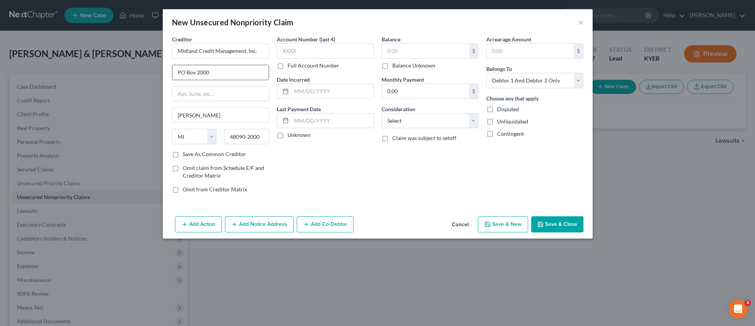
click at [216, 74] on input "PO Box 2000" at bounding box center [220, 72] width 96 height 15
click at [210, 96] on input "text" at bounding box center [220, 94] width 96 height 15
click at [213, 116] on input "[PERSON_NAME]" at bounding box center [220, 115] width 96 height 15
click at [212, 139] on select "State [US_STATE] AK AR AZ CA CO CT DE DC [GEOGRAPHIC_DATA] [GEOGRAPHIC_DATA] GU…" at bounding box center [194, 136] width 45 height 15
click at [172, 129] on select "State [US_STATE] AK AR AZ CA CO CT DE DC [GEOGRAPHIC_DATA] [GEOGRAPHIC_DATA] GU…" at bounding box center [194, 136] width 45 height 15
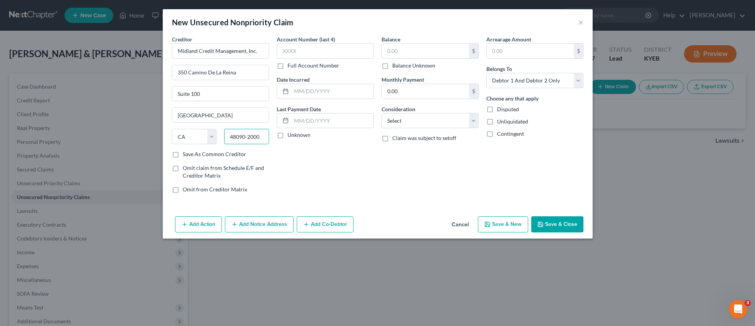
click at [261, 138] on input "48090-2000" at bounding box center [246, 136] width 45 height 15
click at [417, 49] on input "text" at bounding box center [425, 51] width 87 height 15
click at [473, 122] on select "Select Cable / Satellite Services Collection Agency Credit Card Debt Debt Couns…" at bounding box center [430, 120] width 97 height 15
click at [382, 113] on select "Select Cable / Satellite Services Collection Agency Credit Card Debt Debt Couns…" at bounding box center [430, 120] width 97 height 15
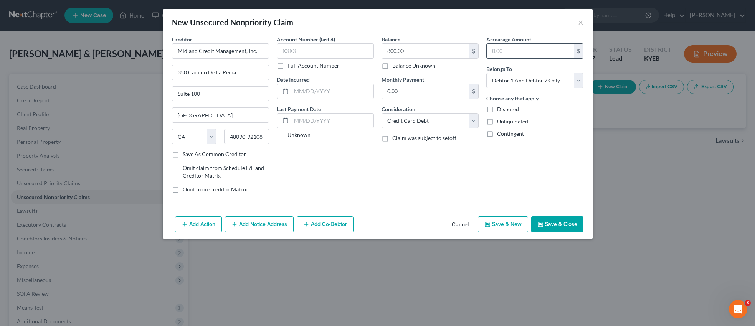
click at [513, 51] on input "text" at bounding box center [530, 51] width 87 height 15
click at [579, 81] on select "Select Debtor 1 Only Debtor 2 Only Debtor 1 And Debtor 2 Only At Least One Of T…" at bounding box center [534, 80] width 97 height 15
click at [486, 73] on select "Select Debtor 1 Only Debtor 2 Only Debtor 1 And Debtor 2 Only At Least One Of T…" at bounding box center [534, 80] width 97 height 15
click at [576, 222] on button "Save & Close" at bounding box center [557, 225] width 52 height 16
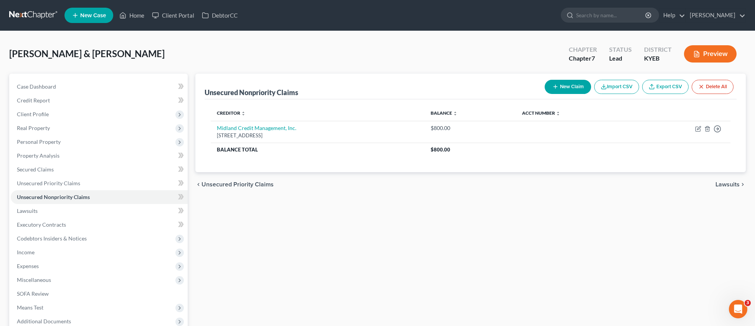
scroll to position [7, 0]
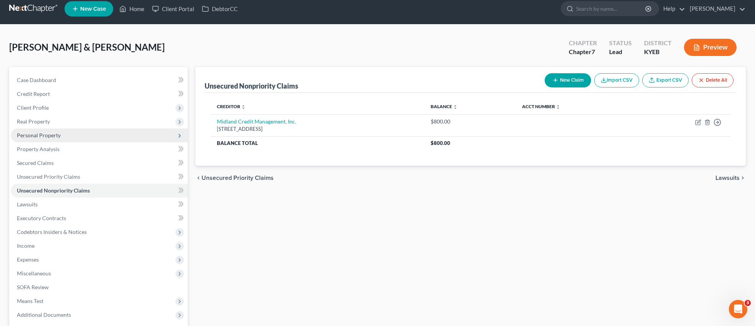
click at [50, 134] on span "Personal Property" at bounding box center [39, 135] width 44 height 7
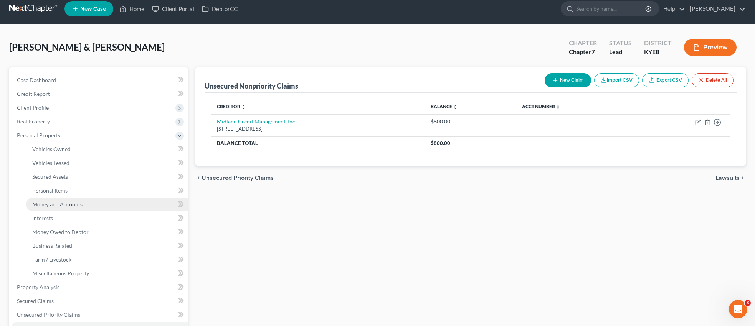
click at [60, 204] on span "Money and Accounts" at bounding box center [57, 204] width 50 height 7
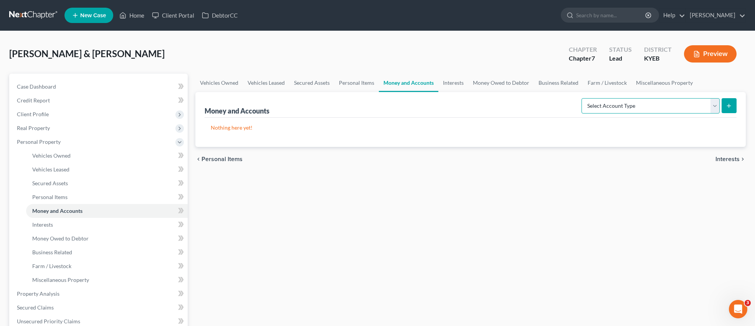
click at [715, 107] on select "Select Account Type Brokerage Cash on Hand Certificates of Deposit Checking Acc…" at bounding box center [651, 105] width 138 height 15
click at [583, 98] on select "Select Account Type Brokerage Cash on Hand Certificates of Deposit Checking Acc…" at bounding box center [651, 105] width 138 height 15
click at [728, 109] on button "submit" at bounding box center [729, 105] width 15 height 15
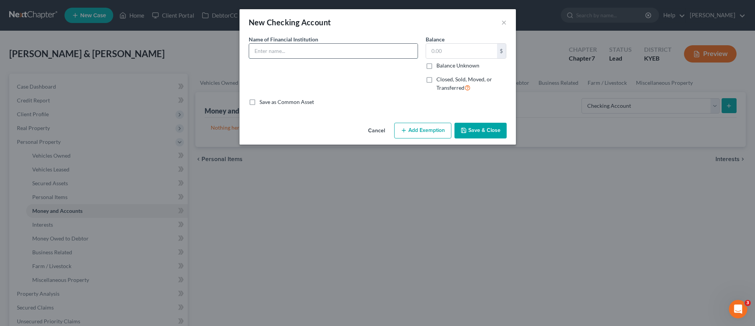
click at [332, 52] on input "text" at bounding box center [333, 51] width 169 height 15
click at [441, 50] on input "text" at bounding box center [461, 51] width 71 height 15
click at [478, 130] on button "Save & Close" at bounding box center [481, 131] width 52 height 16
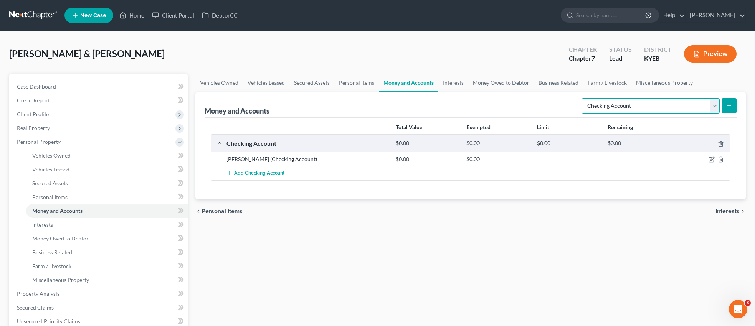
click at [716, 105] on select "Select Account Type Brokerage Cash on Hand Certificates of Deposit Checking Acc…" at bounding box center [651, 105] width 138 height 15
click at [583, 98] on select "Select Account Type Brokerage Cash on Hand Certificates of Deposit Checking Acc…" at bounding box center [651, 105] width 138 height 15
click at [728, 104] on icon "submit" at bounding box center [729, 106] width 6 height 6
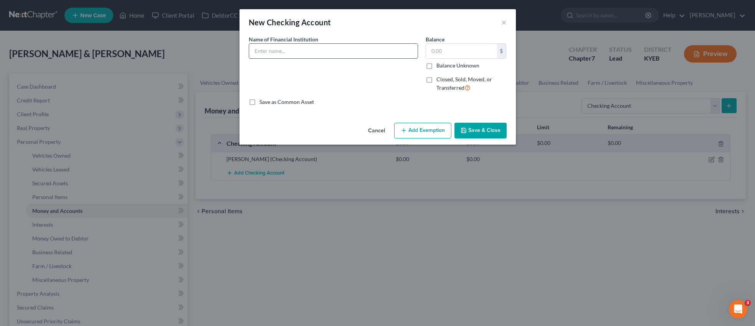
click at [314, 48] on input "text" at bounding box center [333, 51] width 169 height 15
click at [444, 51] on input "text" at bounding box center [461, 51] width 71 height 15
click at [497, 131] on button "Save & Close" at bounding box center [481, 131] width 52 height 16
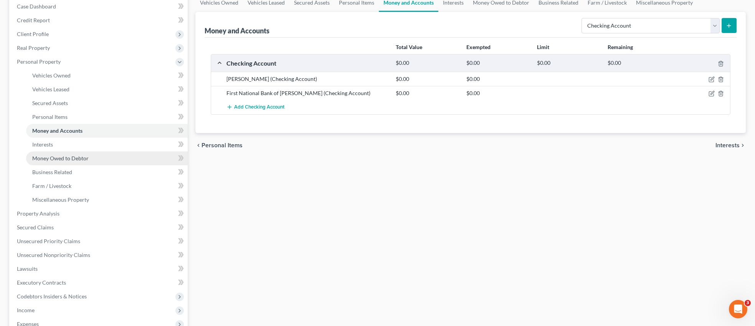
scroll to position [83, 0]
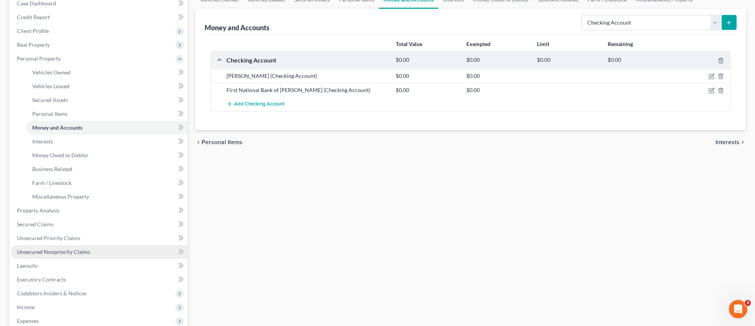
click at [82, 251] on span "Unsecured Nonpriority Claims" at bounding box center [53, 252] width 73 height 7
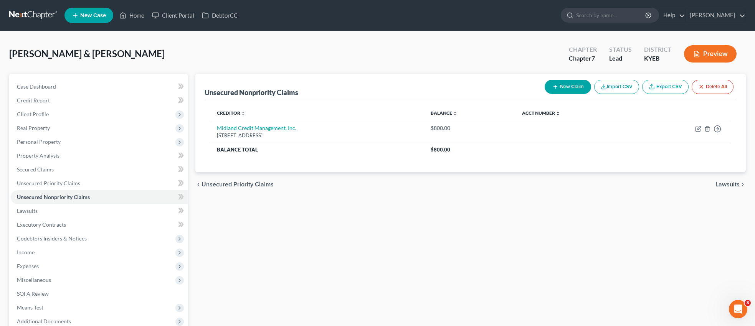
click at [577, 86] on button "New Claim" at bounding box center [568, 87] width 46 height 14
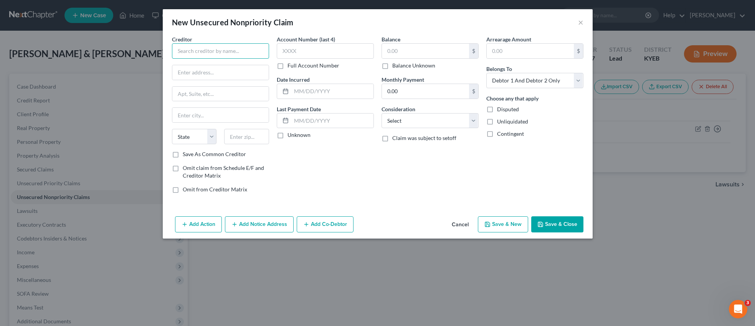
click at [241, 52] on input "text" at bounding box center [220, 50] width 97 height 15
click at [220, 71] on input "text" at bounding box center [220, 72] width 96 height 15
click at [215, 118] on input "text" at bounding box center [220, 115] width 96 height 15
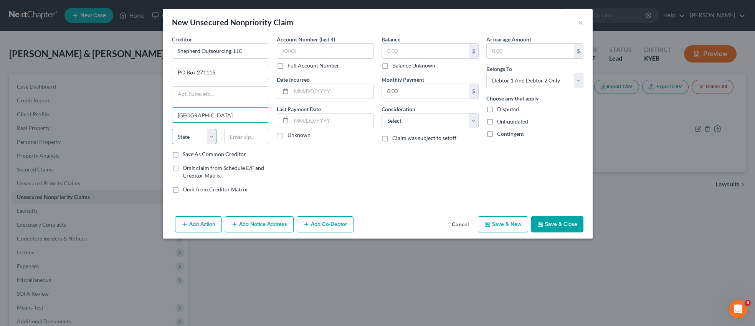
click at [215, 138] on select "State [US_STATE] AK AR AZ CA CO CT DE DC [GEOGRAPHIC_DATA] [GEOGRAPHIC_DATA] GU…" at bounding box center [194, 136] width 45 height 15
click at [172, 129] on select "State [US_STATE] AK AR AZ CA CO CT DE DC [GEOGRAPHIC_DATA] [GEOGRAPHIC_DATA] GU…" at bounding box center [194, 136] width 45 height 15
click at [257, 136] on input "text" at bounding box center [246, 136] width 45 height 15
click at [412, 51] on input "text" at bounding box center [425, 51] width 87 height 15
click at [491, 55] on input "text" at bounding box center [530, 51] width 87 height 15
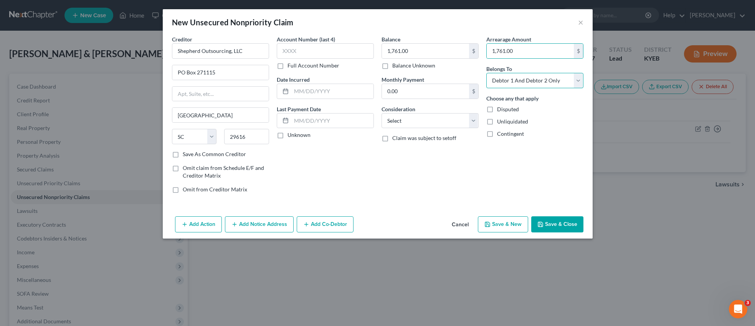
click at [579, 80] on select "Select Debtor 1 Only Debtor 2 Only Debtor 1 And Debtor 2 Only At Least One Of T…" at bounding box center [534, 80] width 97 height 15
click at [486, 73] on select "Select Debtor 1 Only Debtor 2 Only Debtor 1 And Debtor 2 Only At Least One Of T…" at bounding box center [534, 80] width 97 height 15
click at [556, 225] on button "Save & Close" at bounding box center [557, 225] width 52 height 16
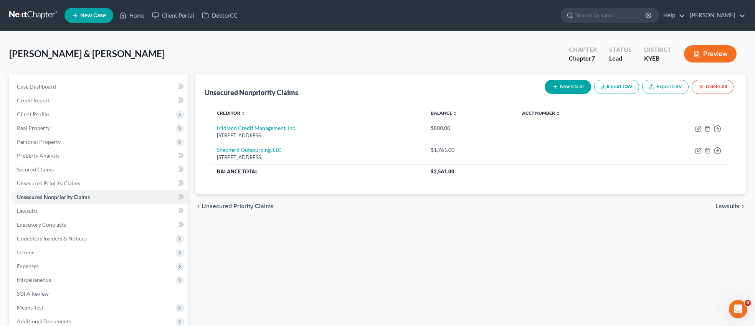
click at [570, 86] on button "New Claim" at bounding box center [568, 87] width 46 height 14
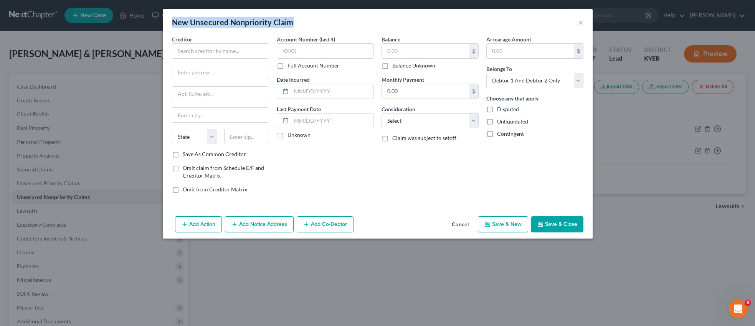
drag, startPoint x: 377, startPoint y: 20, endPoint x: 400, endPoint y: 16, distance: 23.8
click at [400, 16] on div "New Unsecured Nonpriority Claim ×" at bounding box center [378, 22] width 430 height 26
click at [358, 18] on div "New Unsecured Nonpriority Claim ×" at bounding box center [378, 22] width 430 height 26
click at [357, 17] on div "New Unsecured Nonpriority Claim ×" at bounding box center [378, 22] width 430 height 26
click at [249, 51] on input "text" at bounding box center [220, 50] width 97 height 15
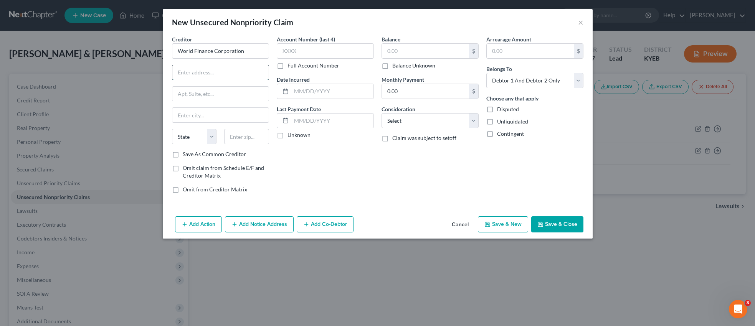
click at [232, 67] on input "text" at bounding box center [220, 72] width 96 height 15
click at [218, 114] on input "text" at bounding box center [220, 115] width 96 height 15
click at [199, 134] on select "State [US_STATE] AK AR AZ CA CO CT DE DC [GEOGRAPHIC_DATA] [GEOGRAPHIC_DATA] GU…" at bounding box center [194, 136] width 45 height 15
click at [172, 129] on select "State [US_STATE] AK AR AZ CA CO CT DE DC [GEOGRAPHIC_DATA] [GEOGRAPHIC_DATA] GU…" at bounding box center [194, 136] width 45 height 15
click at [259, 138] on input "text" at bounding box center [246, 136] width 45 height 15
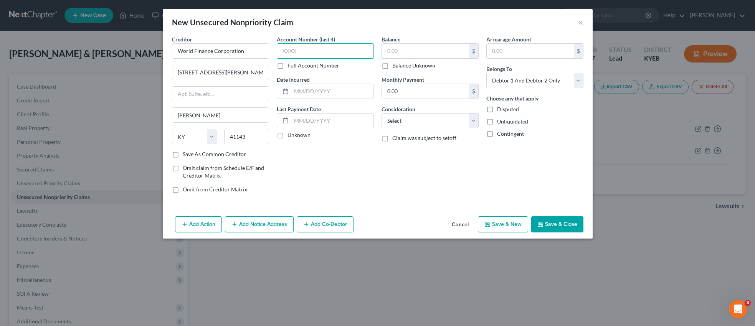
click at [321, 50] on input "text" at bounding box center [325, 50] width 97 height 15
click at [409, 51] on input "text" at bounding box center [425, 51] width 87 height 15
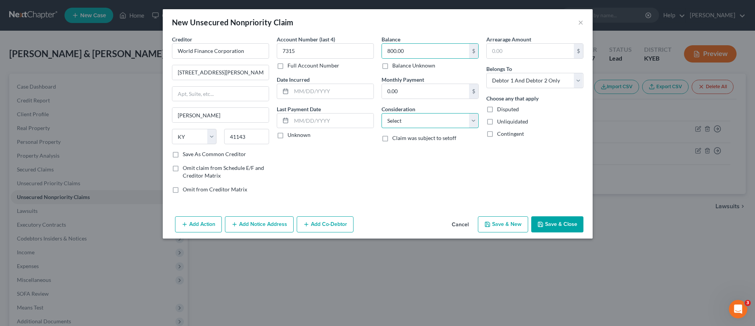
click at [473, 119] on select "Select Cable / Satellite Services Collection Agency Credit Card Debt Debt Couns…" at bounding box center [430, 120] width 97 height 15
click at [382, 113] on select "Select Cable / Satellite Services Collection Agency Credit Card Debt Debt Couns…" at bounding box center [430, 120] width 97 height 15
click at [562, 225] on button "Save & Close" at bounding box center [557, 225] width 52 height 16
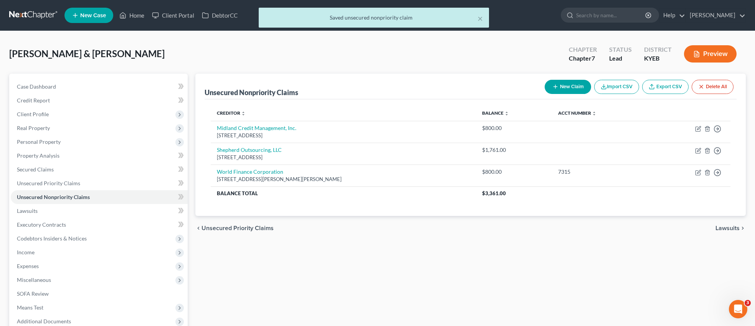
click at [563, 89] on button "New Claim" at bounding box center [568, 87] width 46 height 14
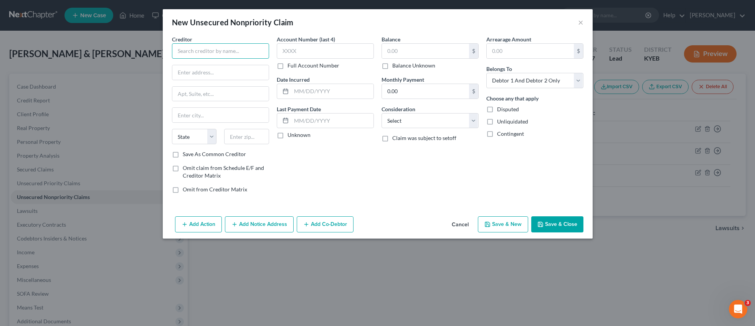
click at [228, 47] on input "text" at bounding box center [220, 50] width 97 height 15
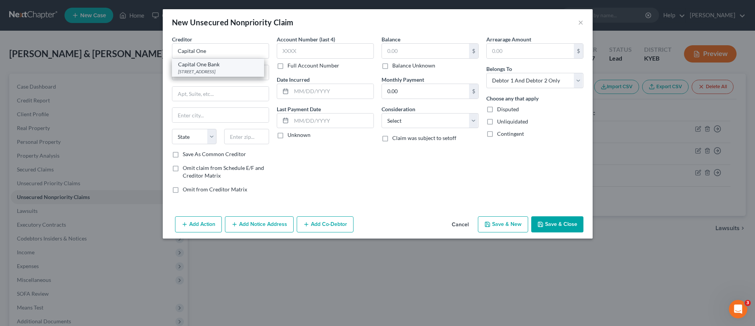
click at [226, 69] on div "[STREET_ADDRESS]" at bounding box center [218, 71] width 80 height 7
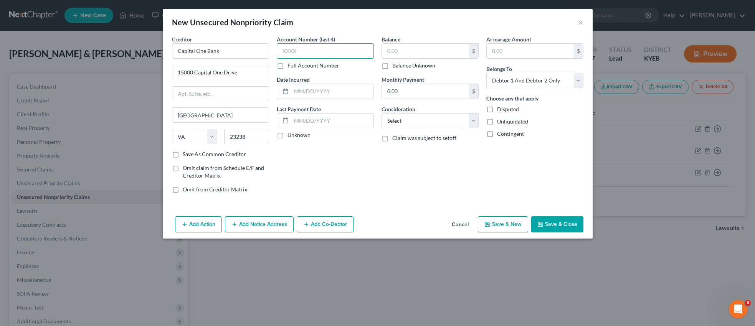
click at [302, 51] on input "text" at bounding box center [325, 50] width 97 height 15
click at [415, 51] on input "text" at bounding box center [425, 51] width 87 height 15
click at [559, 228] on button "Save & Close" at bounding box center [557, 225] width 52 height 16
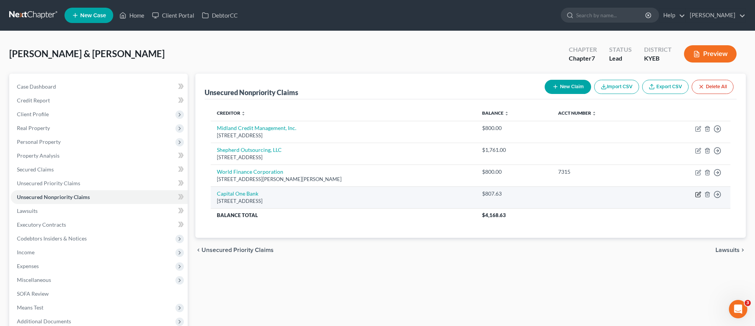
click at [697, 195] on icon "button" at bounding box center [698, 193] width 3 height 3
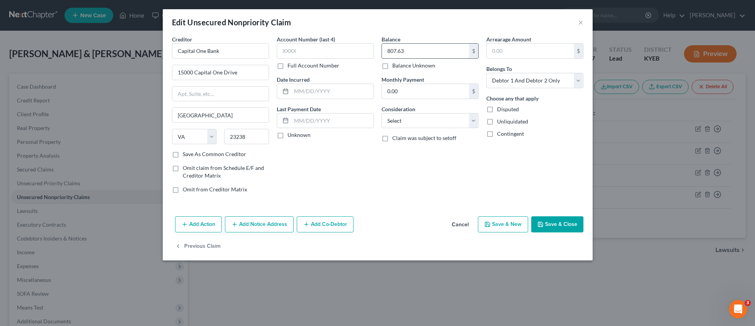
click at [415, 51] on input "807.63" at bounding box center [425, 51] width 87 height 15
click at [552, 227] on button "Save & Close" at bounding box center [557, 225] width 52 height 16
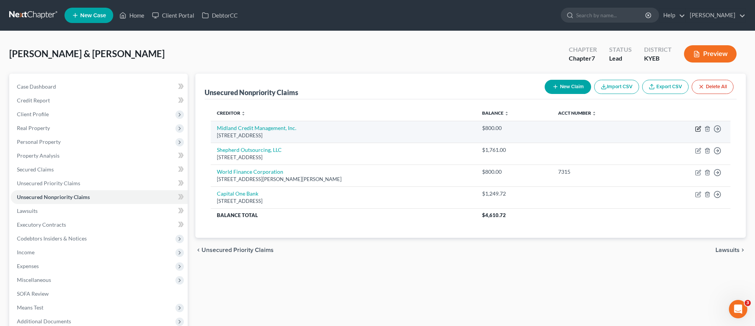
click at [698, 129] on icon "button" at bounding box center [698, 127] width 3 height 3
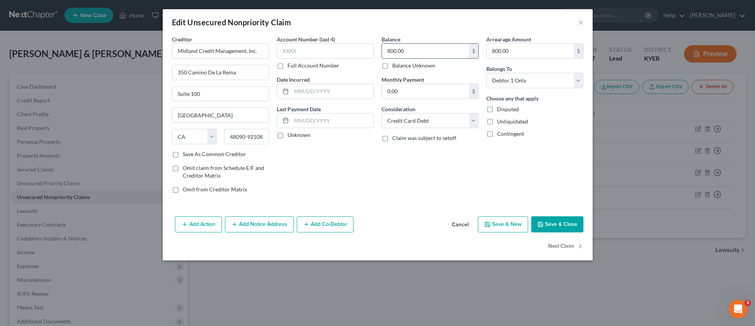
click at [405, 53] on input "800.00" at bounding box center [425, 51] width 87 height 15
click at [567, 226] on button "Save & Close" at bounding box center [557, 225] width 52 height 16
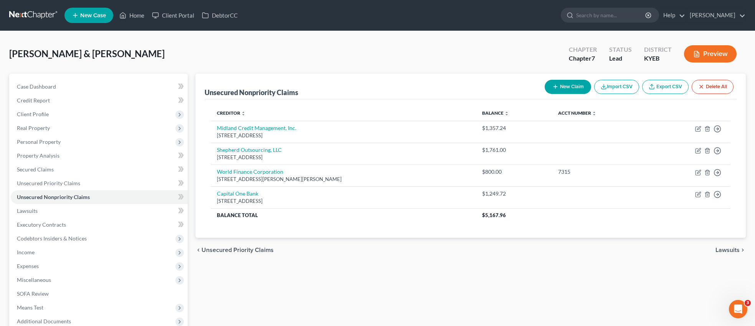
click at [569, 89] on button "New Claim" at bounding box center [568, 87] width 46 height 14
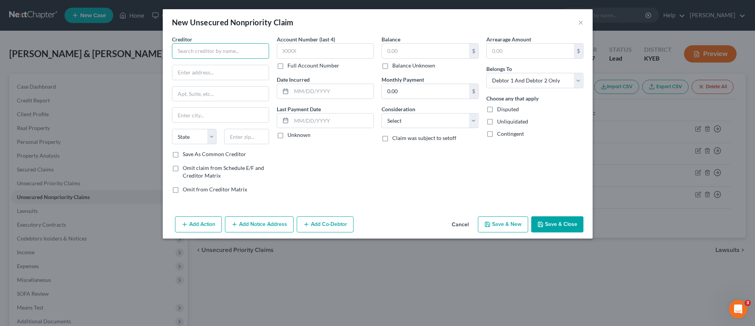
click at [243, 49] on input "text" at bounding box center [220, 50] width 97 height 15
click at [410, 53] on input "text" at bounding box center [425, 51] width 87 height 15
click at [234, 71] on input "text" at bounding box center [220, 72] width 96 height 15
click at [214, 118] on input "text" at bounding box center [220, 115] width 96 height 15
click at [212, 140] on select "State [US_STATE] AK AR AZ CA CO CT DE DC [GEOGRAPHIC_DATA] [GEOGRAPHIC_DATA] GU…" at bounding box center [194, 136] width 45 height 15
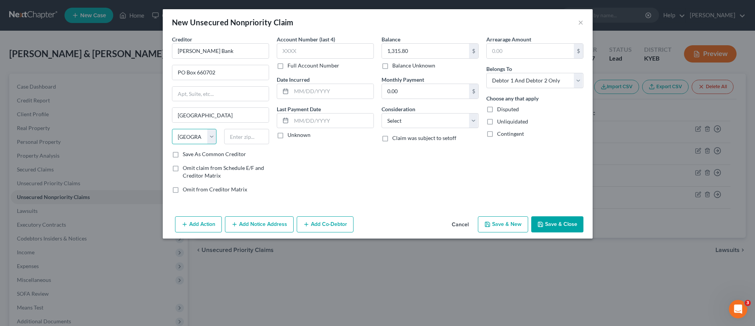
click at [172, 129] on select "State [US_STATE] AK AR AZ CA CO CT DE DC [GEOGRAPHIC_DATA] [GEOGRAPHIC_DATA] GU…" at bounding box center [194, 136] width 45 height 15
click at [577, 82] on select "Select Debtor 1 Only Debtor 2 Only Debtor 1 And Debtor 2 Only At Least One Of T…" at bounding box center [534, 80] width 97 height 15
click at [486, 73] on select "Select Debtor 1 Only Debtor 2 Only Debtor 1 And Debtor 2 Only At Least One Of T…" at bounding box center [534, 80] width 97 height 15
click at [578, 81] on select "Select Debtor 1 Only Debtor 2 Only Debtor 1 And Debtor 2 Only At Least One Of T…" at bounding box center [534, 80] width 97 height 15
click at [486, 73] on select "Select Debtor 1 Only Debtor 2 Only Debtor 1 And Debtor 2 Only At Least One Of T…" at bounding box center [534, 80] width 97 height 15
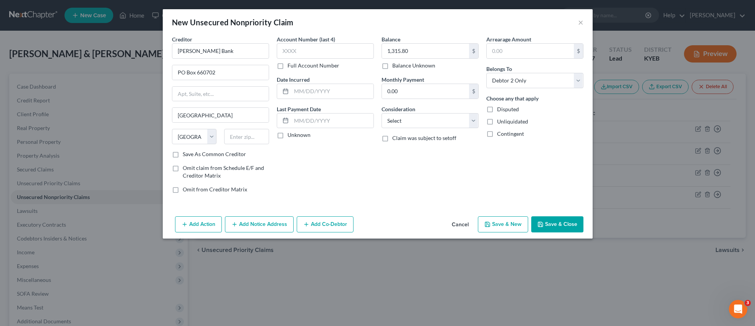
click at [569, 225] on button "Save & Close" at bounding box center [557, 225] width 52 height 16
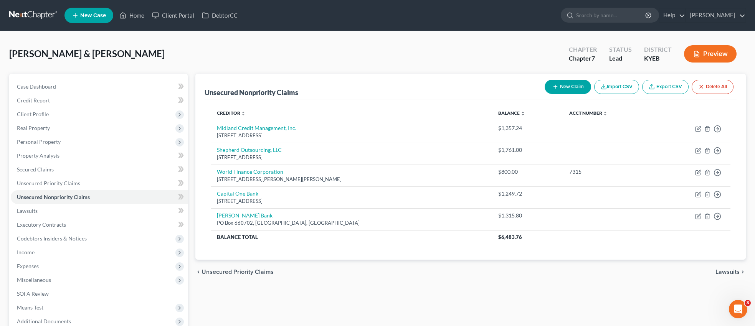
click at [574, 85] on button "New Claim" at bounding box center [568, 87] width 46 height 14
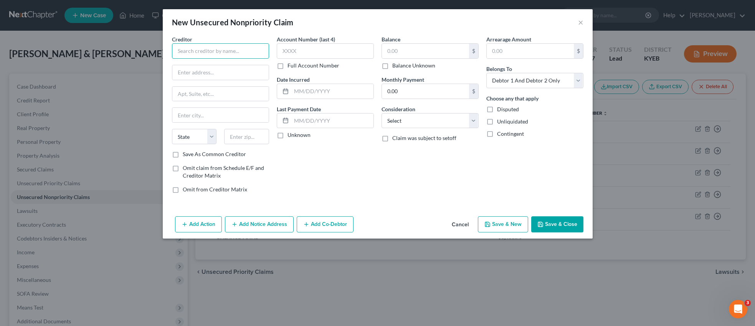
click at [222, 53] on input "text" at bounding box center [220, 50] width 97 height 15
click at [212, 73] on input "text" at bounding box center [220, 72] width 96 height 15
click at [315, 55] on input "text" at bounding box center [325, 50] width 97 height 15
click at [402, 49] on input "text" at bounding box center [425, 51] width 87 height 15
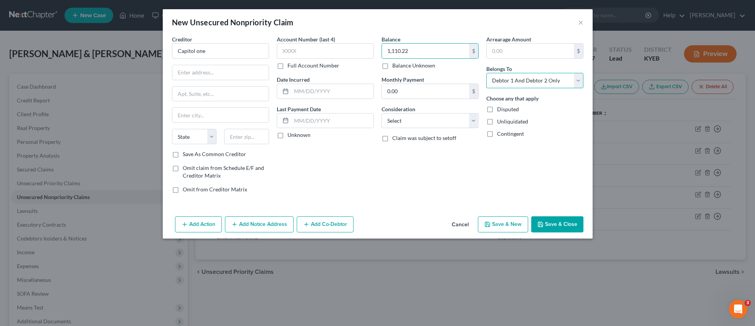
click at [580, 79] on select "Select Debtor 1 Only Debtor 2 Only Debtor 1 And Debtor 2 Only At Least One Of T…" at bounding box center [534, 80] width 97 height 15
click at [486, 73] on select "Select Debtor 1 Only Debtor 2 Only Debtor 1 And Debtor 2 Only At Least One Of T…" at bounding box center [534, 80] width 97 height 15
click at [566, 225] on button "Save & Close" at bounding box center [557, 225] width 52 height 16
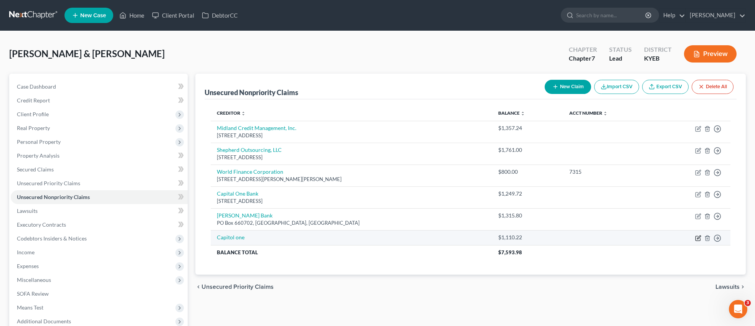
click at [699, 238] on icon "button" at bounding box center [698, 237] width 3 height 3
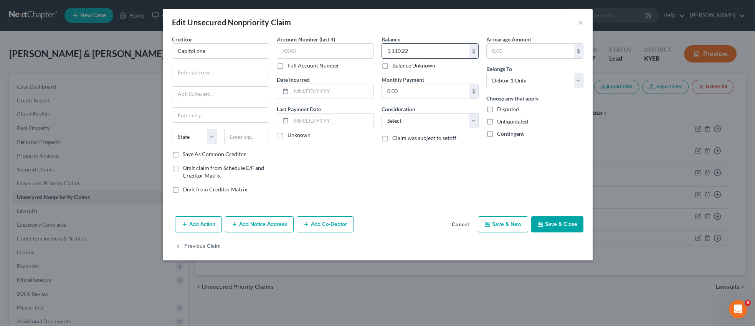
click at [415, 51] on input "1,110.22" at bounding box center [425, 51] width 87 height 15
click at [555, 227] on button "Save & Close" at bounding box center [557, 225] width 52 height 16
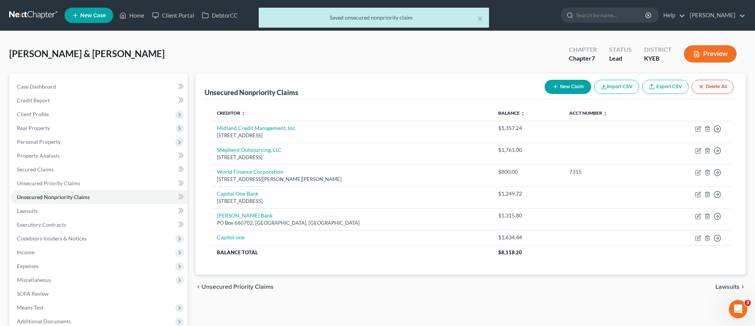
scroll to position [5, 0]
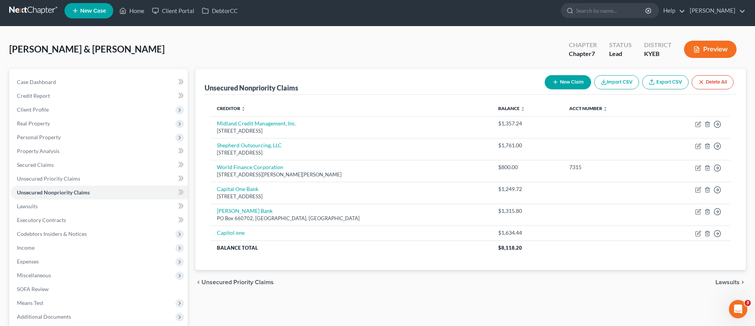
click at [564, 85] on button "New Claim" at bounding box center [568, 82] width 46 height 14
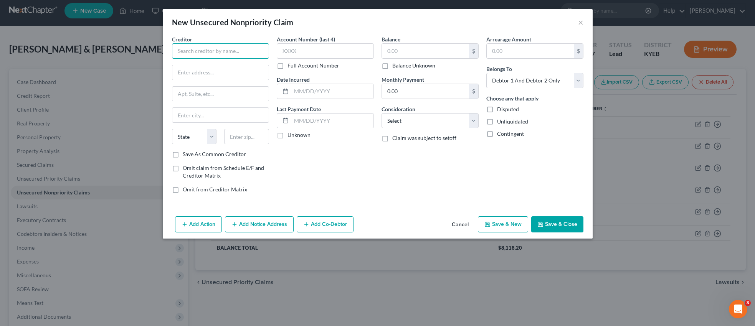
click at [234, 48] on input "text" at bounding box center [220, 50] width 97 height 15
click at [215, 76] on input "text" at bounding box center [220, 72] width 96 height 15
click at [311, 47] on input "text" at bounding box center [325, 50] width 97 height 15
click at [403, 50] on input "text" at bounding box center [425, 51] width 87 height 15
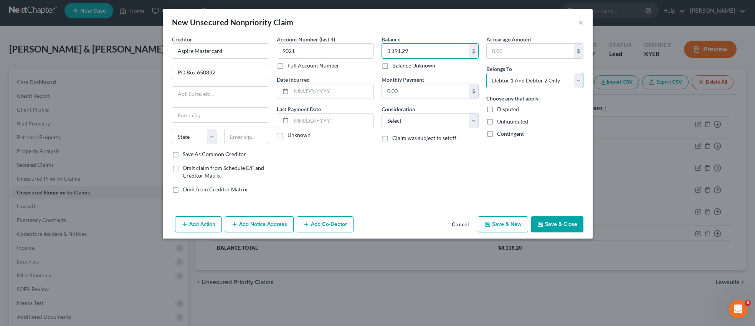
click at [580, 79] on select "Select Debtor 1 Only Debtor 2 Only Debtor 1 And Debtor 2 Only At Least One Of T…" at bounding box center [534, 80] width 97 height 15
click at [486, 73] on select "Select Debtor 1 Only Debtor 2 Only Debtor 1 And Debtor 2 Only At Least One Of T…" at bounding box center [534, 80] width 97 height 15
click at [571, 224] on button "Save & Close" at bounding box center [557, 225] width 52 height 16
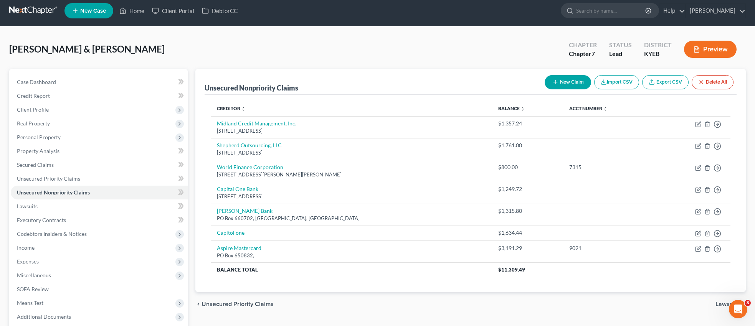
click at [573, 84] on button "New Claim" at bounding box center [568, 82] width 46 height 14
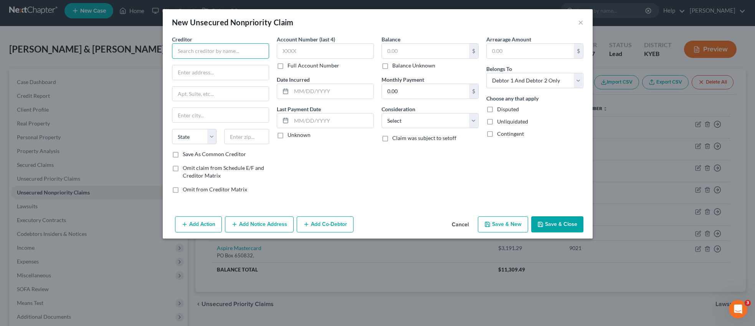
click at [199, 51] on input "text" at bounding box center [220, 50] width 97 height 15
click at [218, 74] on input "text" at bounding box center [220, 72] width 96 height 15
click at [203, 118] on input "text" at bounding box center [220, 115] width 96 height 15
drag, startPoint x: 225, startPoint y: 114, endPoint x: 168, endPoint y: 115, distance: 57.6
click at [168, 115] on div "Creditor * Milestone PO Box 96541 PO BOx 96541 State [US_STATE] AK AR AZ CA CO …" at bounding box center [220, 117] width 105 height 164
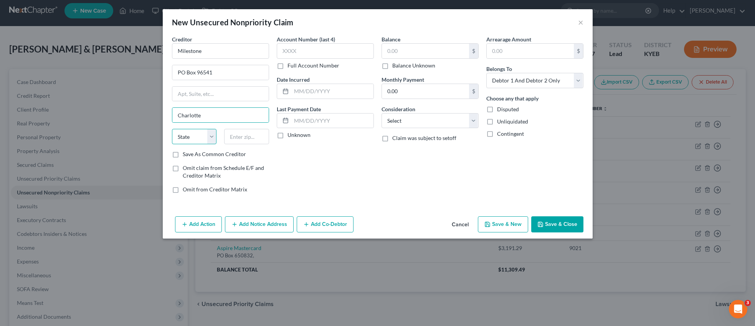
click at [215, 140] on select "State [US_STATE] AK AR AZ CA CO CT DE DC [GEOGRAPHIC_DATA] [GEOGRAPHIC_DATA] GU…" at bounding box center [194, 136] width 45 height 15
click at [172, 129] on select "State [US_STATE] AK AR AZ CA CO CT DE DC [GEOGRAPHIC_DATA] [GEOGRAPHIC_DATA] GU…" at bounding box center [194, 136] width 45 height 15
click at [244, 136] on input "text" at bounding box center [246, 136] width 45 height 15
click at [401, 53] on input "text" at bounding box center [425, 51] width 87 height 15
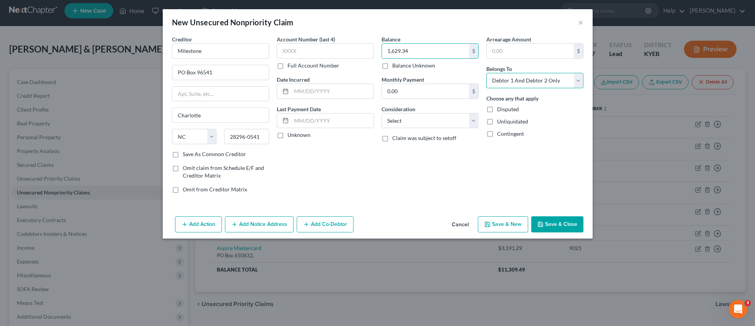
click at [581, 79] on select "Select Debtor 1 Only Debtor 2 Only Debtor 1 And Debtor 2 Only At Least One Of T…" at bounding box center [534, 80] width 97 height 15
click at [486, 73] on select "Select Debtor 1 Only Debtor 2 Only Debtor 1 And Debtor 2 Only At Least One Of T…" at bounding box center [534, 80] width 97 height 15
click at [570, 223] on button "Save & Close" at bounding box center [557, 225] width 52 height 16
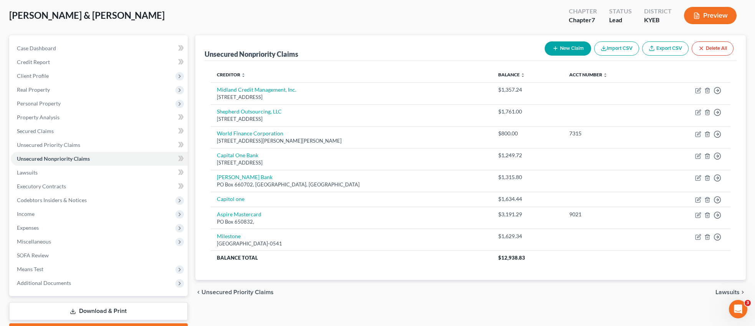
click at [577, 51] on button "New Claim" at bounding box center [568, 48] width 46 height 14
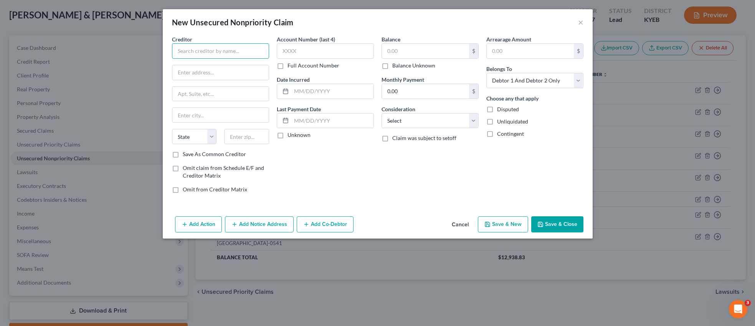
click at [268, 52] on input "text" at bounding box center [220, 50] width 97 height 15
click at [251, 70] on input "text" at bounding box center [220, 72] width 96 height 15
click at [232, 95] on input "text" at bounding box center [220, 94] width 96 height 15
click at [222, 114] on input "text" at bounding box center [220, 115] width 96 height 15
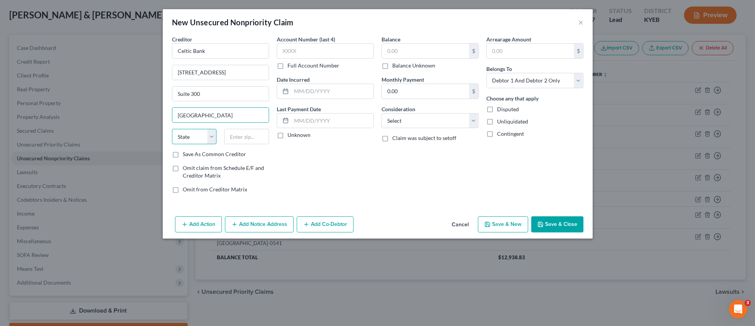
click at [215, 134] on select "State [US_STATE] AK AR AZ CA CO CT DE DC [GEOGRAPHIC_DATA] [GEOGRAPHIC_DATA] GU…" at bounding box center [194, 136] width 45 height 15
click at [172, 129] on select "State [US_STATE] AK AR AZ CA CO CT DE DC [GEOGRAPHIC_DATA] [GEOGRAPHIC_DATA] GU…" at bounding box center [194, 136] width 45 height 15
click at [265, 140] on input "text" at bounding box center [246, 136] width 45 height 15
click at [417, 48] on input "text" at bounding box center [425, 51] width 87 height 15
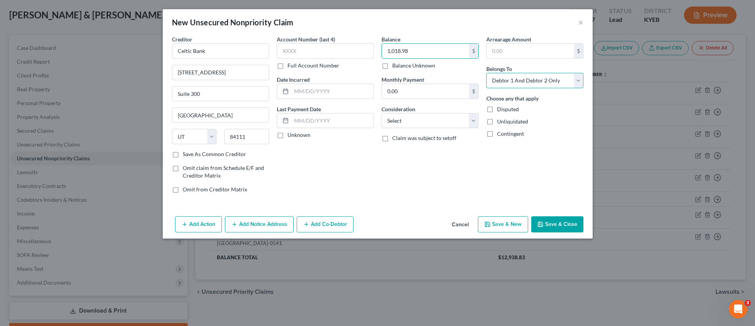
click at [581, 81] on select "Select Debtor 1 Only Debtor 2 Only Debtor 1 And Debtor 2 Only At Least One Of T…" at bounding box center [534, 80] width 97 height 15
click at [486, 73] on select "Select Debtor 1 Only Debtor 2 Only Debtor 1 And Debtor 2 Only At Least One Of T…" at bounding box center [534, 80] width 97 height 15
click at [551, 223] on button "Save & Close" at bounding box center [557, 225] width 52 height 16
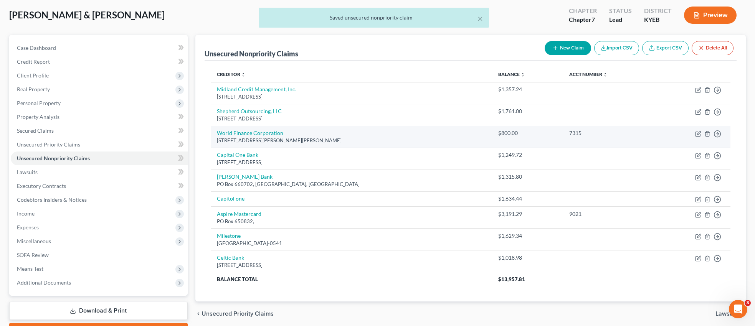
scroll to position [0, 0]
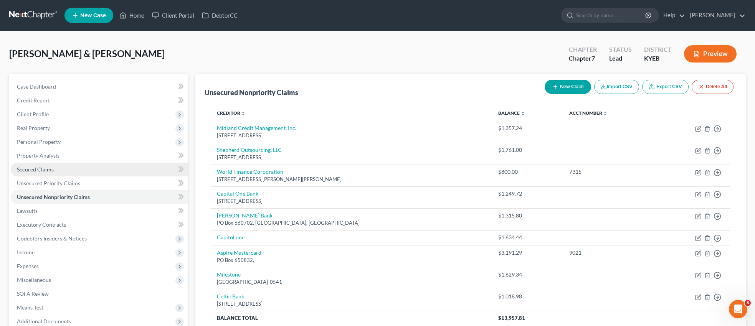
click at [51, 170] on span "Secured Claims" at bounding box center [35, 169] width 37 height 7
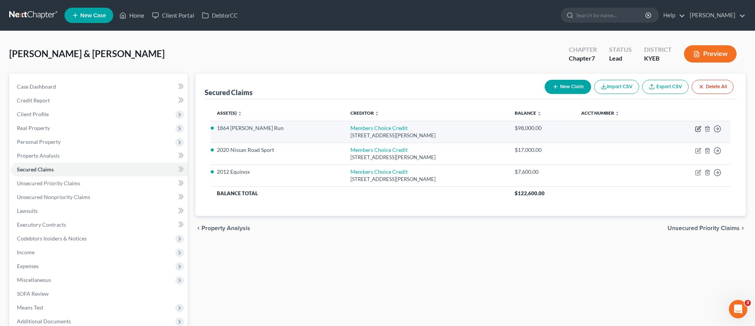
click at [699, 128] on icon "button" at bounding box center [698, 127] width 3 height 3
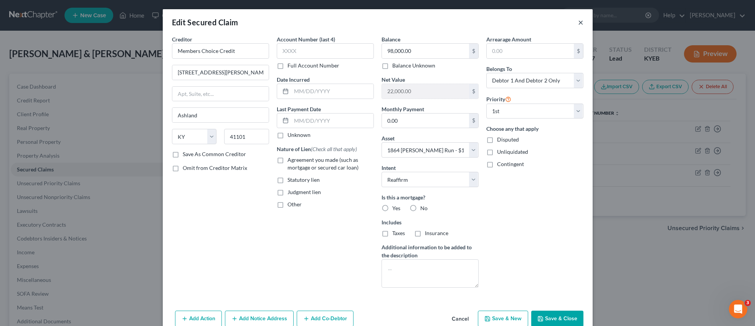
click at [581, 23] on button "×" at bounding box center [580, 22] width 5 height 9
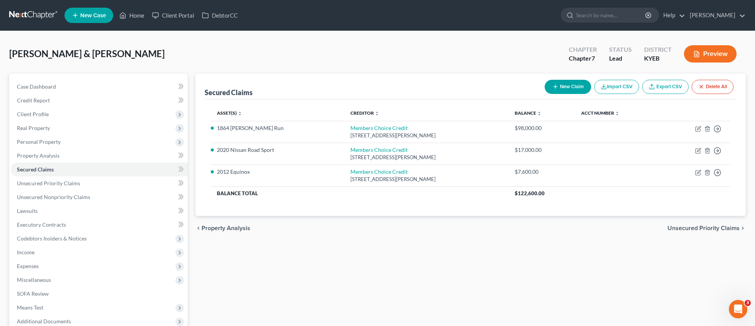
click at [715, 227] on span "Unsecured Priority Claims" at bounding box center [704, 228] width 72 height 6
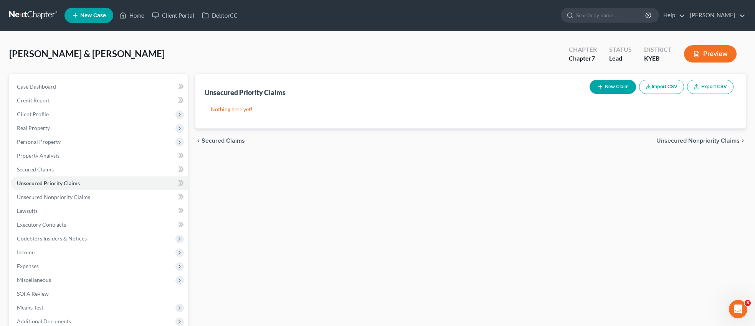
click at [707, 140] on span "Unsecured Nonpriority Claims" at bounding box center [698, 141] width 83 height 6
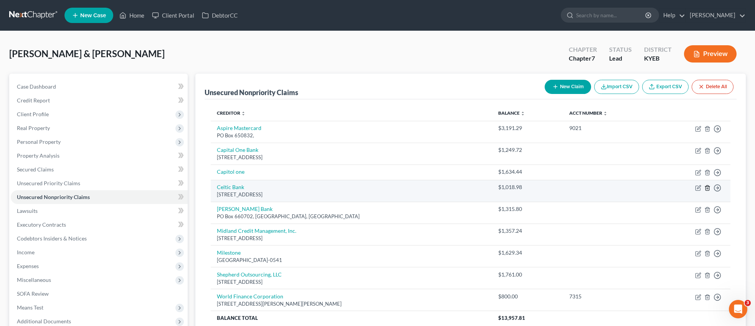
scroll to position [81, 0]
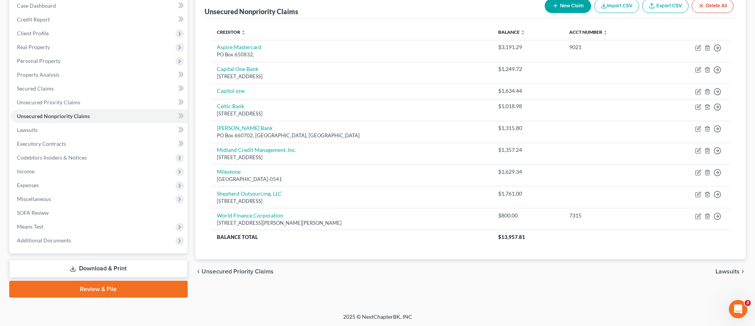
click at [724, 272] on span "Lawsuits" at bounding box center [728, 272] width 24 height 6
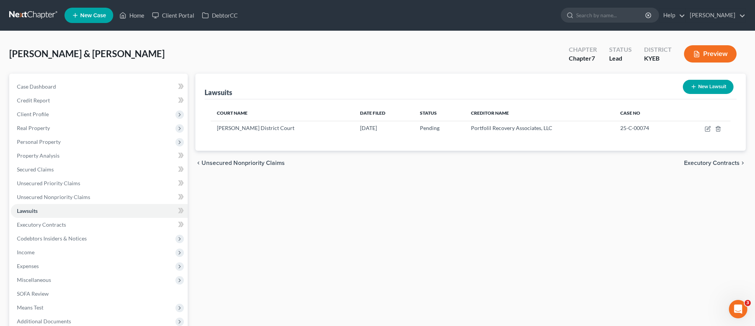
click at [714, 162] on span "Executory Contracts" at bounding box center [712, 163] width 56 height 6
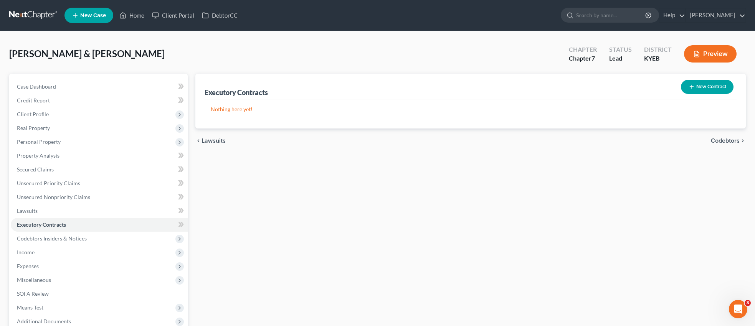
scroll to position [2, 0]
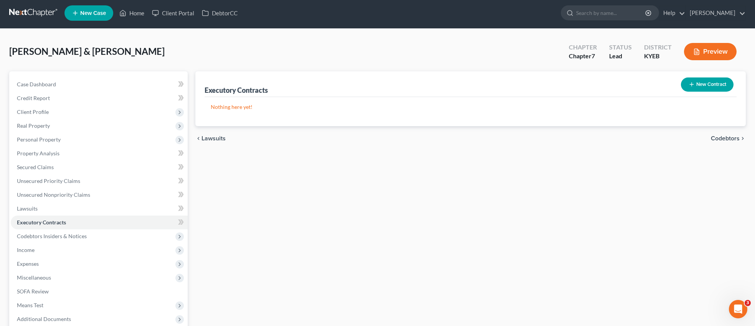
click at [718, 138] on span "Codebtors" at bounding box center [725, 139] width 29 height 6
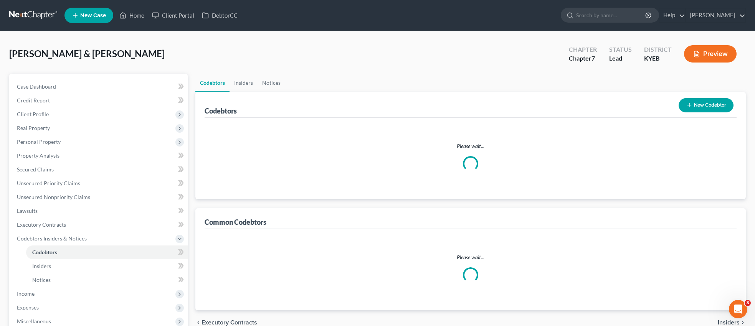
scroll to position [122, 0]
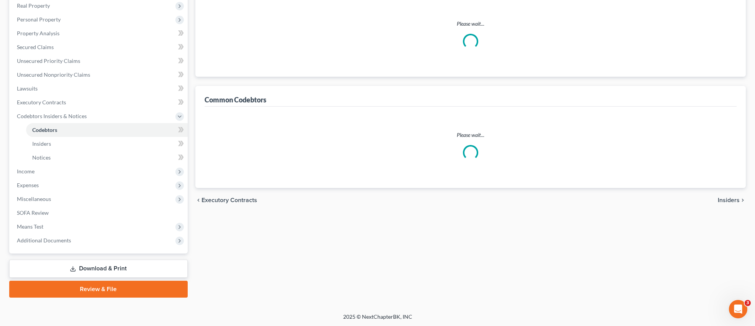
click at [729, 198] on span "Insiders" at bounding box center [729, 200] width 22 height 6
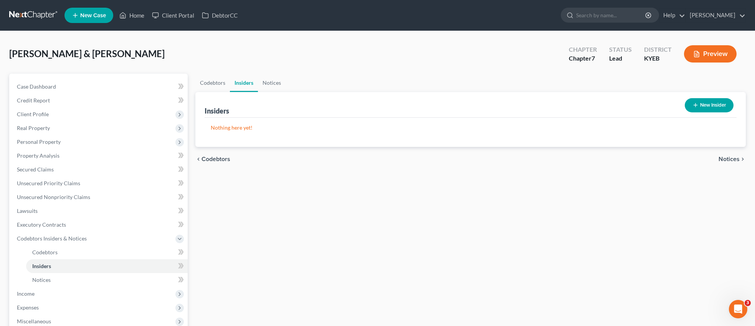
click at [731, 159] on span "Notices" at bounding box center [729, 159] width 21 height 6
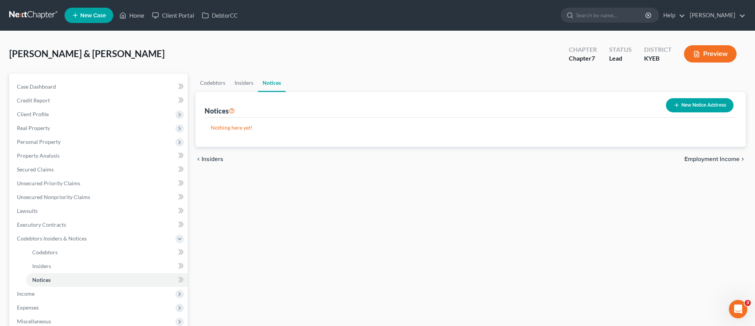
click at [700, 156] on span "Employment Income" at bounding box center [712, 159] width 55 height 6
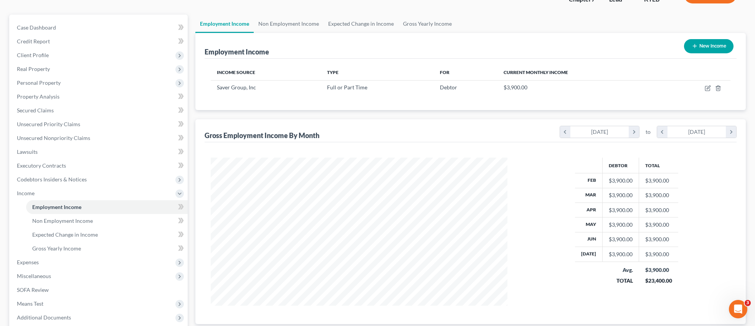
scroll to position [136, 0]
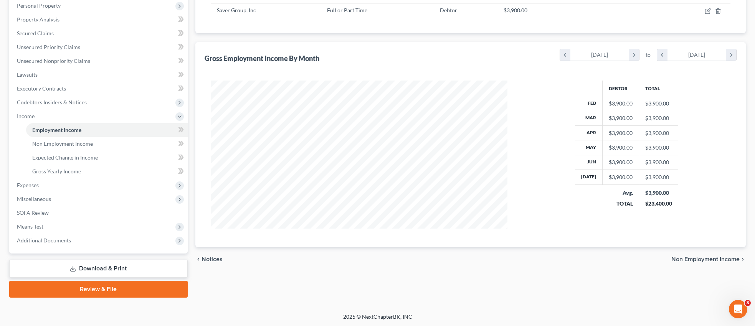
click at [703, 260] on span "Non Employment Income" at bounding box center [705, 259] width 68 height 6
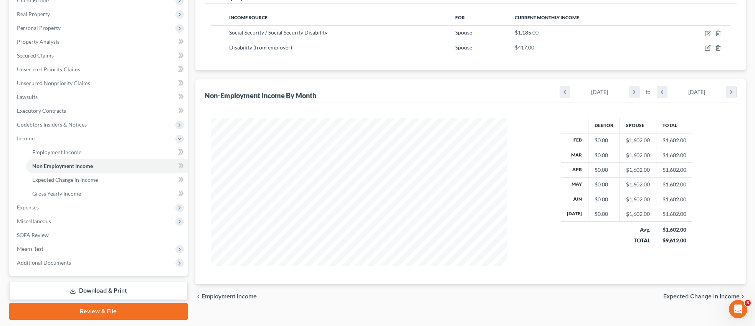
scroll to position [136, 0]
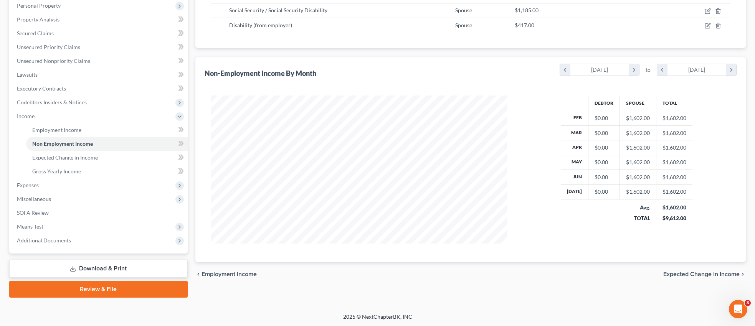
click at [707, 274] on span "Expected Change in Income" at bounding box center [701, 274] width 76 height 6
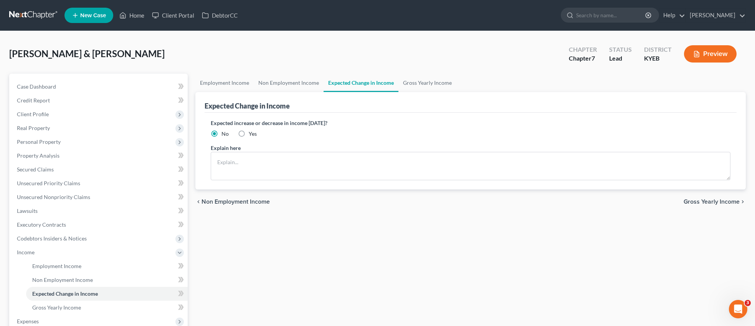
click at [249, 131] on label "Yes" at bounding box center [253, 134] width 8 height 8
click at [252, 131] on input "Yes" at bounding box center [254, 132] width 5 height 5
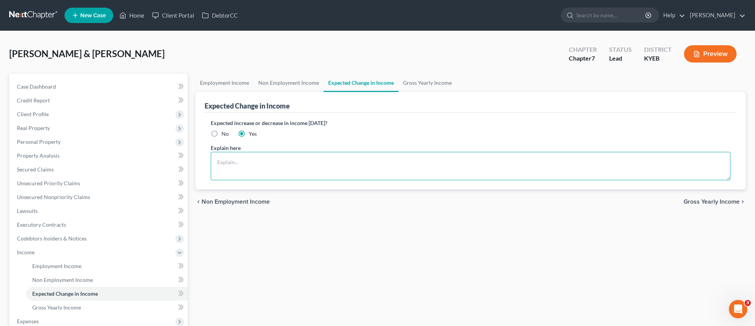
click at [243, 164] on textarea at bounding box center [471, 166] width 520 height 28
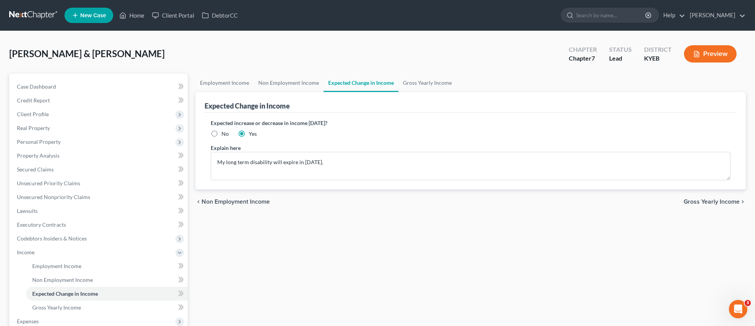
click at [703, 201] on span "Gross Yearly Income" at bounding box center [712, 202] width 56 height 6
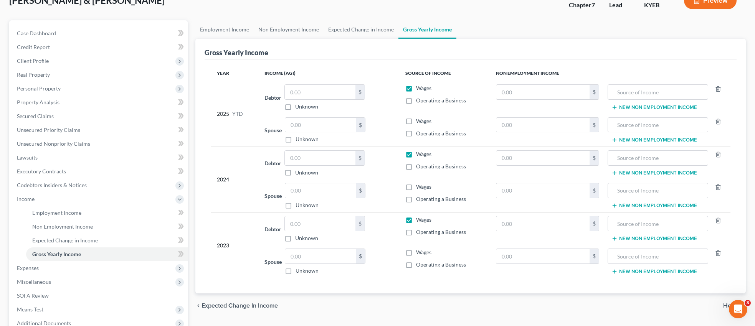
scroll to position [136, 0]
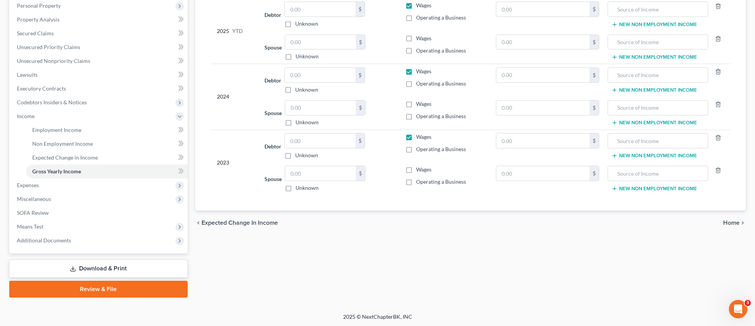
click at [739, 222] on span "Home" at bounding box center [731, 223] width 17 height 6
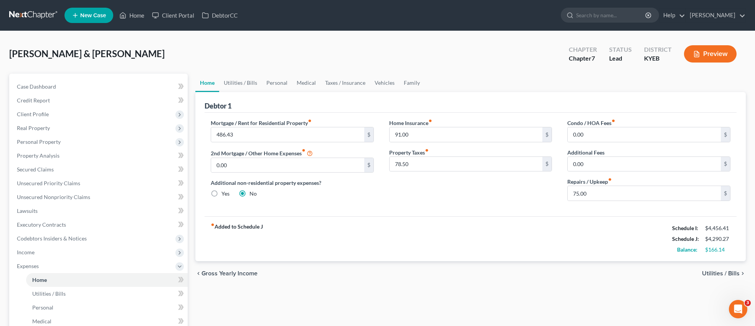
click at [713, 273] on span "Utilities / Bills" at bounding box center [721, 274] width 38 height 6
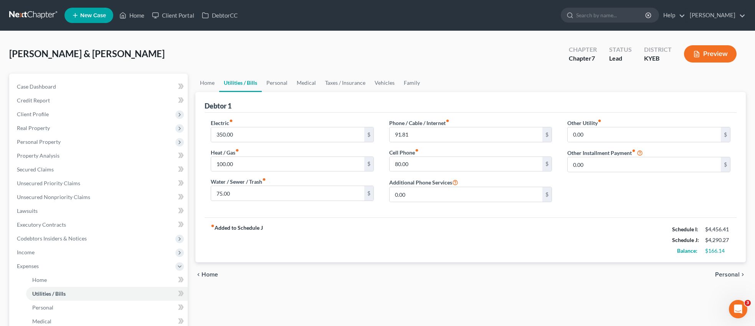
click at [728, 275] on span "Personal" at bounding box center [727, 275] width 25 height 6
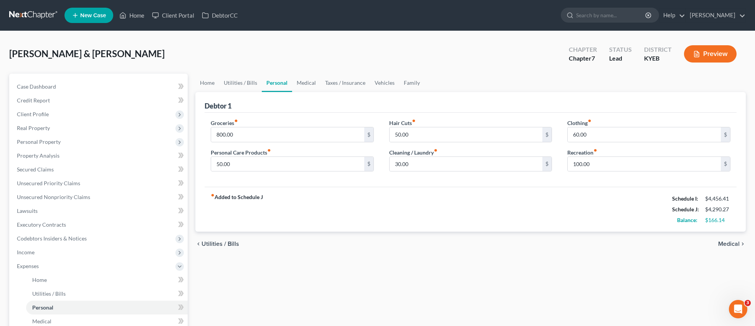
click at [729, 246] on span "Medical" at bounding box center [729, 244] width 22 height 6
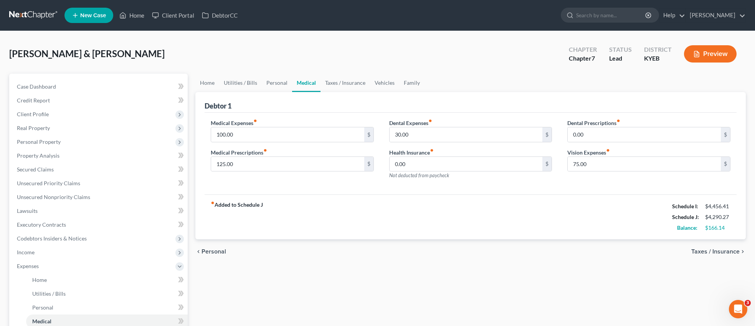
click at [729, 249] on span "Taxes / Insurance" at bounding box center [715, 252] width 48 height 6
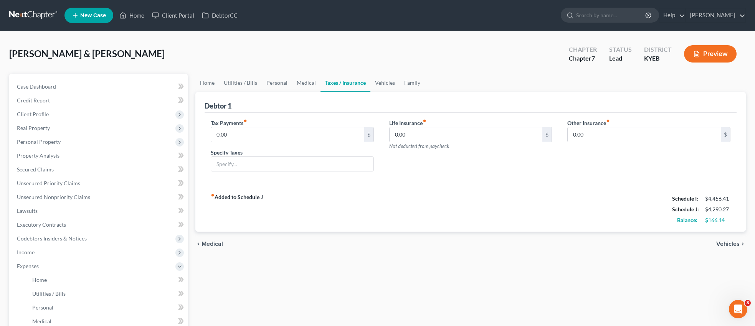
click at [729, 243] on span "Vehicles" at bounding box center [727, 244] width 23 height 6
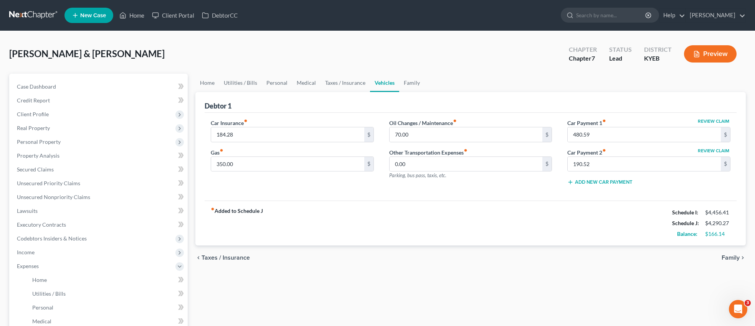
click at [733, 257] on span "Family" at bounding box center [731, 258] width 18 height 6
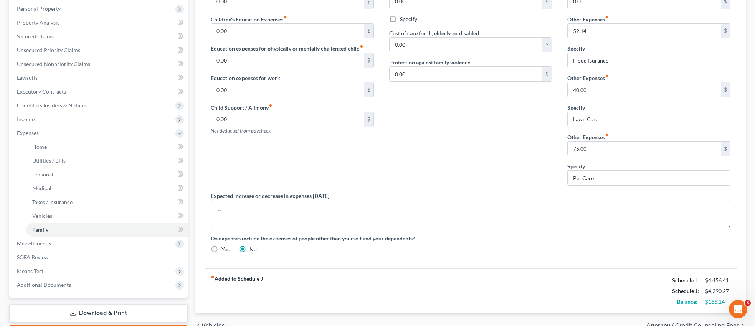
scroll to position [178, 0]
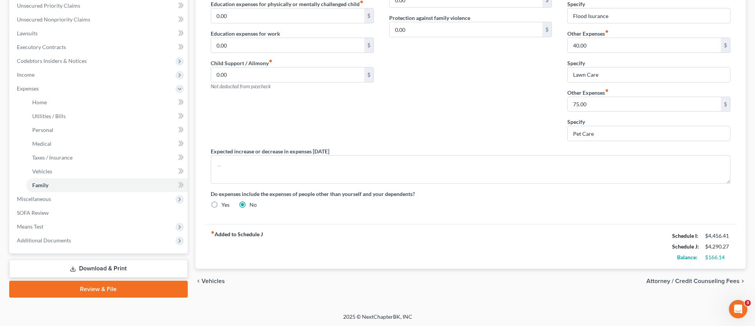
click at [716, 282] on span "Attorney / Credit Counseling Fees" at bounding box center [693, 281] width 93 height 6
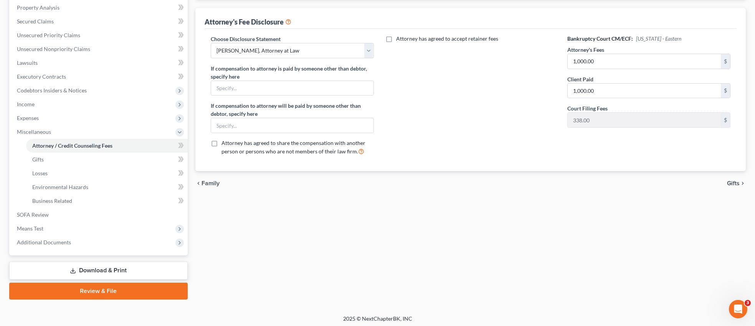
click at [729, 186] on span "Gifts" at bounding box center [733, 183] width 13 height 6
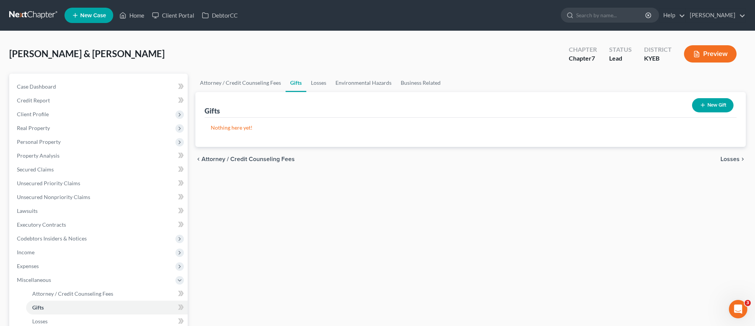
click at [736, 156] on span "Losses" at bounding box center [730, 159] width 19 height 6
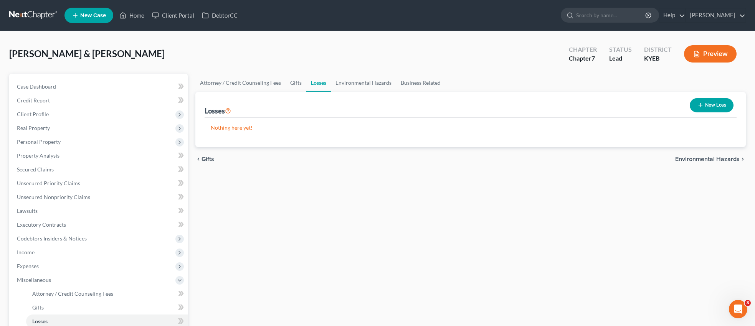
click at [732, 157] on span "Environmental Hazards" at bounding box center [707, 159] width 65 height 6
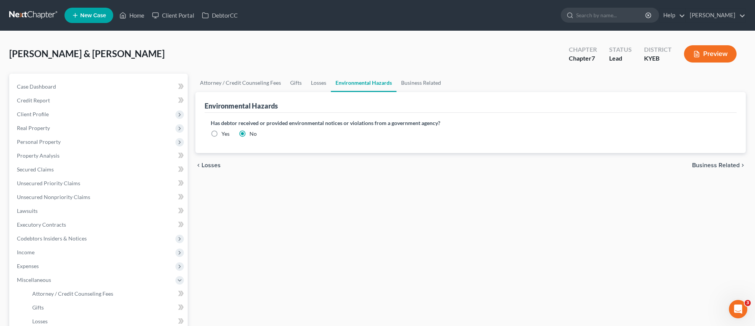
click at [732, 165] on span "Business Related" at bounding box center [716, 165] width 48 height 6
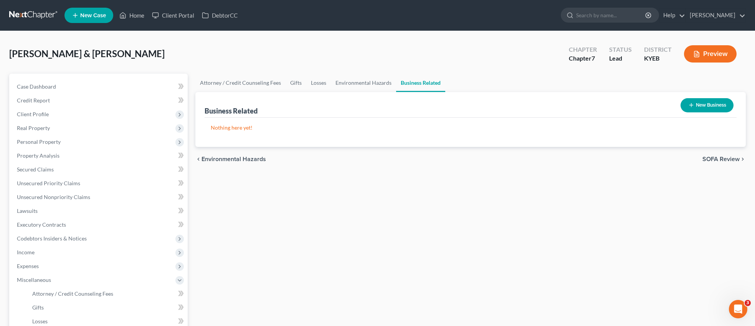
click at [734, 159] on span "SOFA Review" at bounding box center [721, 159] width 37 height 6
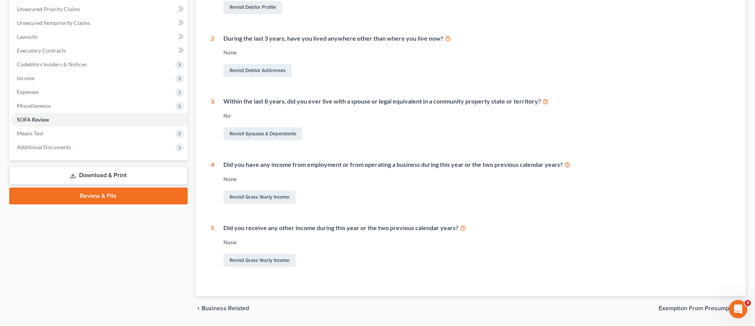
scroll to position [198, 0]
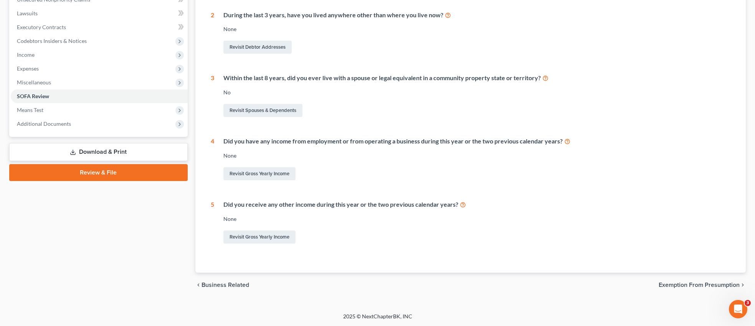
click at [686, 284] on span "Exemption from Presumption" at bounding box center [699, 285] width 81 height 6
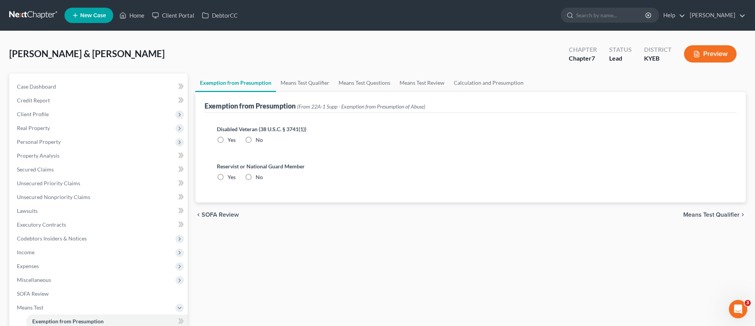
click at [714, 215] on span "Means Test Qualifier" at bounding box center [711, 215] width 56 height 6
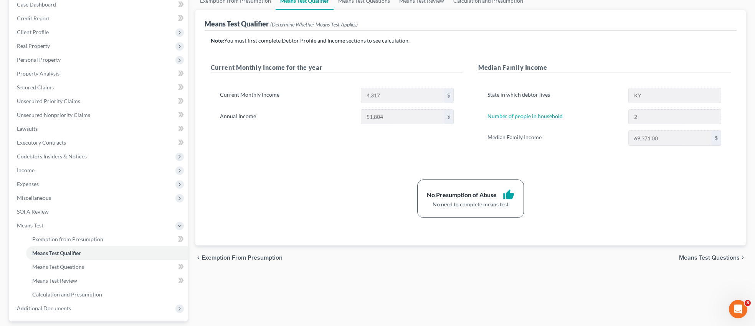
scroll to position [150, 0]
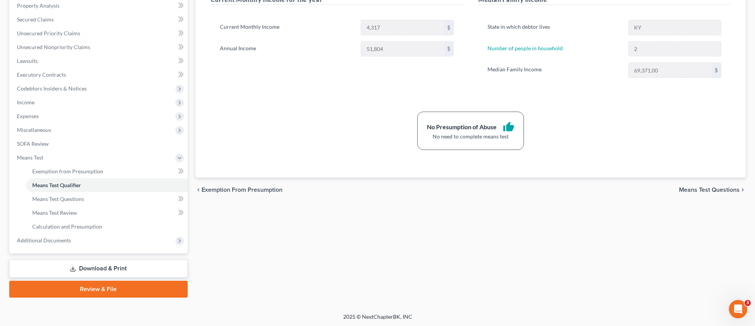
click at [711, 191] on span "Means Test Questions" at bounding box center [709, 190] width 61 height 6
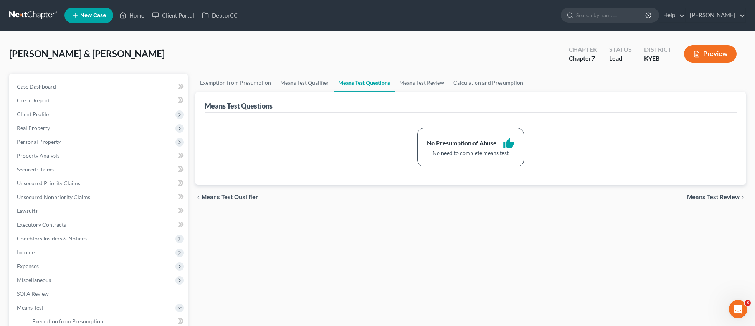
click at [702, 198] on span "Means Test Review" at bounding box center [713, 197] width 53 height 6
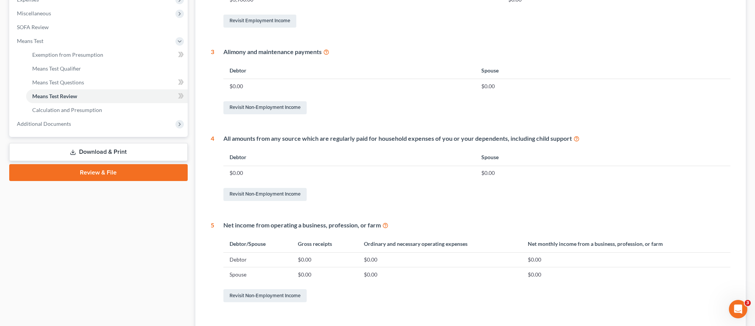
scroll to position [326, 0]
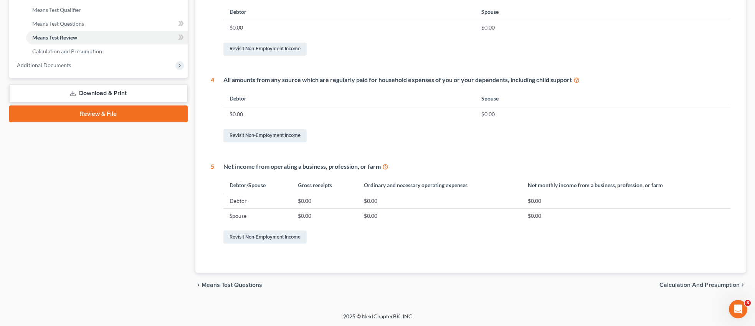
click at [676, 282] on span "Calculation and Presumption" at bounding box center [700, 285] width 80 height 6
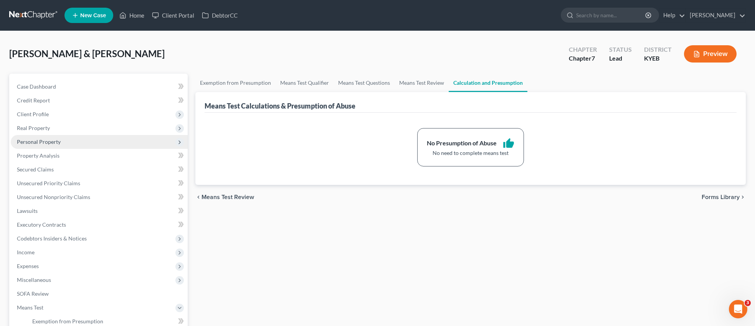
click at [49, 140] on span "Personal Property" at bounding box center [39, 142] width 44 height 7
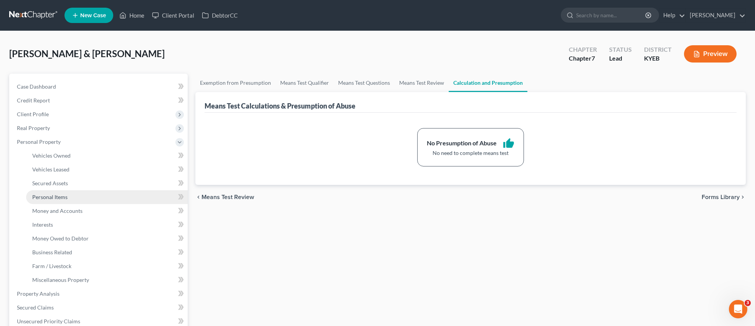
click at [58, 197] on span "Personal Items" at bounding box center [49, 197] width 35 height 7
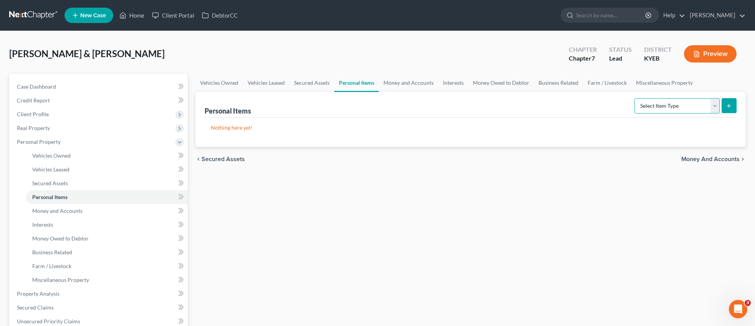
click at [715, 104] on select "Select Item Type Clothing Collectibles Of Value Electronics Firearms Household …" at bounding box center [677, 105] width 85 height 15
click at [635, 98] on select "Select Item Type Clothing Collectibles Of Value Electronics Firearms Household …" at bounding box center [677, 105] width 85 height 15
click at [727, 104] on icon "submit" at bounding box center [729, 106] width 6 height 6
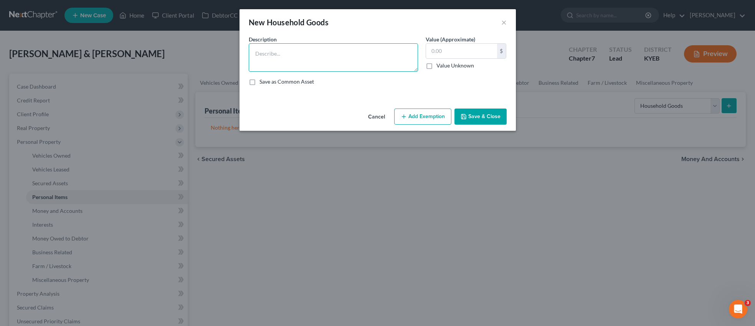
click at [281, 56] on textarea at bounding box center [333, 57] width 169 height 28
click at [448, 53] on input "text" at bounding box center [461, 51] width 71 height 15
click at [437, 116] on button "Add Exemption" at bounding box center [422, 117] width 57 height 16
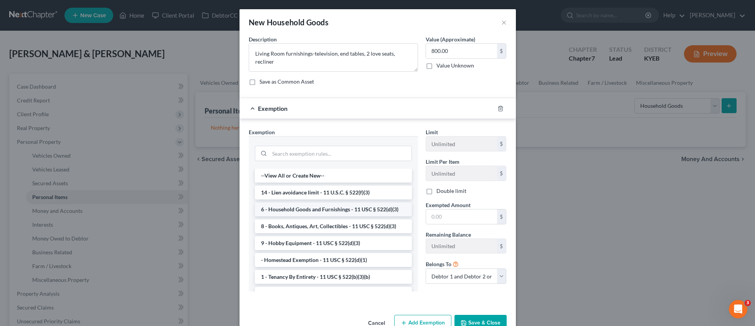
click at [331, 207] on li "6 - Household Goods and Furnishings - 11 USC § 522(d)(3)" at bounding box center [333, 210] width 157 height 14
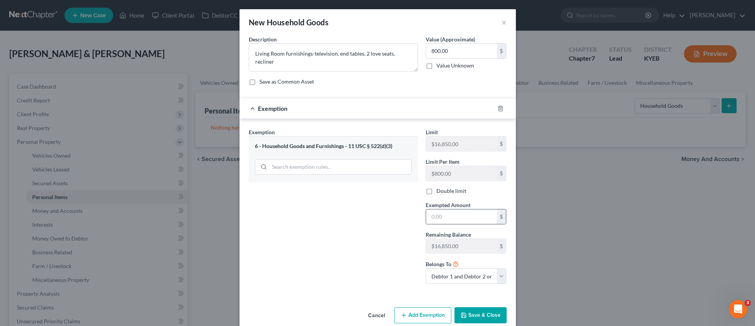
click at [450, 214] on input "text" at bounding box center [461, 217] width 71 height 15
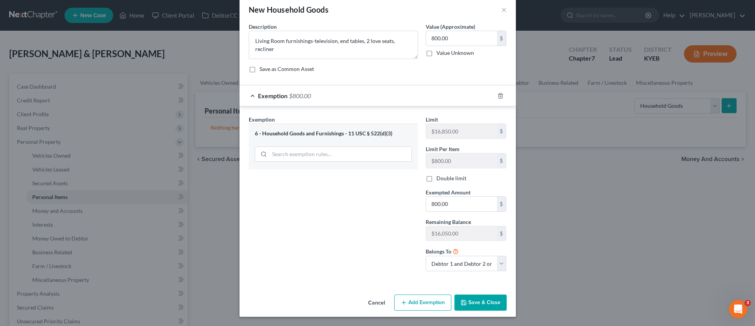
click at [486, 303] on button "Save & Close" at bounding box center [481, 303] width 52 height 16
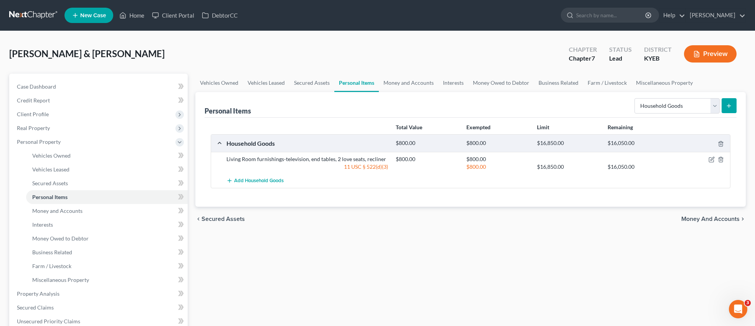
click at [729, 104] on line "submit" at bounding box center [729, 105] width 0 height 3
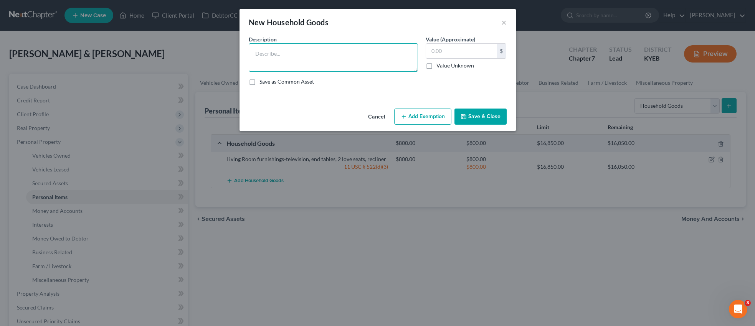
click at [273, 53] on textarea at bounding box center [333, 57] width 169 height 28
click at [391, 55] on textarea "Bedroom furnishings. matress, boxspring, dresser, night [PERSON_NAME]" at bounding box center [333, 57] width 169 height 28
click at [463, 54] on input "text" at bounding box center [461, 51] width 71 height 15
click at [434, 115] on button "Add Exemption" at bounding box center [422, 117] width 57 height 16
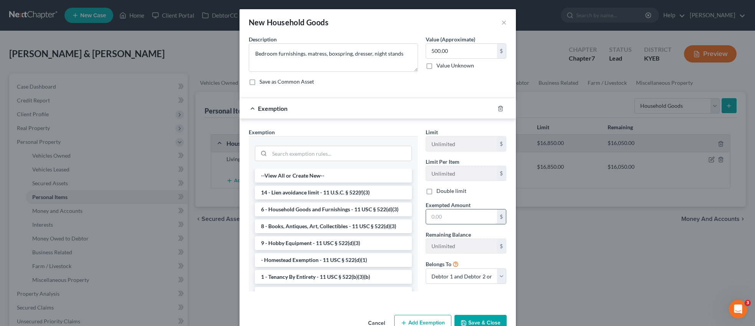
click at [452, 218] on input "text" at bounding box center [461, 217] width 71 height 15
click at [500, 318] on button "Save & Close" at bounding box center [481, 323] width 52 height 16
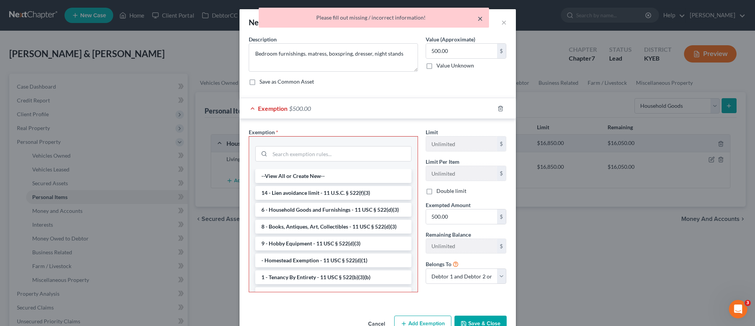
click at [482, 20] on button "×" at bounding box center [480, 18] width 5 height 9
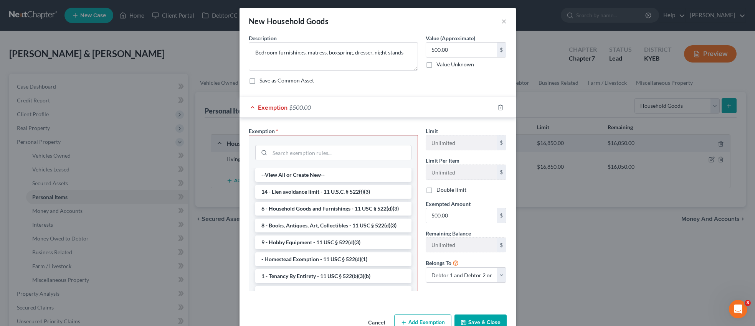
scroll to position [2, 0]
click at [320, 206] on li "6 - Household Goods and Furnishings - 11 USC § 522(d)(3)" at bounding box center [333, 209] width 156 height 14
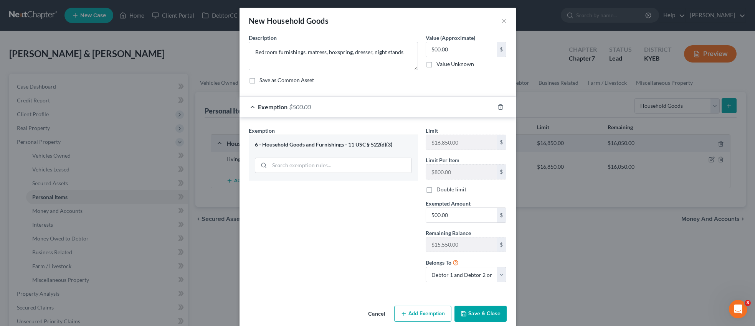
click at [484, 316] on button "Save & Close" at bounding box center [481, 314] width 52 height 16
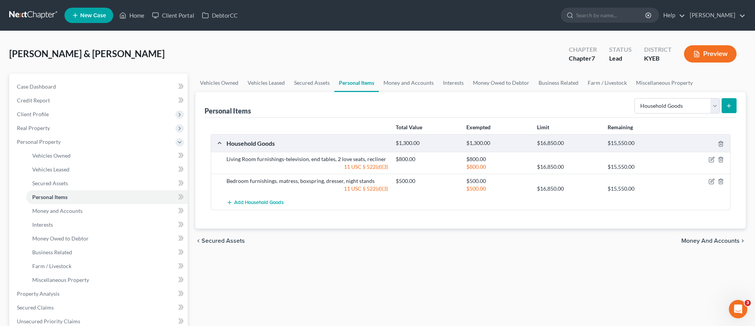
click at [732, 106] on icon "submit" at bounding box center [729, 106] width 6 height 6
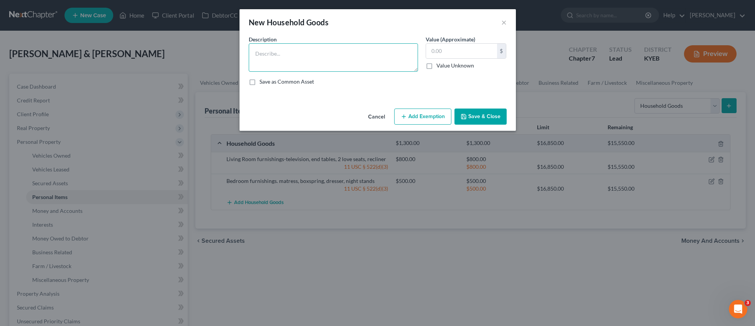
click at [313, 51] on textarea at bounding box center [333, 57] width 169 height 28
click at [450, 48] on input "text" at bounding box center [461, 51] width 71 height 15
click at [436, 112] on button "Add Exemption" at bounding box center [422, 117] width 57 height 16
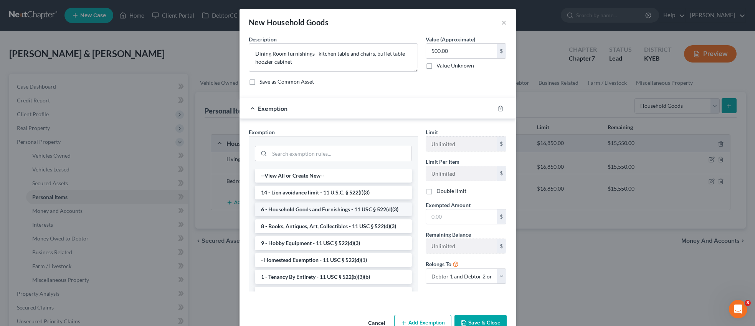
click at [337, 212] on li "6 - Household Goods and Furnishings - 11 USC § 522(d)(3)" at bounding box center [333, 210] width 157 height 14
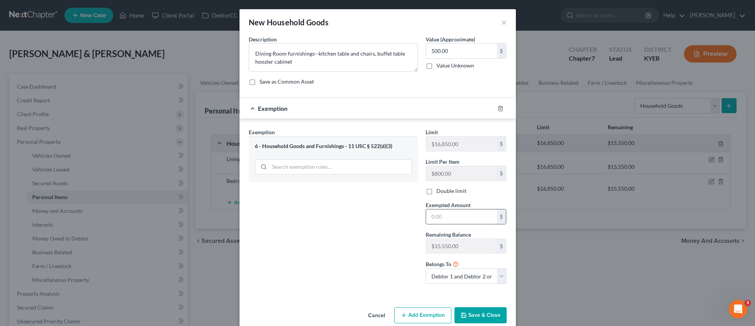
click at [456, 215] on input "text" at bounding box center [461, 217] width 71 height 15
click at [488, 316] on button "Save & Close" at bounding box center [481, 316] width 52 height 16
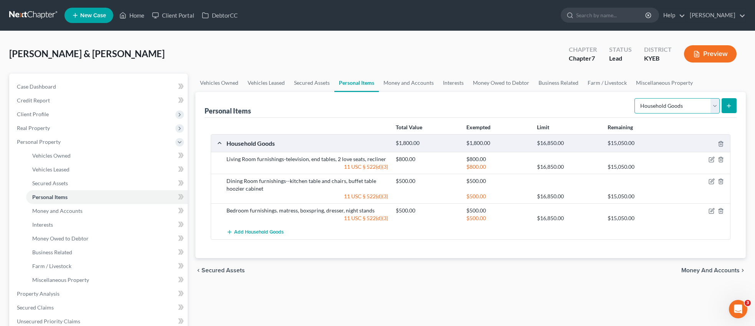
click at [718, 106] on select "Select Item Type Clothing Collectibles Of Value Electronics Firearms Household …" at bounding box center [677, 105] width 85 height 15
click at [729, 106] on line "submit" at bounding box center [729, 106] width 3 height 0
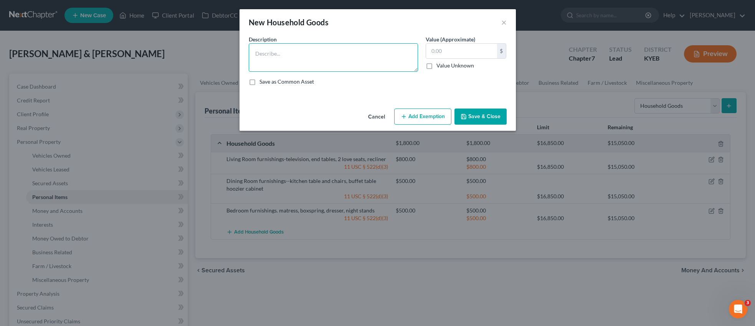
click at [368, 63] on textarea at bounding box center [333, 57] width 169 height 28
click at [440, 51] on input "text" at bounding box center [461, 51] width 71 height 15
click at [439, 111] on button "Add Exemption" at bounding box center [422, 117] width 57 height 16
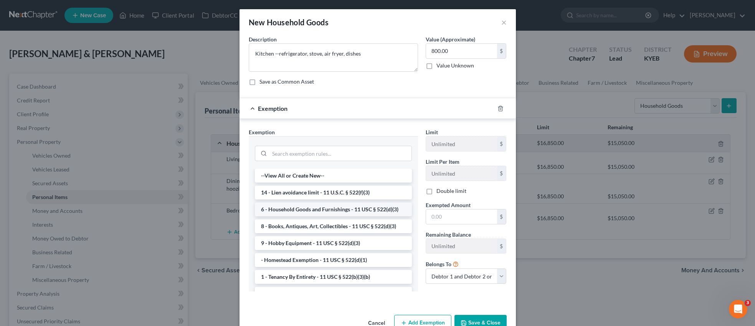
click at [319, 212] on li "6 - Household Goods and Furnishings - 11 USC § 522(d)(3)" at bounding box center [333, 210] width 157 height 14
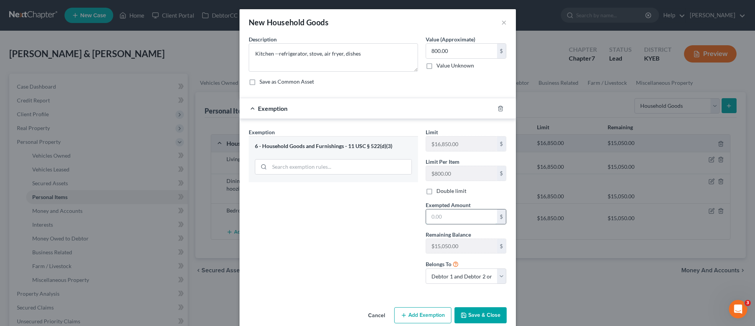
click at [444, 219] on input "text" at bounding box center [461, 217] width 71 height 15
click at [476, 314] on button "Save & Close" at bounding box center [481, 316] width 52 height 16
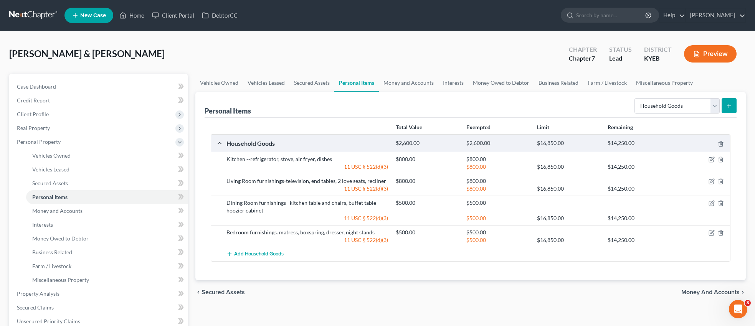
click at [732, 105] on icon "submit" at bounding box center [729, 106] width 6 height 6
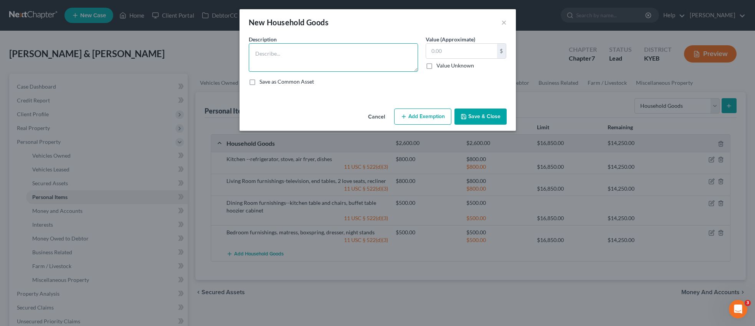
click at [412, 63] on textarea at bounding box center [333, 57] width 169 height 28
click at [466, 52] on input "text" at bounding box center [461, 51] width 71 height 15
click at [439, 116] on button "Add Exemption" at bounding box center [422, 117] width 57 height 16
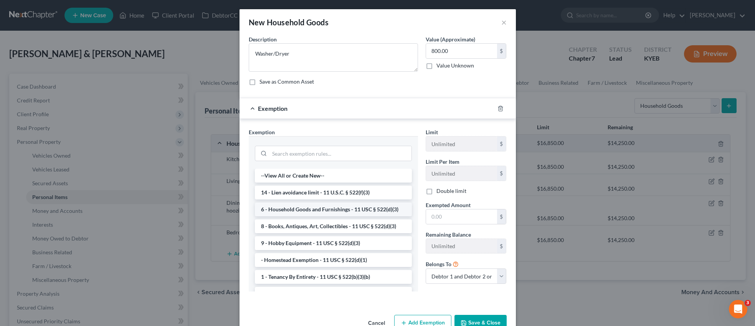
click at [357, 209] on li "6 - Household Goods and Furnishings - 11 USC § 522(d)(3)" at bounding box center [333, 210] width 157 height 14
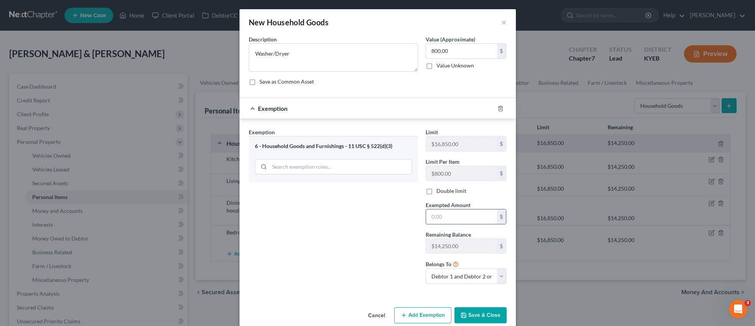
click at [445, 216] on input "text" at bounding box center [461, 217] width 71 height 15
click at [480, 312] on button "Save & Close" at bounding box center [481, 316] width 52 height 16
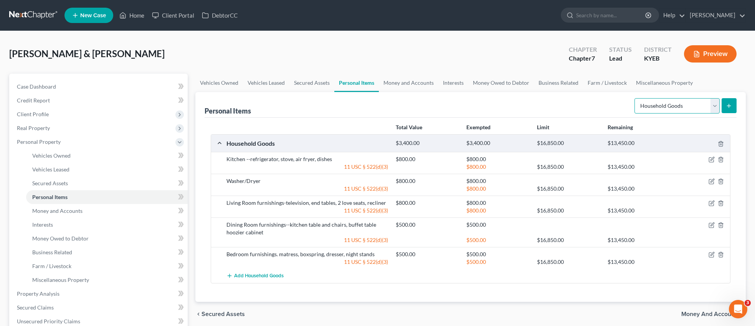
click at [714, 104] on select "Select Item Type Clothing Collectibles Of Value Electronics Firearms Household …" at bounding box center [677, 105] width 85 height 15
click at [635, 98] on select "Select Item Type Clothing Collectibles Of Value Electronics Firearms Household …" at bounding box center [677, 105] width 85 height 15
click at [728, 104] on icon "submit" at bounding box center [729, 106] width 6 height 6
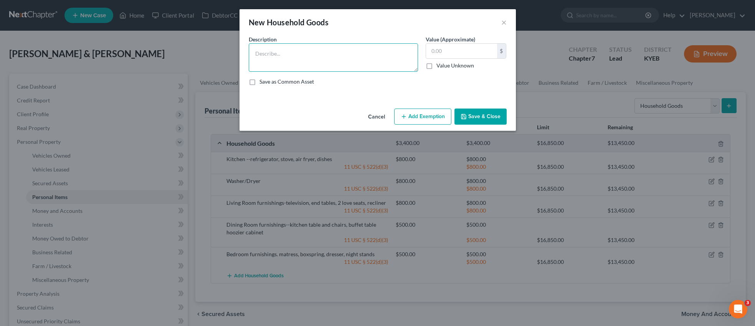
click at [349, 56] on textarea at bounding box center [333, 57] width 169 height 28
click at [281, 55] on textarea "Outdoor funiture and tools" at bounding box center [333, 57] width 169 height 28
click at [345, 57] on textarea "Outdoor furniture and tools" at bounding box center [333, 57] width 169 height 28
click at [449, 53] on input "text" at bounding box center [461, 51] width 71 height 15
click at [432, 121] on button "Add Exemption" at bounding box center [422, 117] width 57 height 16
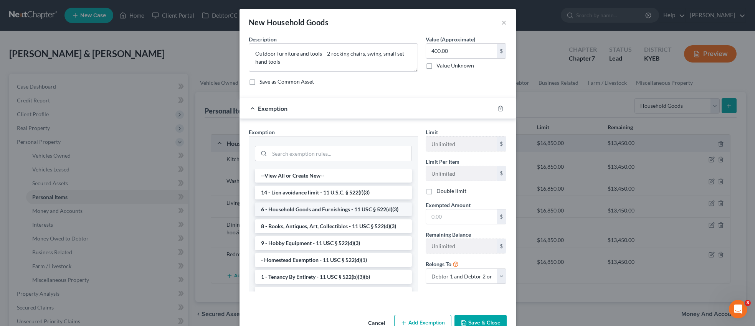
click at [340, 207] on li "6 - Household Goods and Furnishings - 11 USC § 522(d)(3)" at bounding box center [333, 210] width 157 height 14
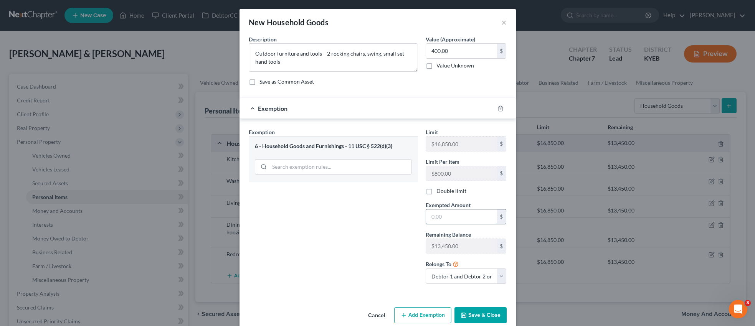
click at [448, 217] on input "text" at bounding box center [461, 217] width 71 height 15
drag, startPoint x: 480, startPoint y: 314, endPoint x: 476, endPoint y: 304, distance: 11.2
click at [481, 314] on button "Save & Close" at bounding box center [481, 316] width 52 height 16
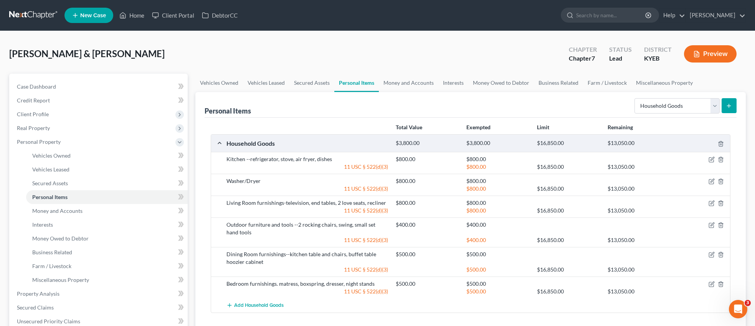
click at [728, 104] on icon "submit" at bounding box center [729, 106] width 6 height 6
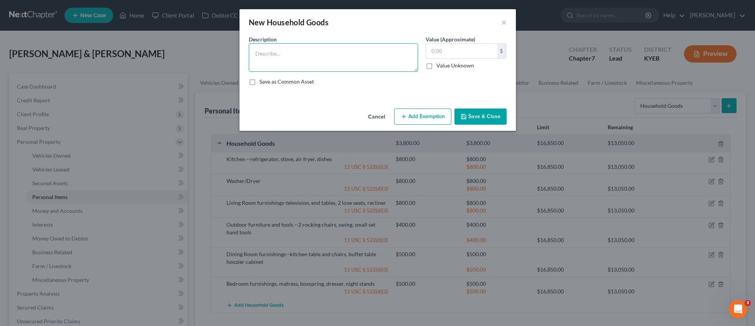
click at [326, 57] on textarea at bounding box center [333, 57] width 169 height 28
click at [461, 53] on input "text" at bounding box center [461, 51] width 71 height 15
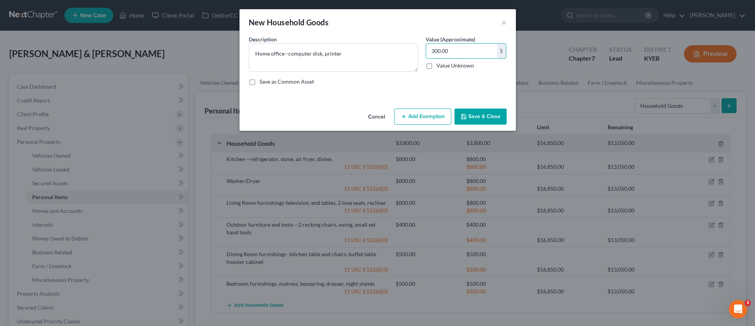
click at [443, 116] on button "Add Exemption" at bounding box center [422, 117] width 57 height 16
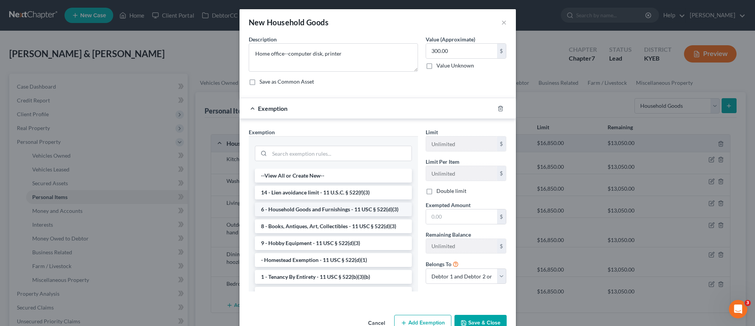
click at [366, 211] on li "6 - Household Goods and Furnishings - 11 USC § 522(d)(3)" at bounding box center [333, 210] width 157 height 14
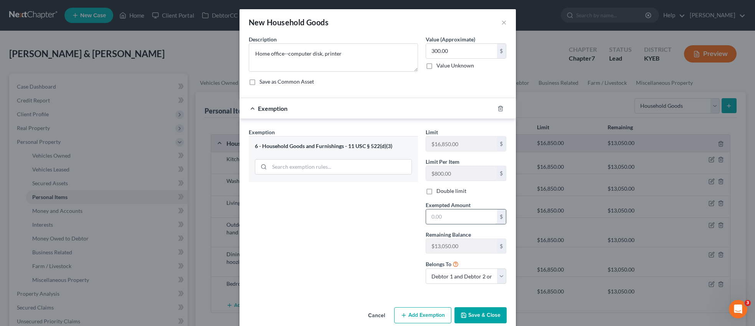
click at [455, 218] on input "text" at bounding box center [461, 217] width 71 height 15
click at [481, 315] on button "Save & Close" at bounding box center [481, 316] width 52 height 16
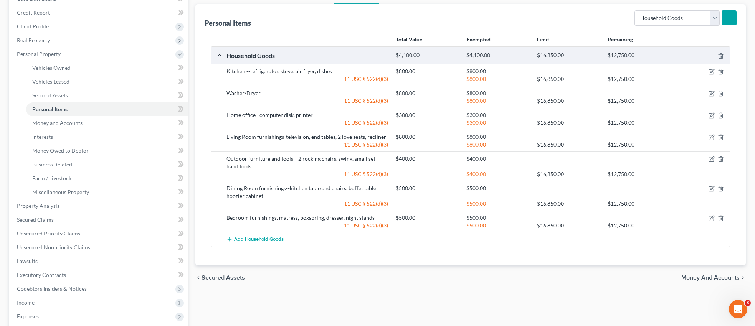
scroll to position [88, 0]
click at [715, 15] on select "Select Item Type Clothing Collectibles Of Value Electronics Firearms Household …" at bounding box center [677, 17] width 85 height 15
click at [635, 10] on select "Select Item Type Clothing Collectibles Of Value Electronics Firearms Household …" at bounding box center [677, 17] width 85 height 15
click at [732, 18] on icon "submit" at bounding box center [729, 18] width 6 height 6
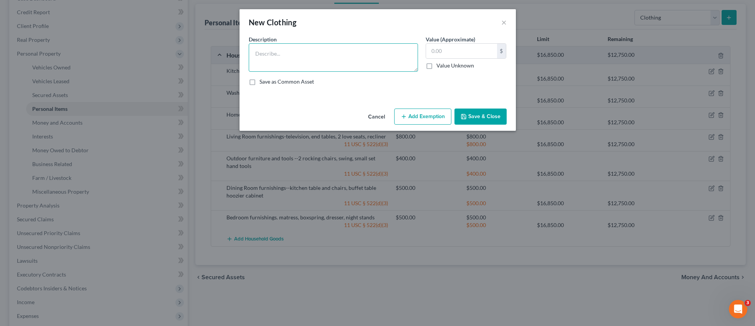
click at [335, 64] on textarea at bounding box center [333, 57] width 169 height 28
click at [463, 54] on input "text" at bounding box center [461, 51] width 71 height 15
click at [432, 118] on button "Add Exemption" at bounding box center [422, 117] width 57 height 16
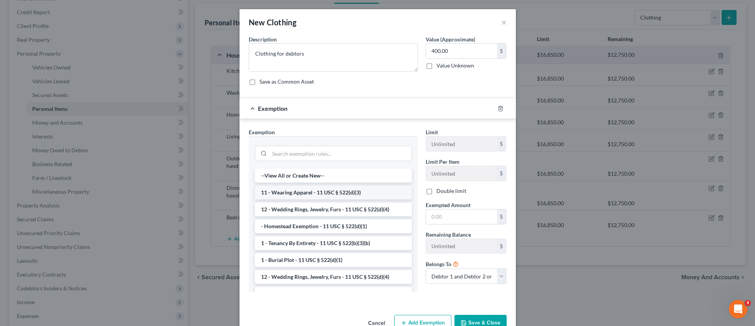
click at [361, 191] on li "11 - Wearing Apparel - 11 USC § 522(d)(3)" at bounding box center [333, 193] width 157 height 14
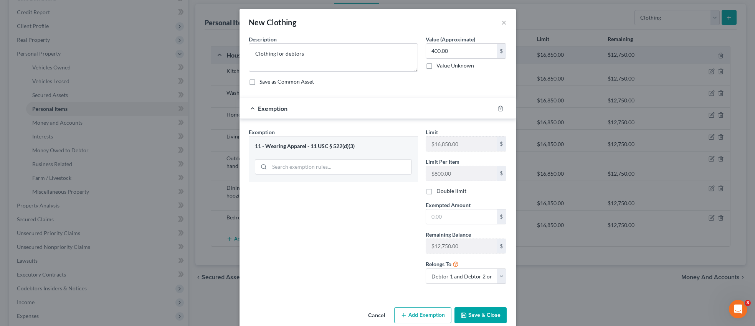
click at [430, 319] on button "Add Exemption" at bounding box center [422, 316] width 57 height 16
click at [453, 216] on input "text" at bounding box center [461, 217] width 71 height 15
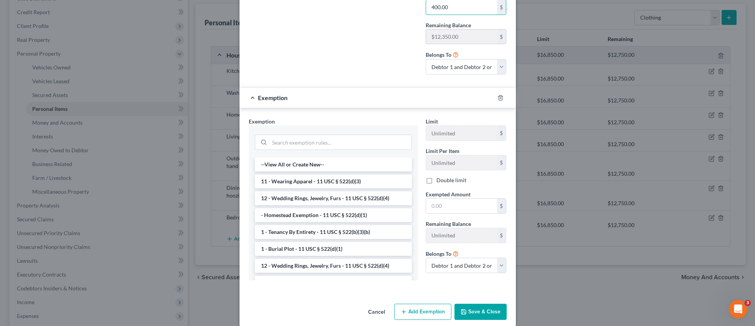
scroll to position [219, 0]
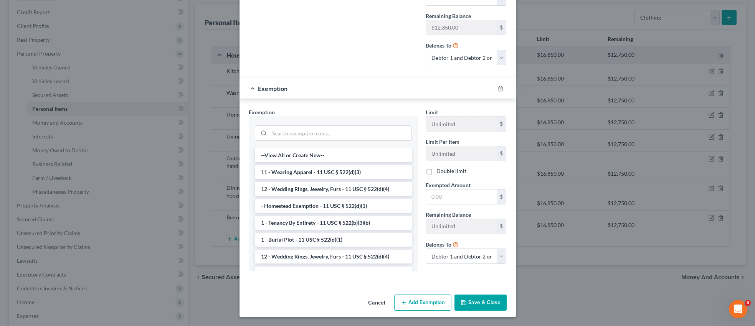
click at [477, 308] on button "Save & Close" at bounding box center [481, 303] width 52 height 16
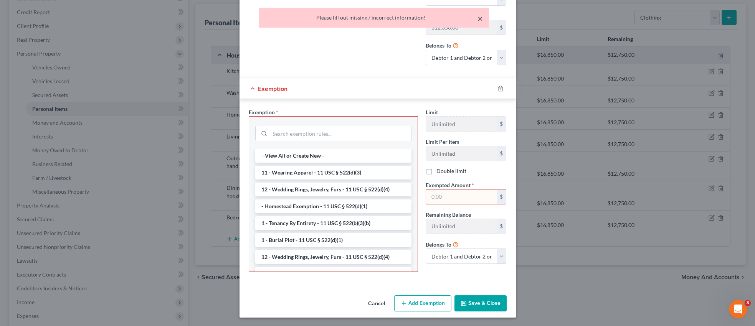
click at [482, 19] on button "×" at bounding box center [480, 18] width 5 height 9
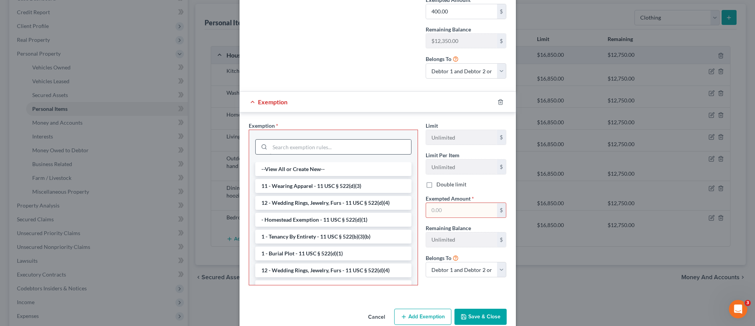
scroll to position [215, 0]
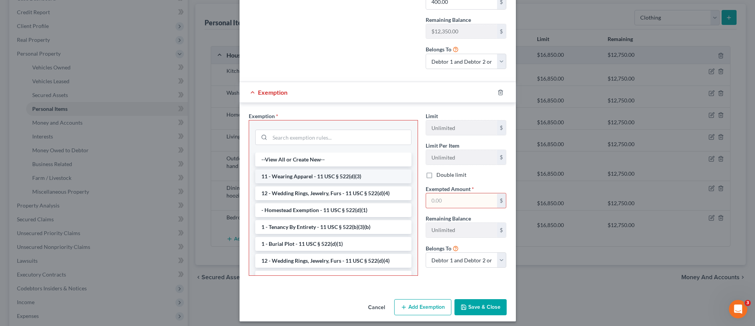
click at [341, 177] on li "11 - Wearing Apparel - 11 USC § 522(d)(3)" at bounding box center [333, 177] width 156 height 14
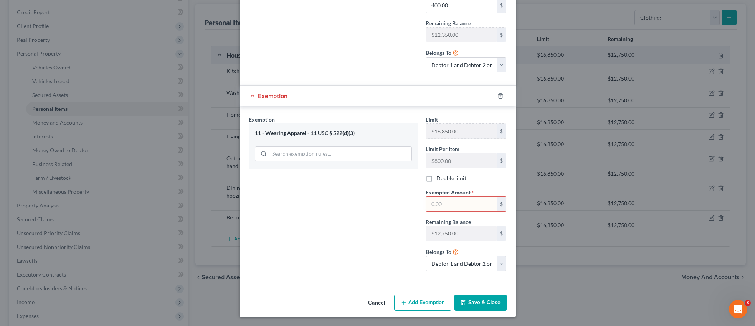
click at [444, 207] on input "text" at bounding box center [461, 204] width 71 height 15
click at [471, 306] on button "Save & Close" at bounding box center [481, 303] width 52 height 16
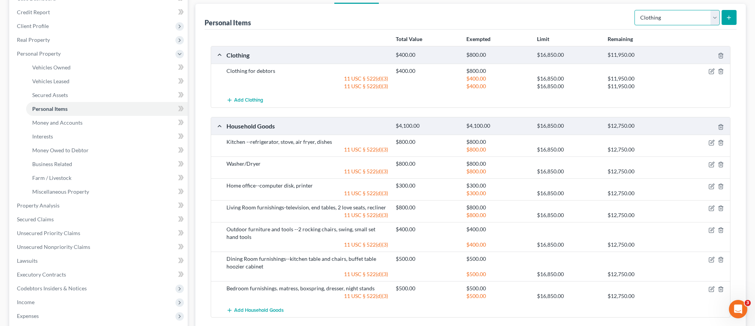
click at [716, 22] on select "Select Item Type Clothing Collectibles Of Value Electronics Firearms Household …" at bounding box center [677, 17] width 85 height 15
click at [635, 10] on select "Select Item Type Clothing Collectibles Of Value Electronics Firearms Household …" at bounding box center [677, 17] width 85 height 15
click at [714, 18] on select "Select Item Type Clothing Collectibles Of Value Electronics Firearms Household …" at bounding box center [677, 17] width 85 height 15
click at [635, 10] on select "Select Item Type Clothing Collectibles Of Value Electronics Firearms Household …" at bounding box center [677, 17] width 85 height 15
click at [733, 20] on button "submit" at bounding box center [729, 17] width 15 height 15
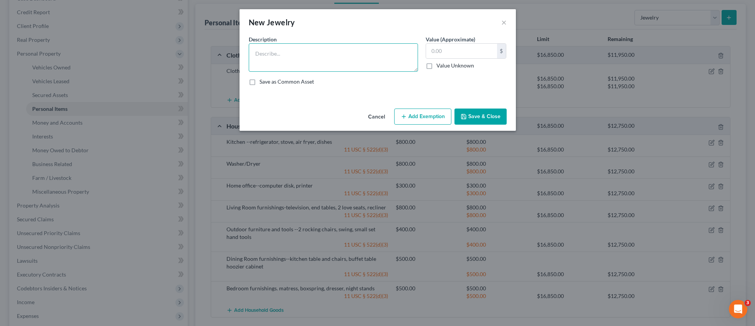
click at [320, 58] on textarea at bounding box center [333, 57] width 169 height 28
click at [441, 53] on input "text" at bounding box center [461, 51] width 71 height 15
click at [433, 115] on button "Add Exemption" at bounding box center [422, 117] width 57 height 16
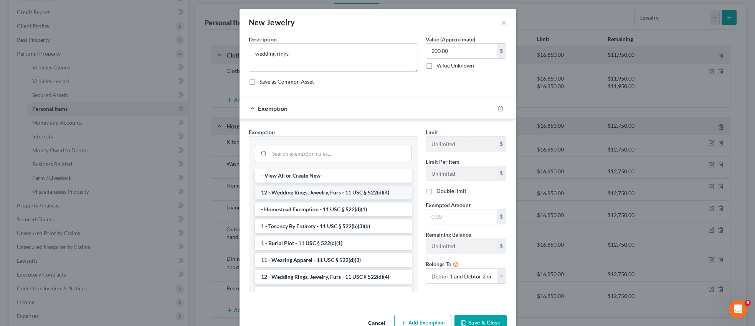
click at [347, 193] on li "12 - Wedding Rings, Jewelry, Furs - 11 USC § 522(d)(4)" at bounding box center [333, 193] width 157 height 14
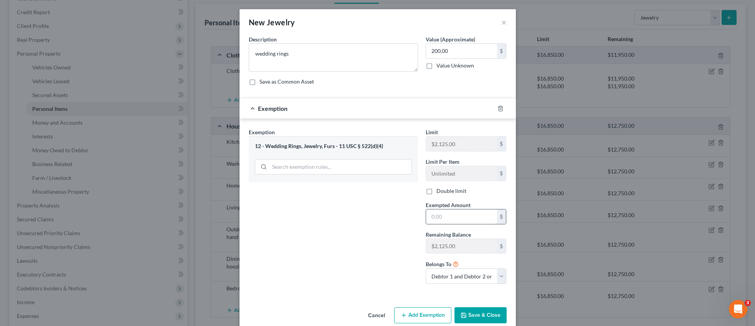
click at [451, 216] on input "text" at bounding box center [461, 217] width 71 height 15
click at [471, 317] on button "Save & Close" at bounding box center [481, 316] width 52 height 16
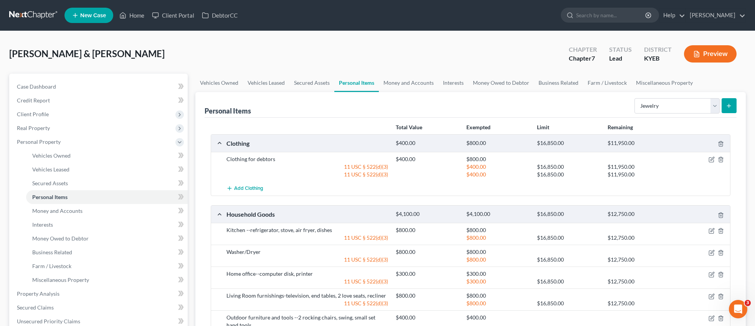
scroll to position [0, 0]
click at [417, 81] on link "Money and Accounts" at bounding box center [409, 83] width 60 height 18
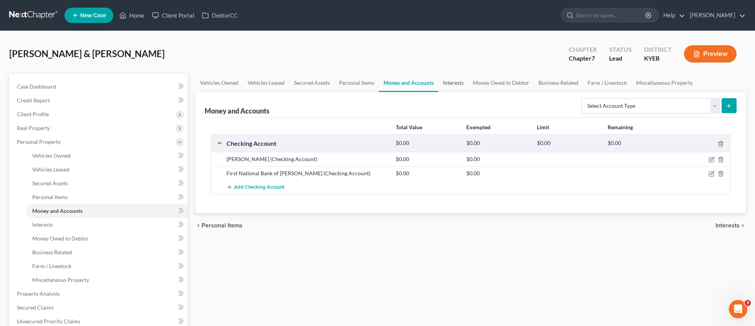
click at [457, 81] on link "Interests" at bounding box center [453, 83] width 30 height 18
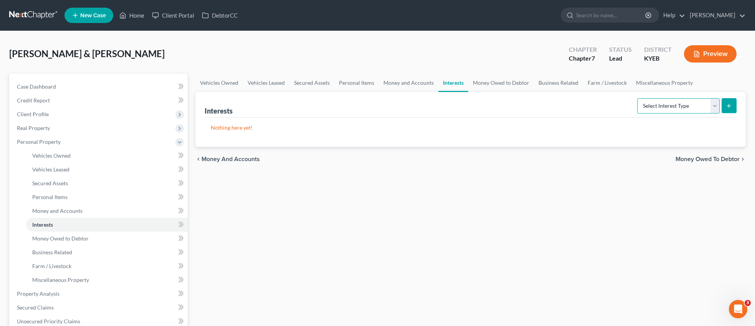
click at [714, 107] on select "Select Interest Type 401K Annuity Bond Education IRA Government Bond Government…" at bounding box center [678, 105] width 83 height 15
